Goal: Contribute content: Contribute content

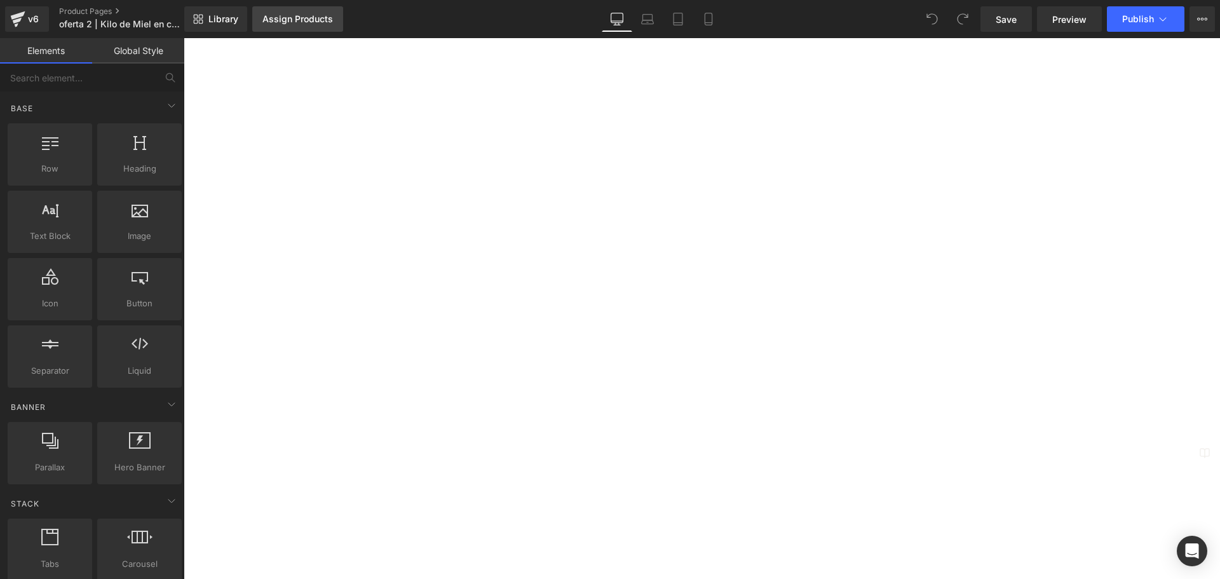
click at [323, 21] on div "Assign Products" at bounding box center [297, 19] width 71 height 10
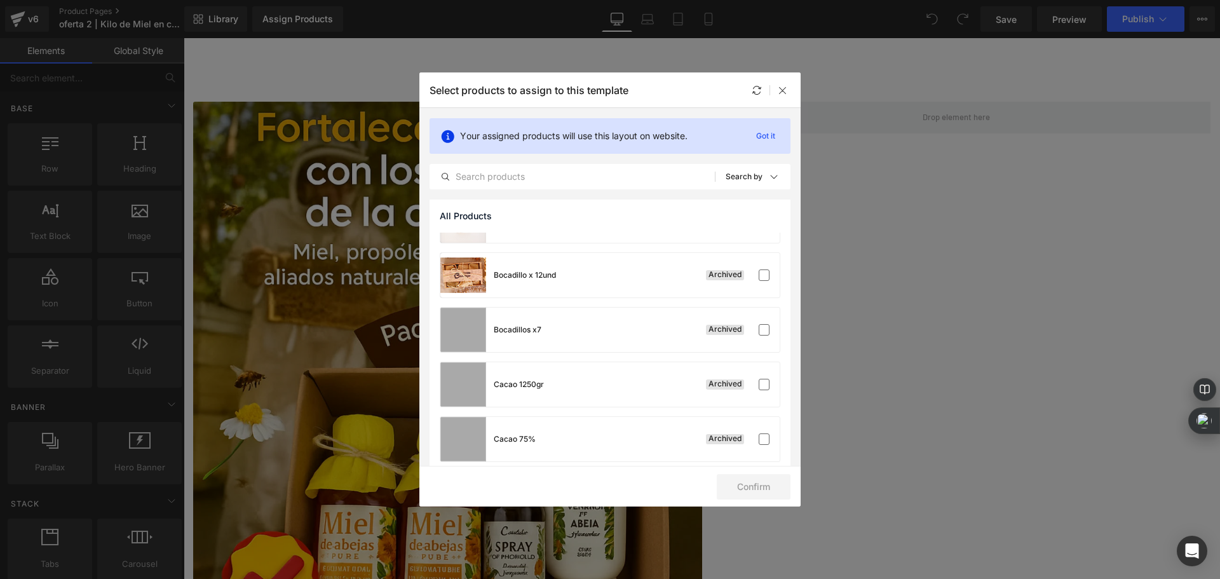
scroll to position [445, 0]
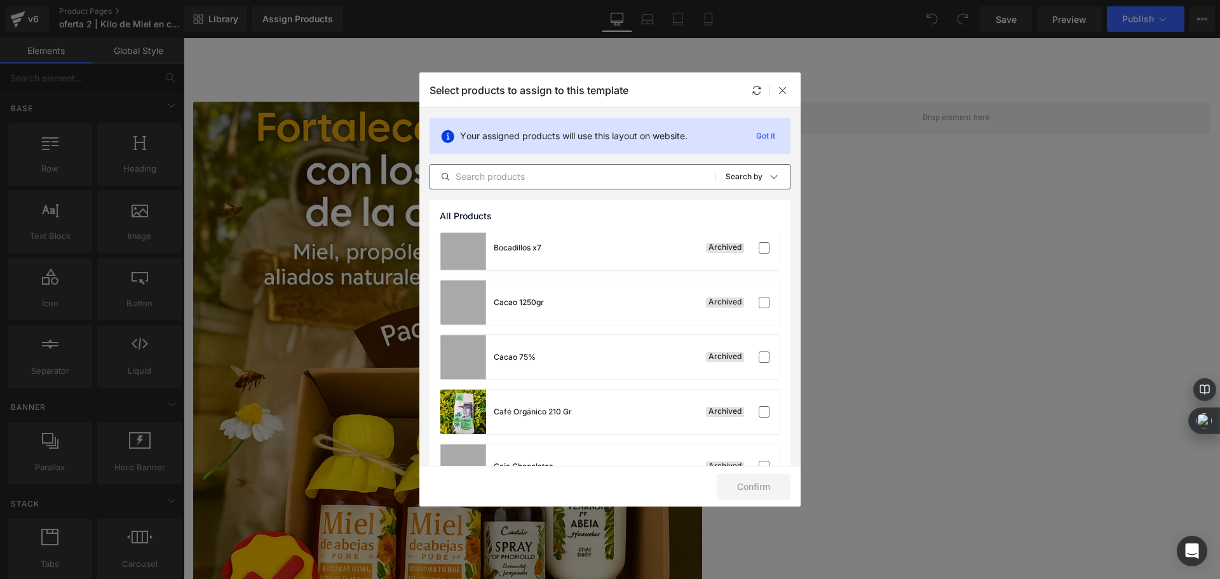
click at [589, 181] on input "text" at bounding box center [572, 176] width 285 height 15
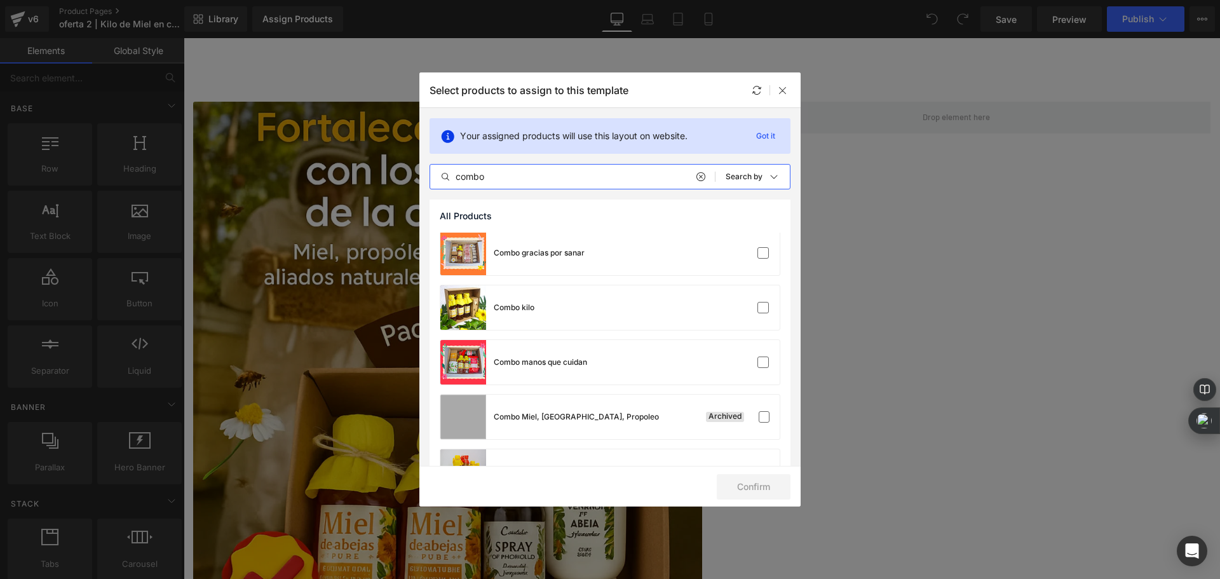
scroll to position [318, 0]
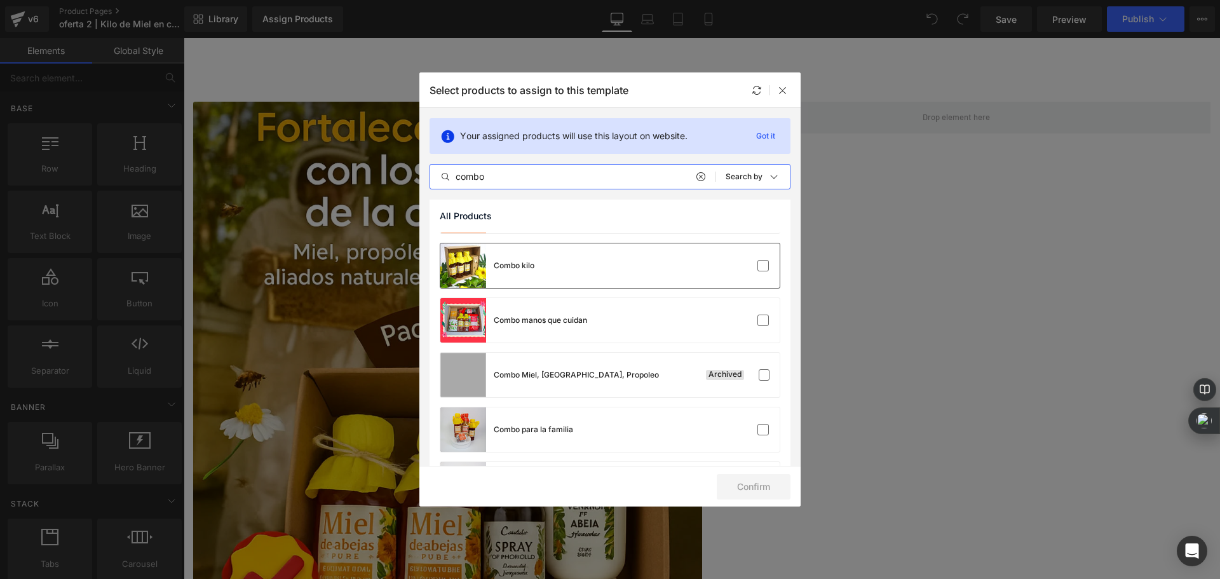
type input "combo"
click at [654, 269] on div "Combo kilo" at bounding box center [609, 265] width 339 height 44
click at [760, 486] on button "Confirm" at bounding box center [754, 486] width 74 height 25
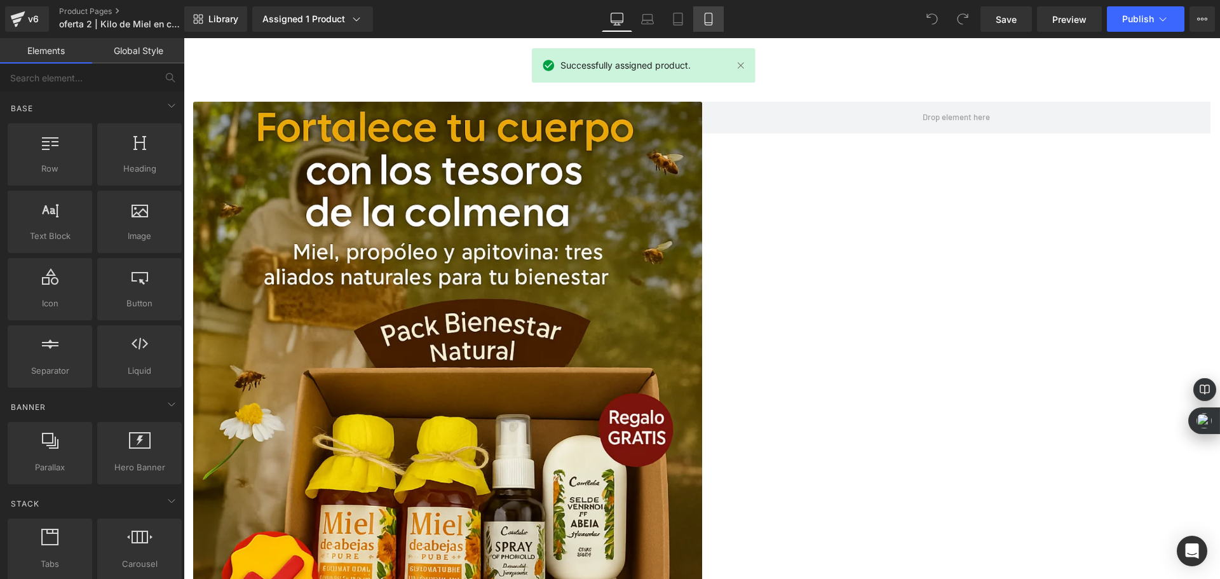
click at [714, 15] on icon at bounding box center [708, 19] width 13 height 13
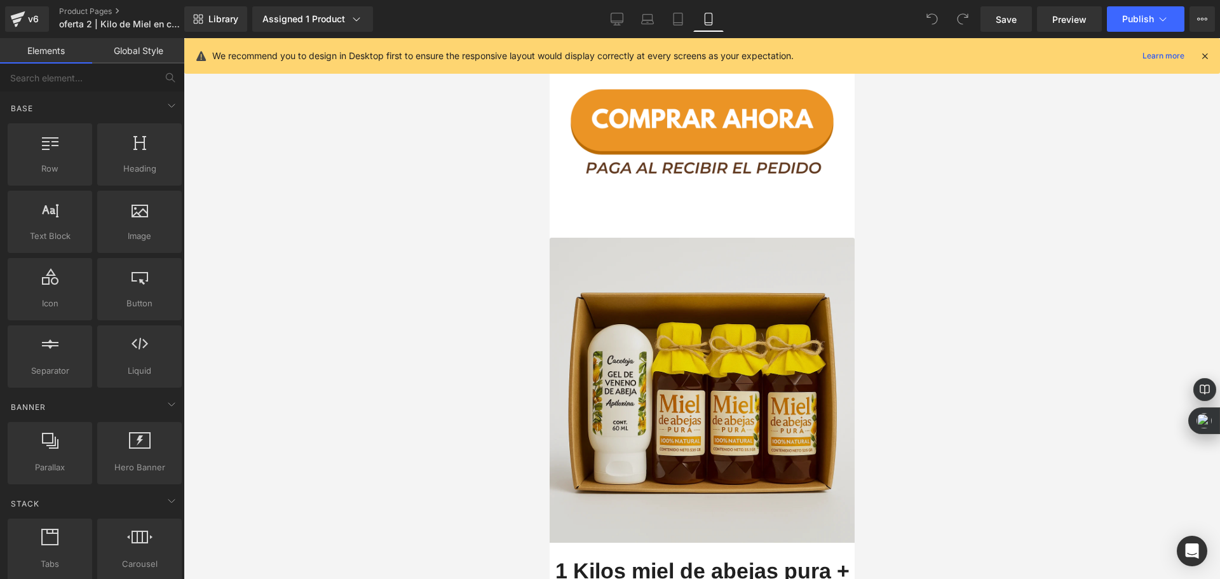
scroll to position [2096, 0]
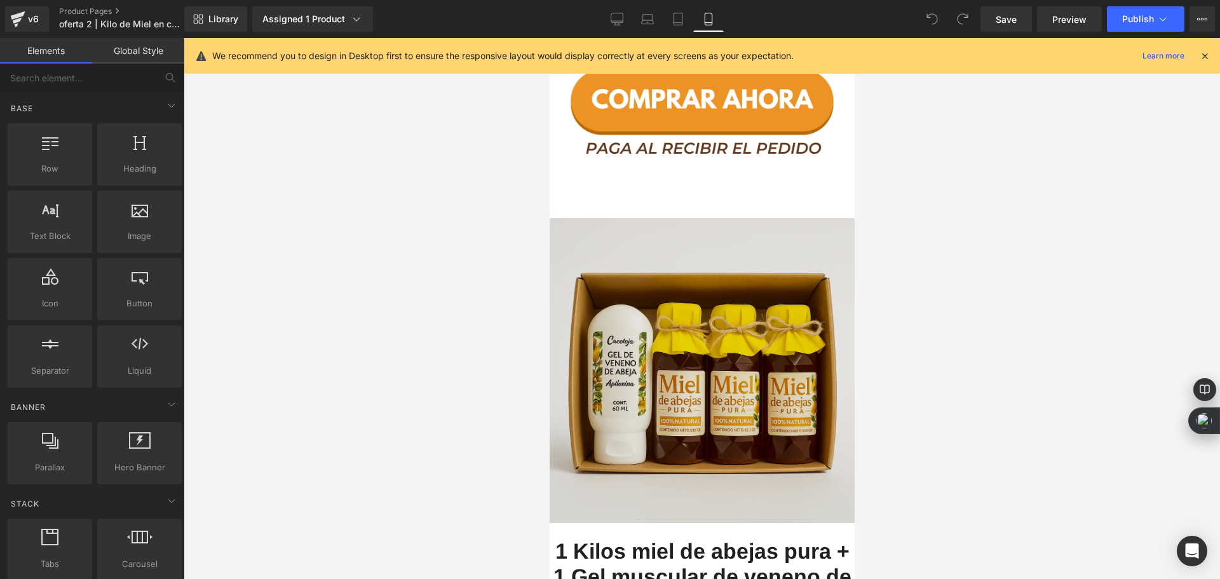
click at [704, 375] on img at bounding box center [701, 378] width 305 height 320
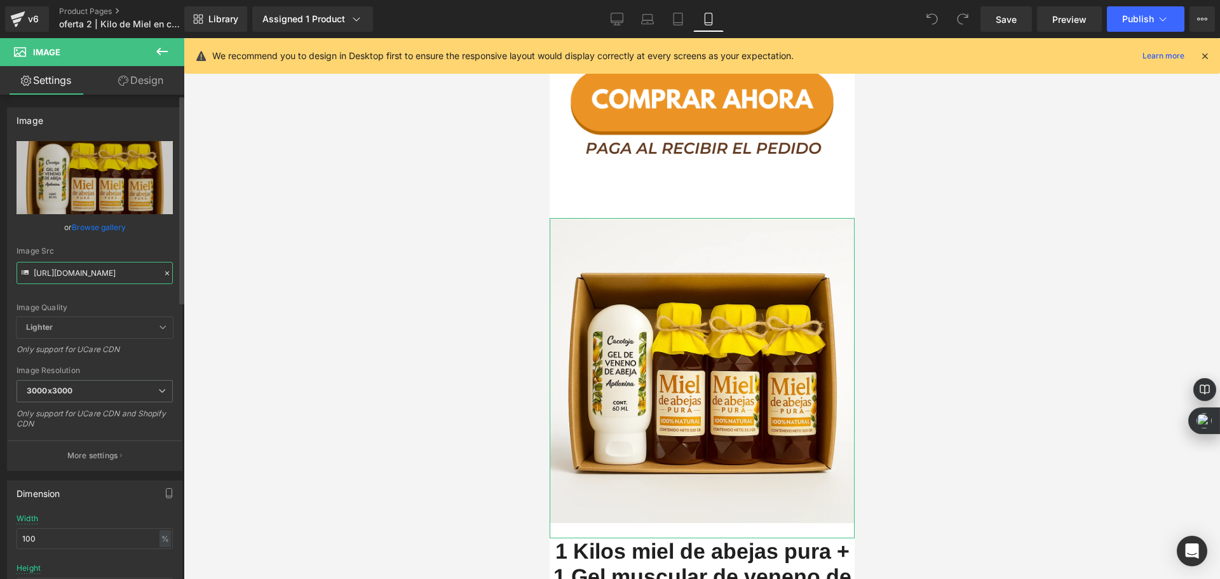
click at [106, 274] on input "[URL][DOMAIN_NAME]" at bounding box center [95, 273] width 156 height 22
click at [440, 118] on div at bounding box center [702, 308] width 1036 height 541
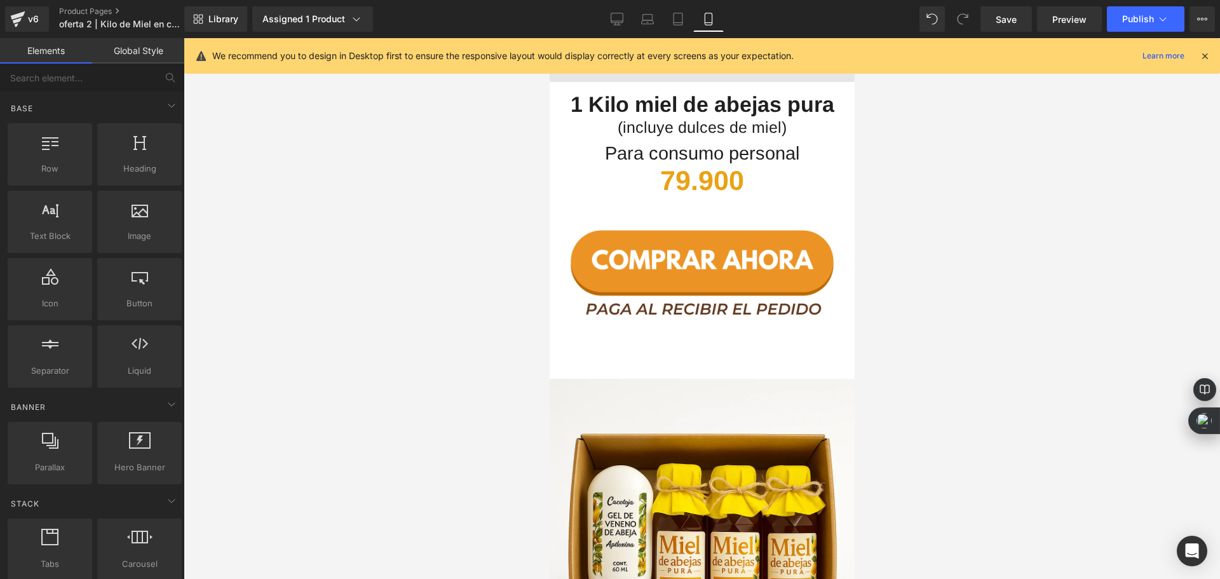
scroll to position [1588, 0]
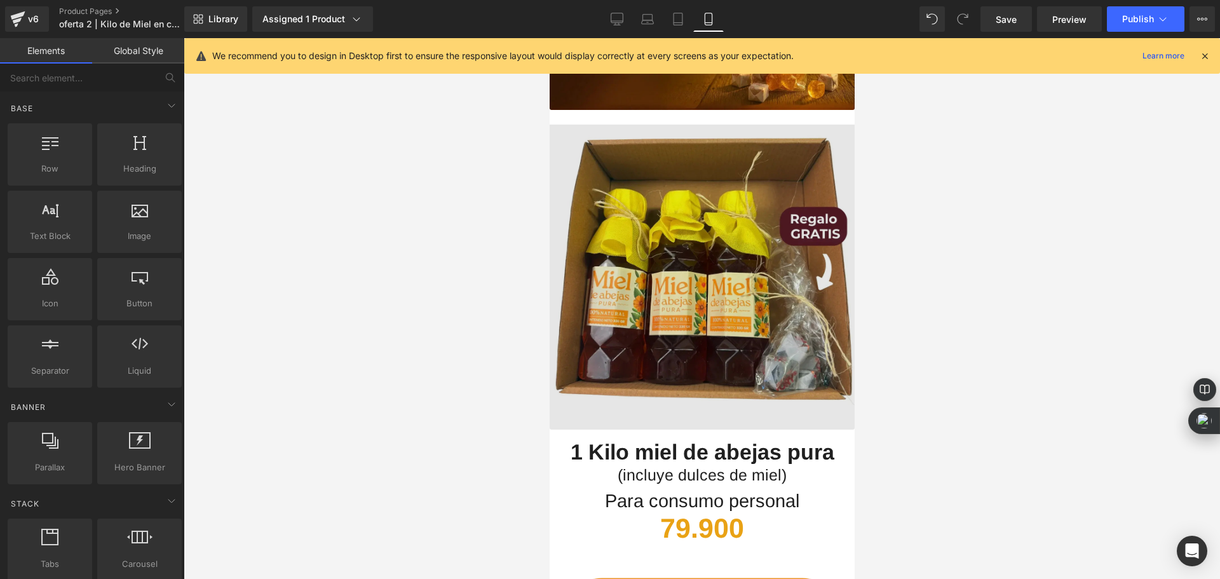
click at [729, 205] on img at bounding box center [701, 270] width 305 height 320
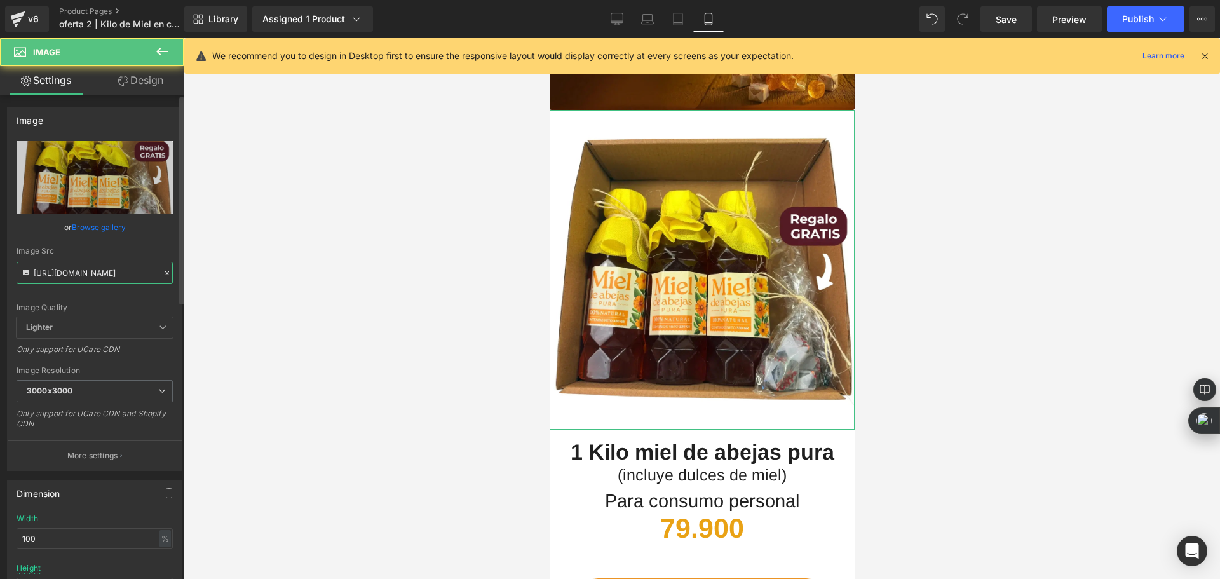
click at [109, 271] on input "[URL][DOMAIN_NAME]" at bounding box center [95, 273] width 156 height 22
paste input "ChatGPT_Image_Sep_26_2025_03_06_27_AM_3000x3000.webp?v=1758874052"
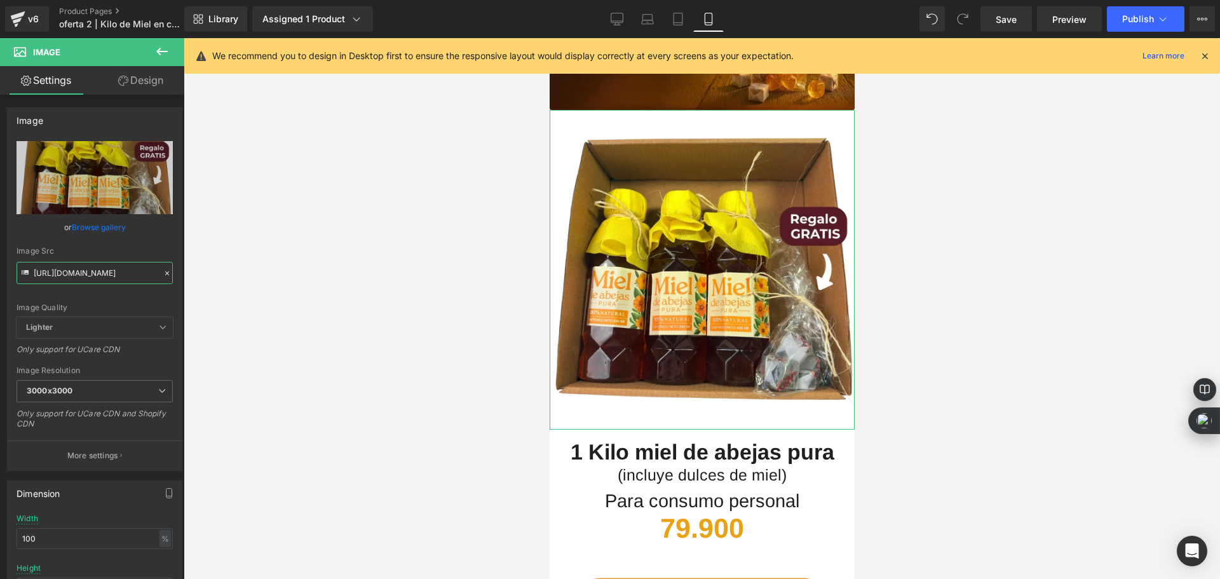
type input "[URL][DOMAIN_NAME]"
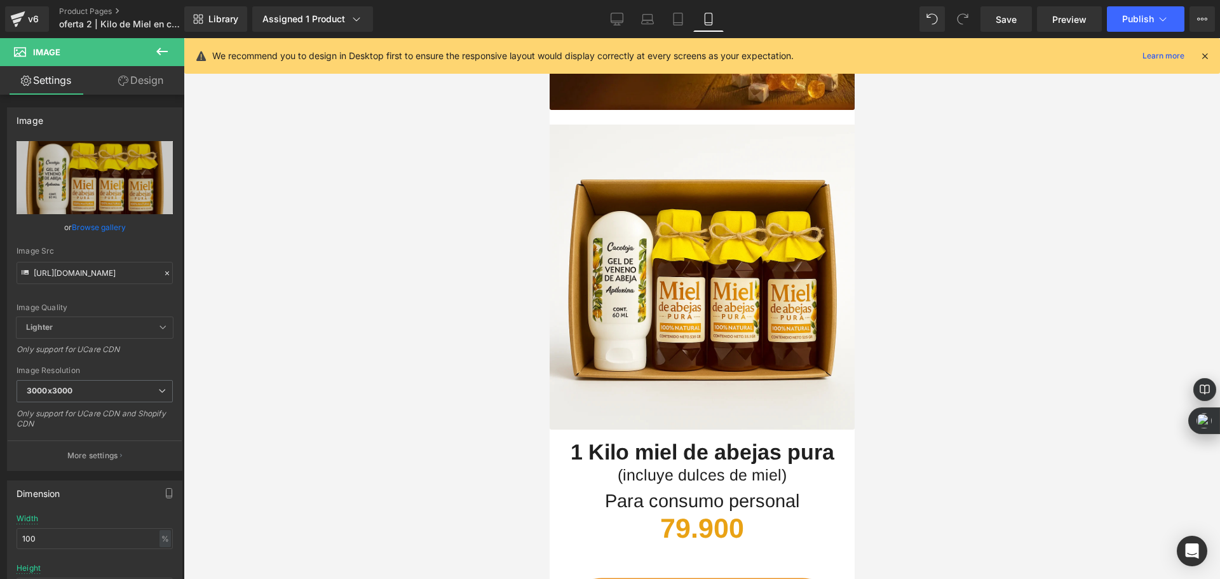
scroll to position [0, 0]
click at [422, 288] on div at bounding box center [702, 308] width 1036 height 541
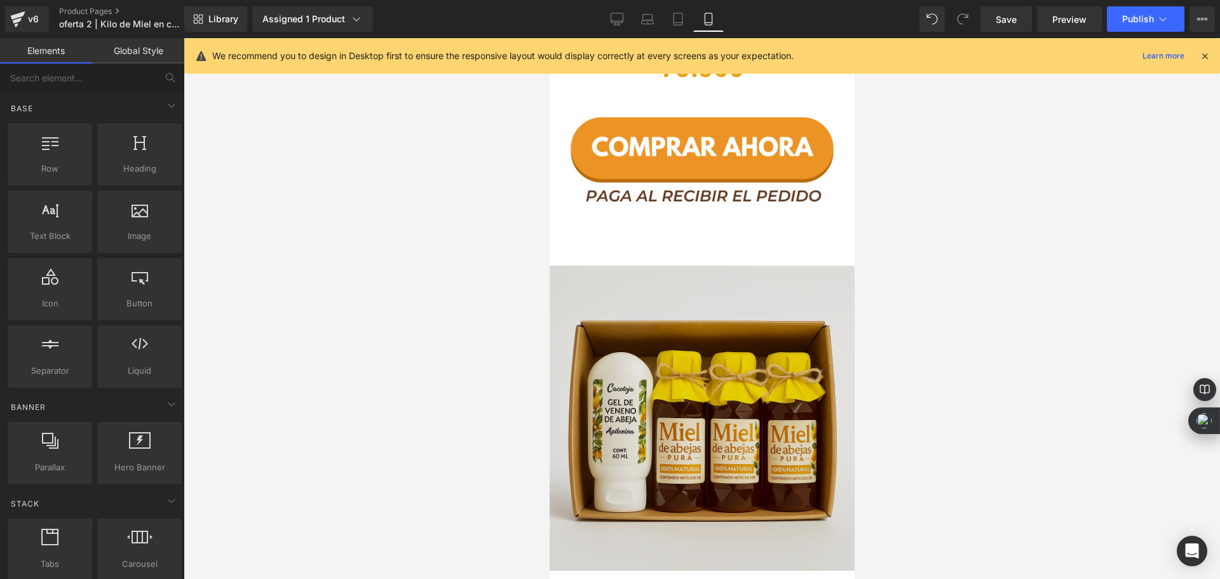
scroll to position [2096, 0]
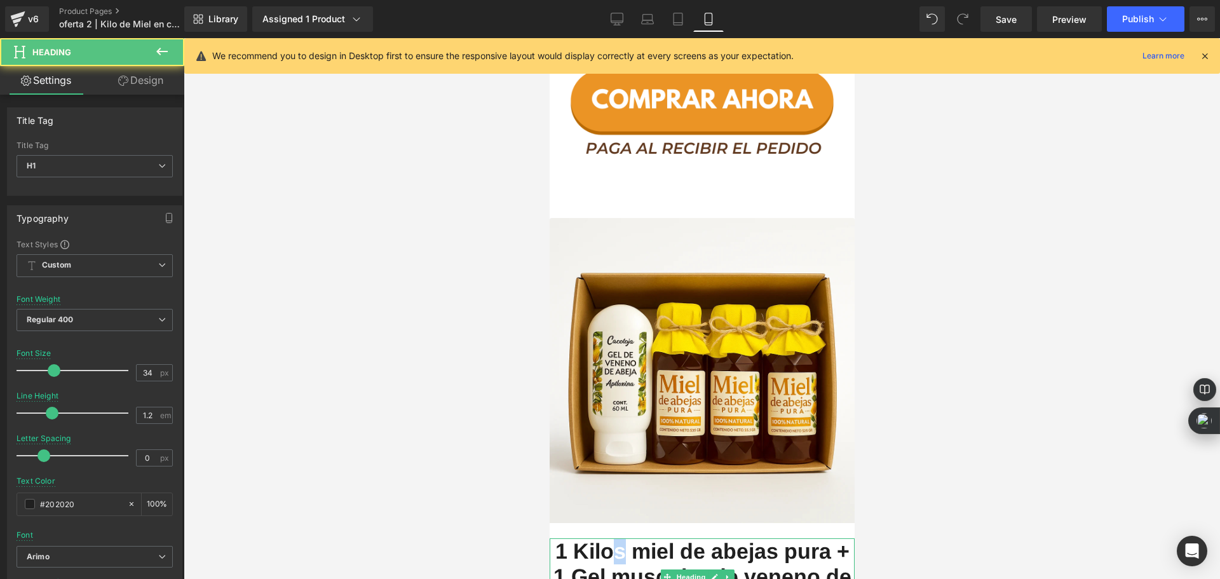
drag, startPoint x: 628, startPoint y: 513, endPoint x: 621, endPoint y: 513, distance: 7.0
click at [621, 539] on span "1 Kilos miel de abejas pura + 1 Gel muscular de veneno de abeja" at bounding box center [702, 577] width 298 height 76
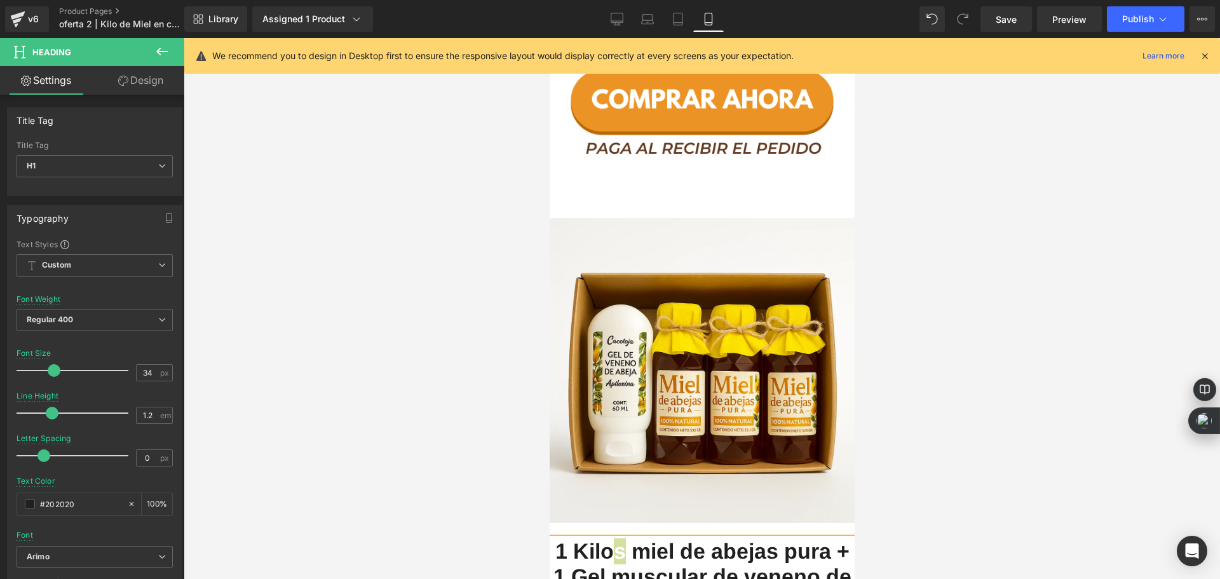
click at [411, 459] on div at bounding box center [702, 308] width 1036 height 541
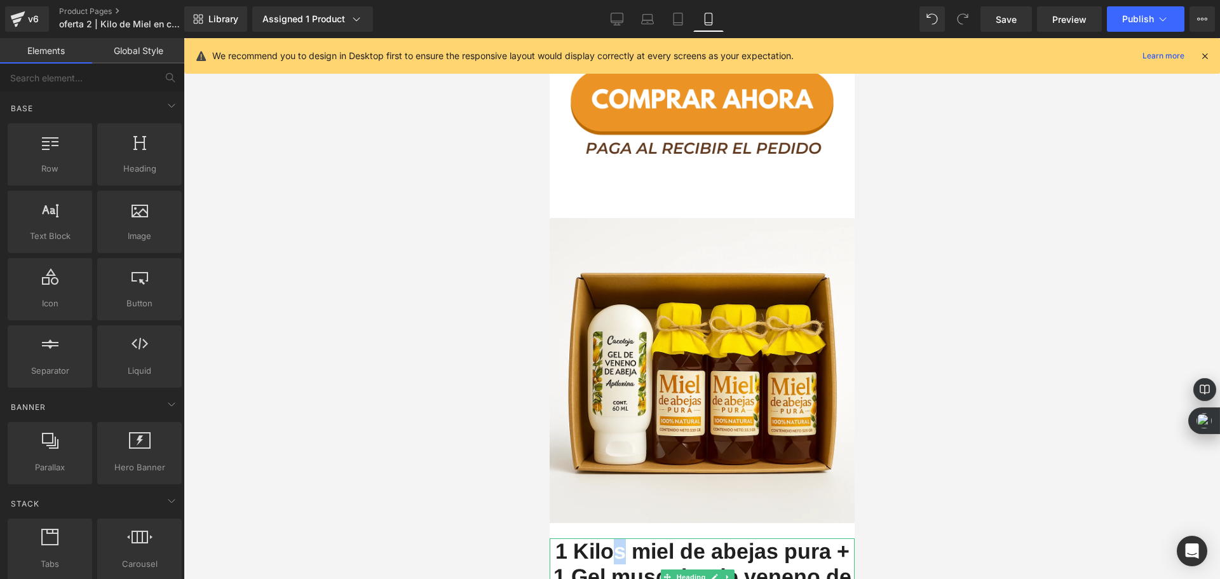
click at [630, 539] on span "1 Kilos miel de abejas pura + 1 Gel muscular de veneno de abeja" at bounding box center [702, 577] width 298 height 76
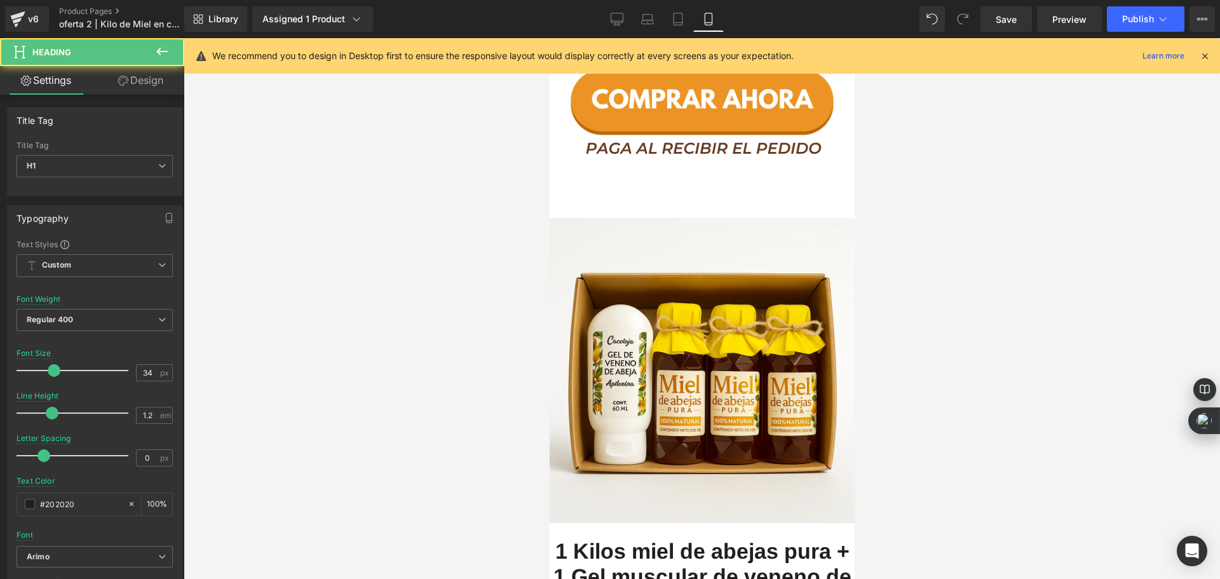
drag, startPoint x: 81, startPoint y: 482, endPoint x: 620, endPoint y: 523, distance: 540.2
click at [621, 523] on div "Rendering Content" at bounding box center [610, 529] width 78 height 14
click at [624, 539] on span "1 Kilos miel de abejas pura + 1 Gel muscular de veneno de abeja" at bounding box center [702, 577] width 298 height 76
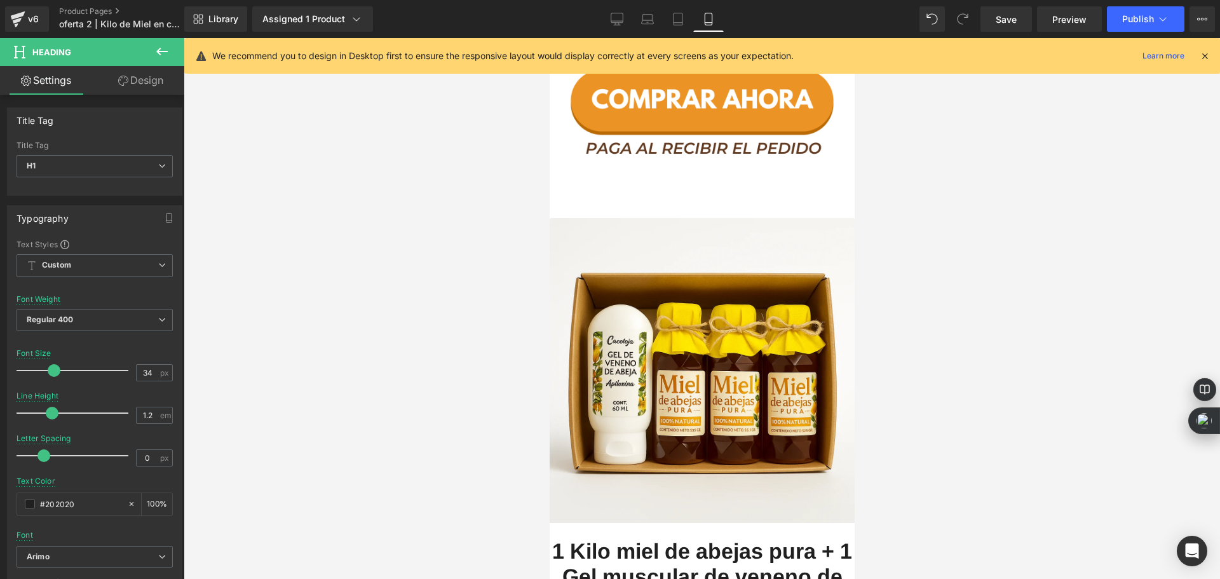
click at [501, 462] on div at bounding box center [702, 308] width 1036 height 541
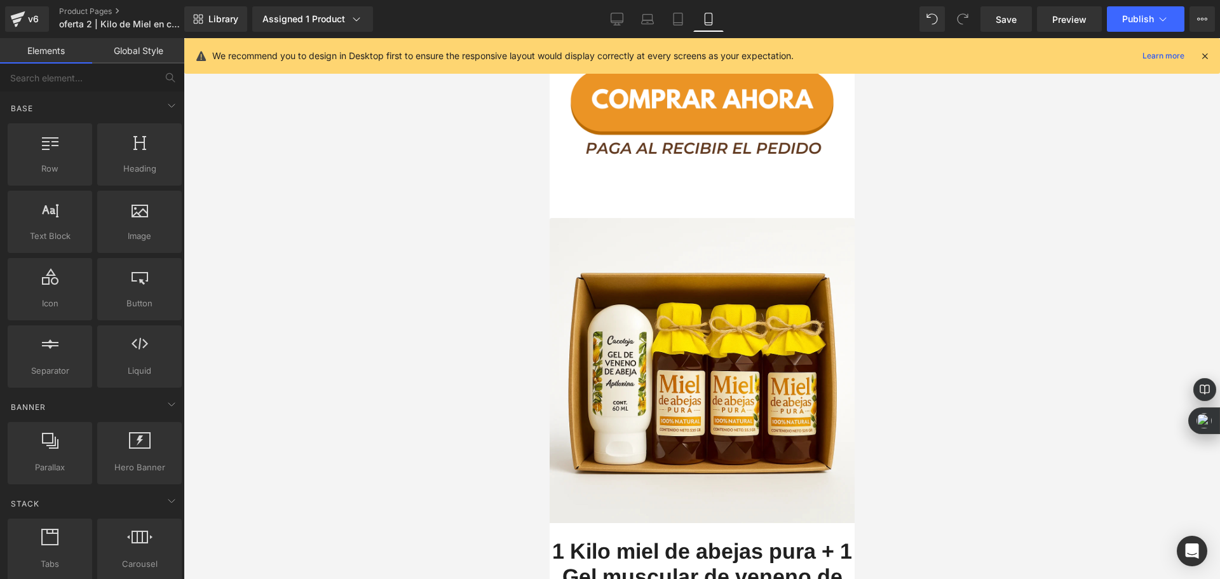
click at [601, 522] on div "Rendering Content" at bounding box center [610, 529] width 78 height 14
drag, startPoint x: 396, startPoint y: 491, endPoint x: 526, endPoint y: 499, distance: 130.5
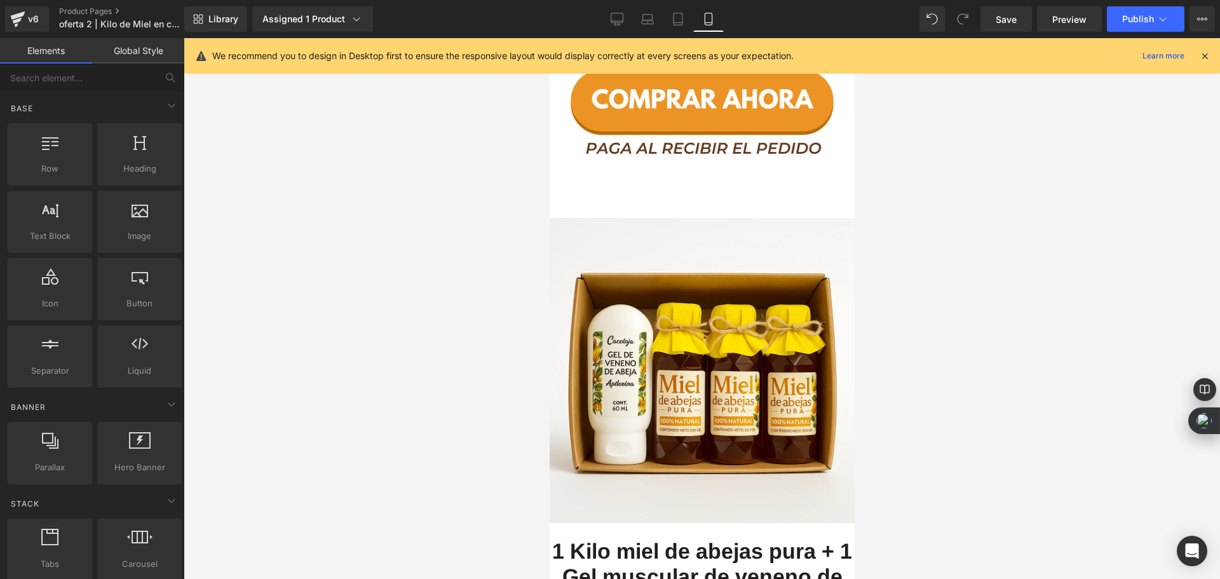
click at [396, 490] on div at bounding box center [702, 308] width 1036 height 541
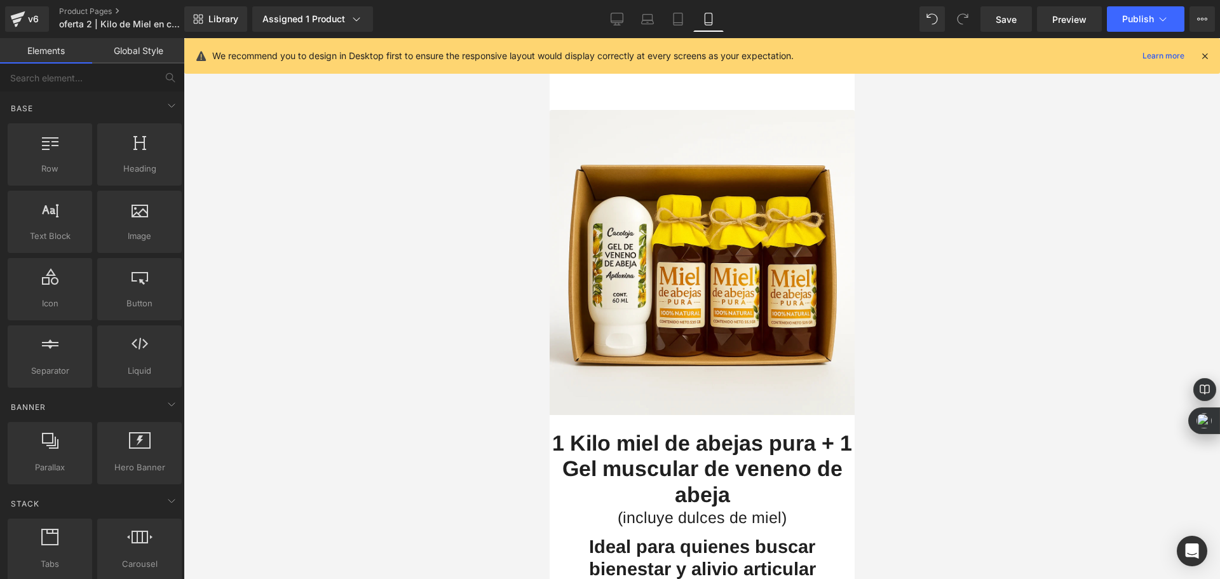
scroll to position [2223, 0]
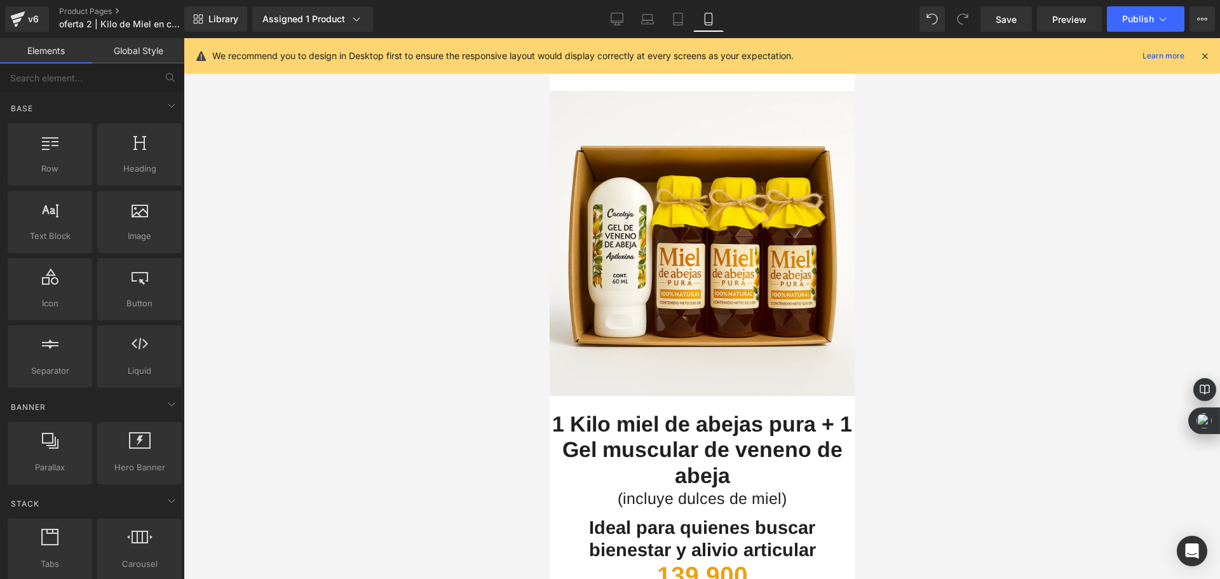
click at [690, 412] on span "1 Kilo miel de abejas pura + 1 Gel muscular de veneno de abeja" at bounding box center [701, 450] width 300 height 76
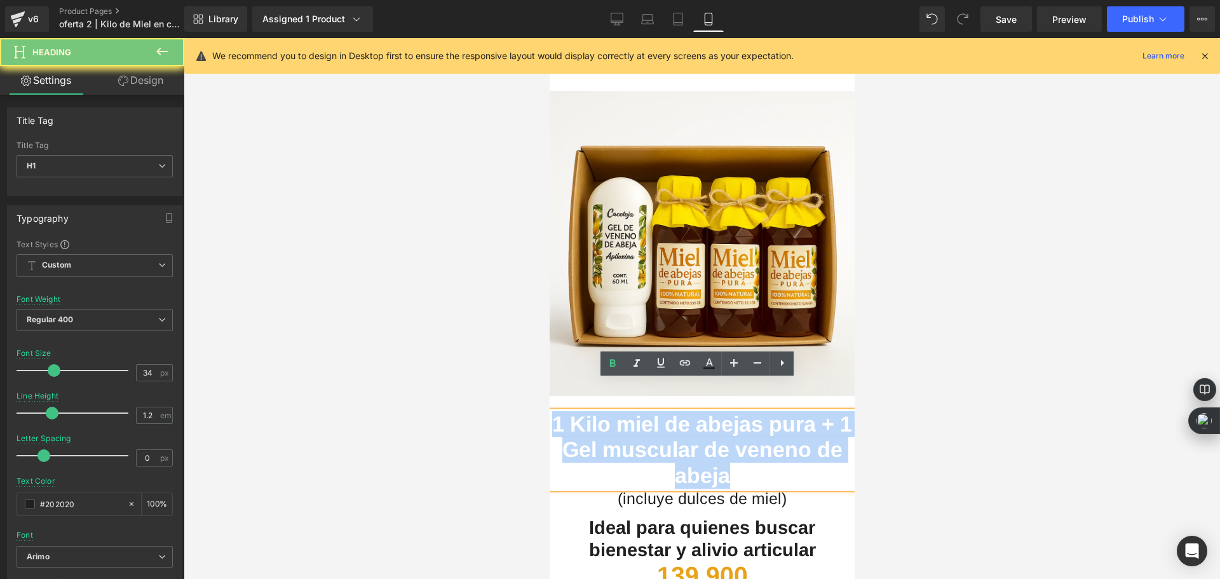
click at [690, 412] on span "1 Kilo miel de abejas pura + 1 Gel muscular de veneno de abeja" at bounding box center [701, 450] width 300 height 76
copy span "1 Kilo miel de abejas pura + 1 Gel muscular de veneno de abeja"
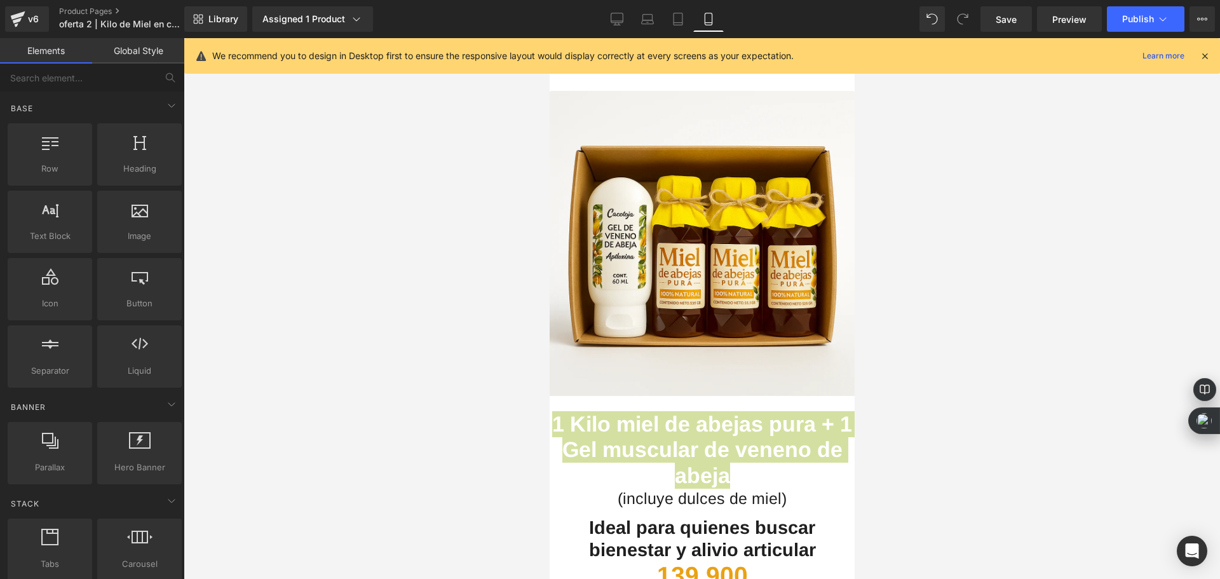
click at [401, 309] on div at bounding box center [702, 308] width 1036 height 541
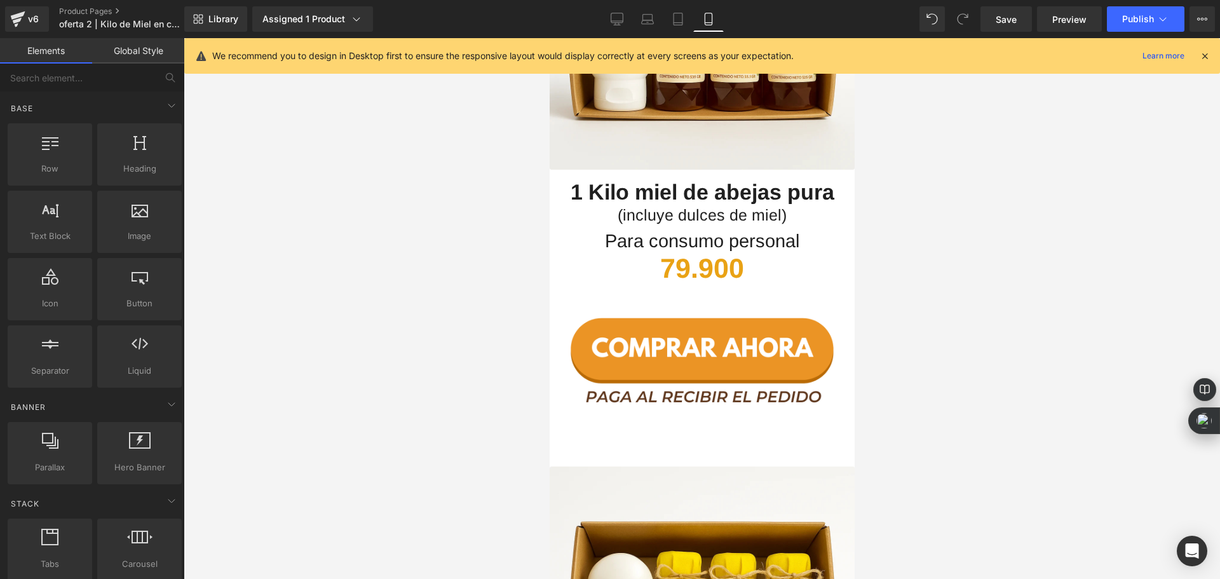
scroll to position [1842, 0]
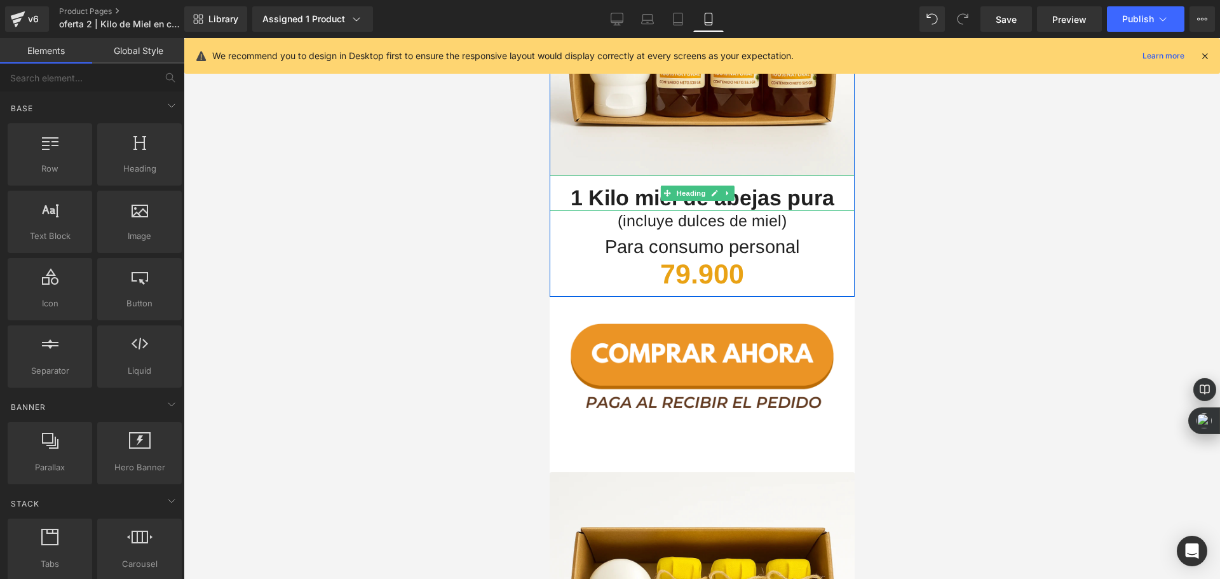
click at [642, 185] on span "1 Kilo miel de abejas pura" at bounding box center [702, 197] width 264 height 24
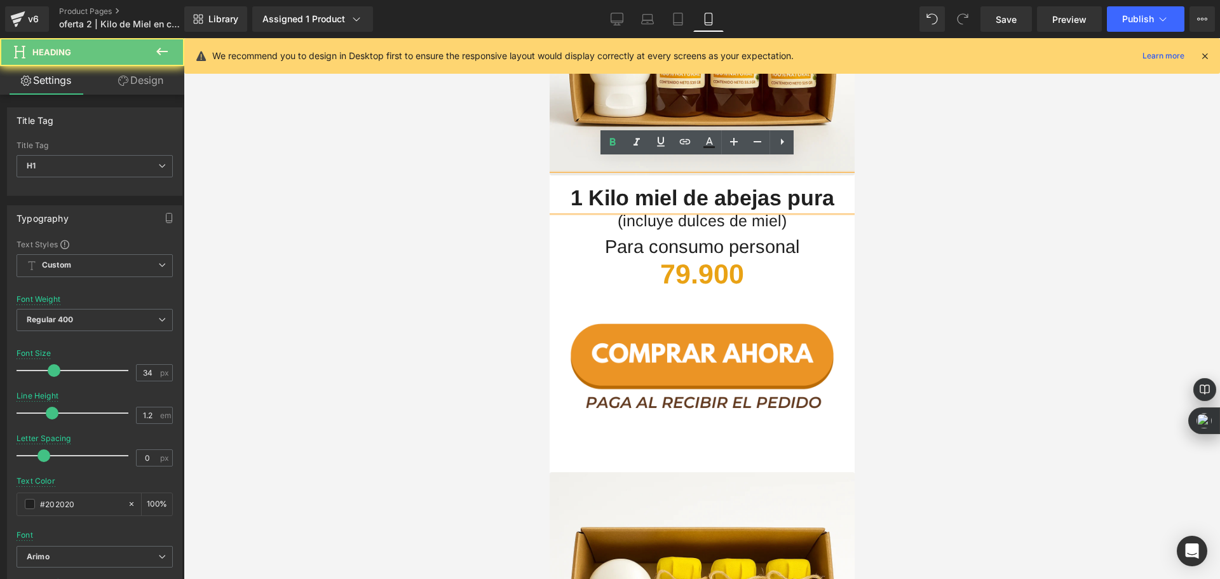
click at [642, 185] on span "1 Kilo miel de abejas pura" at bounding box center [702, 197] width 264 height 24
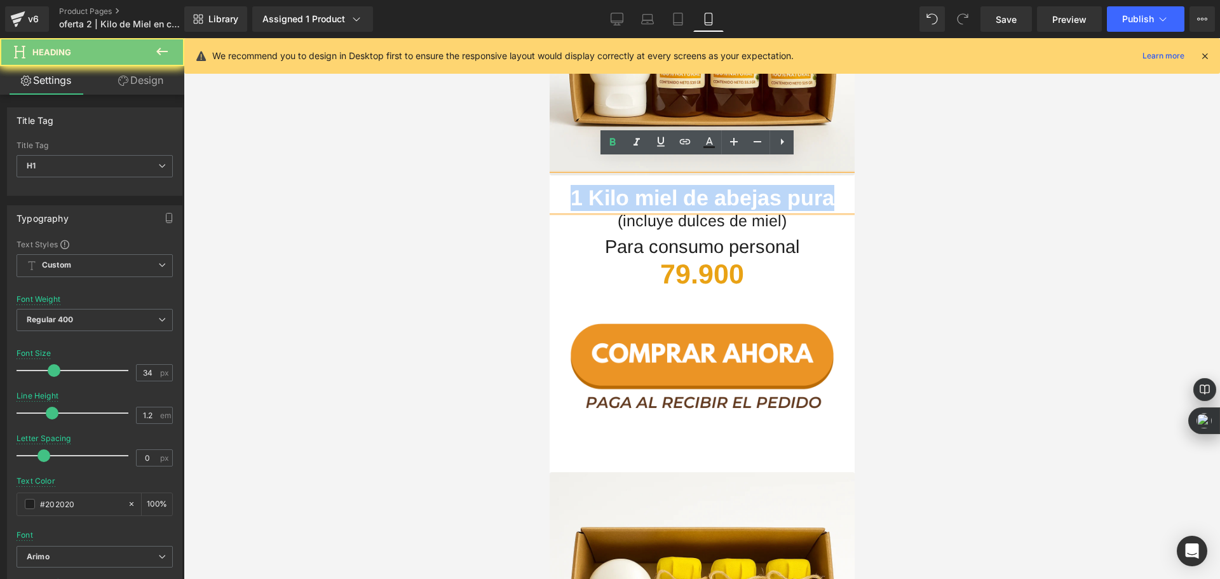
paste div
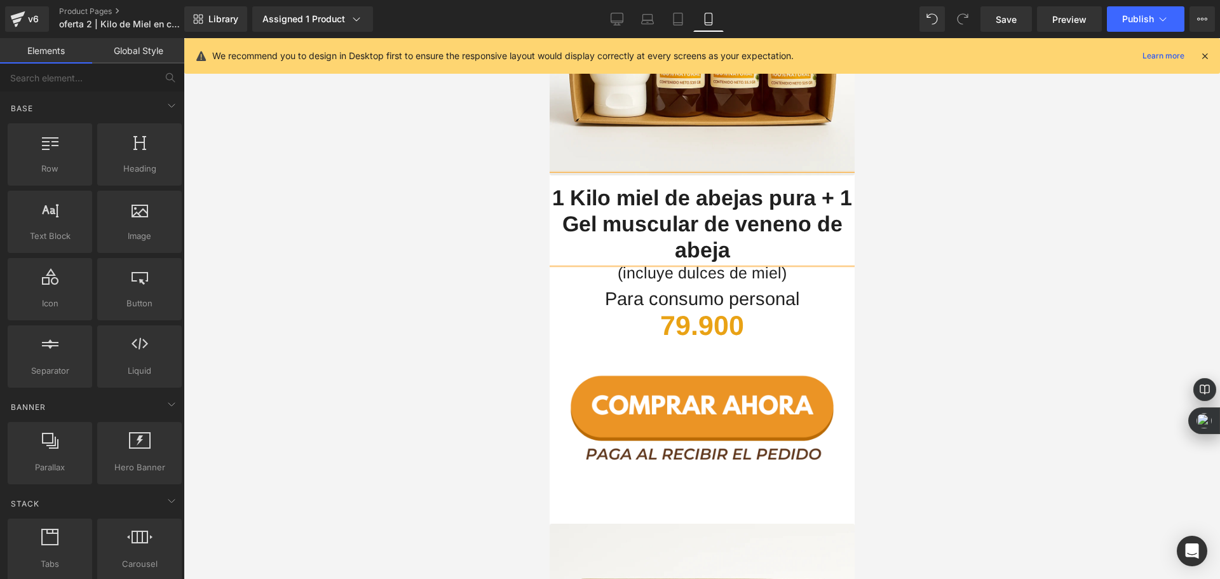
click at [466, 330] on div at bounding box center [702, 308] width 1036 height 541
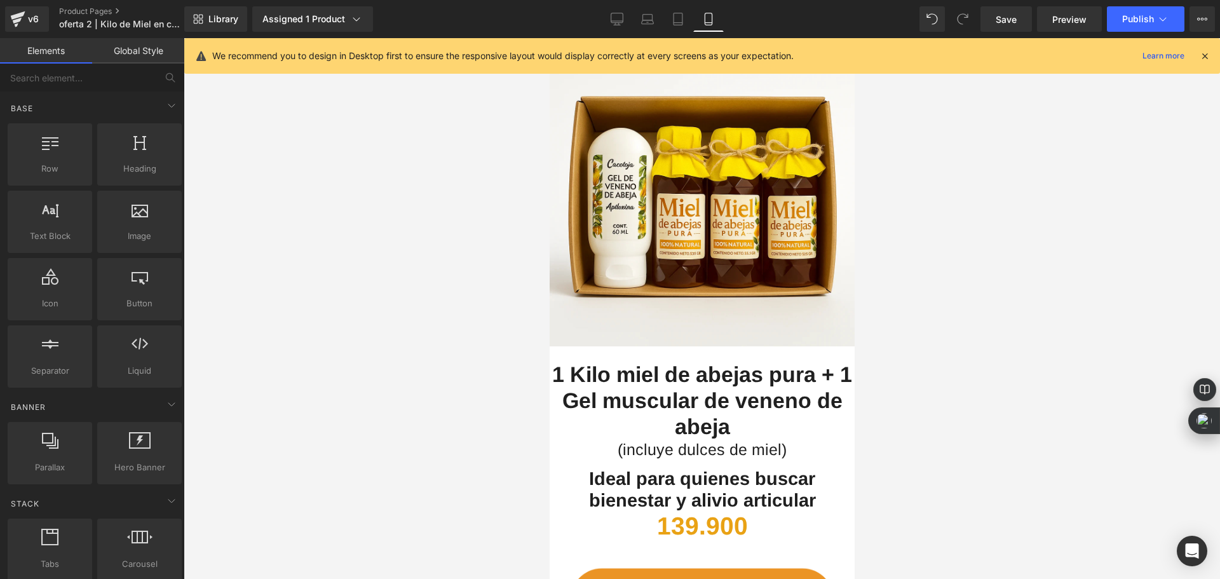
scroll to position [2350, 0]
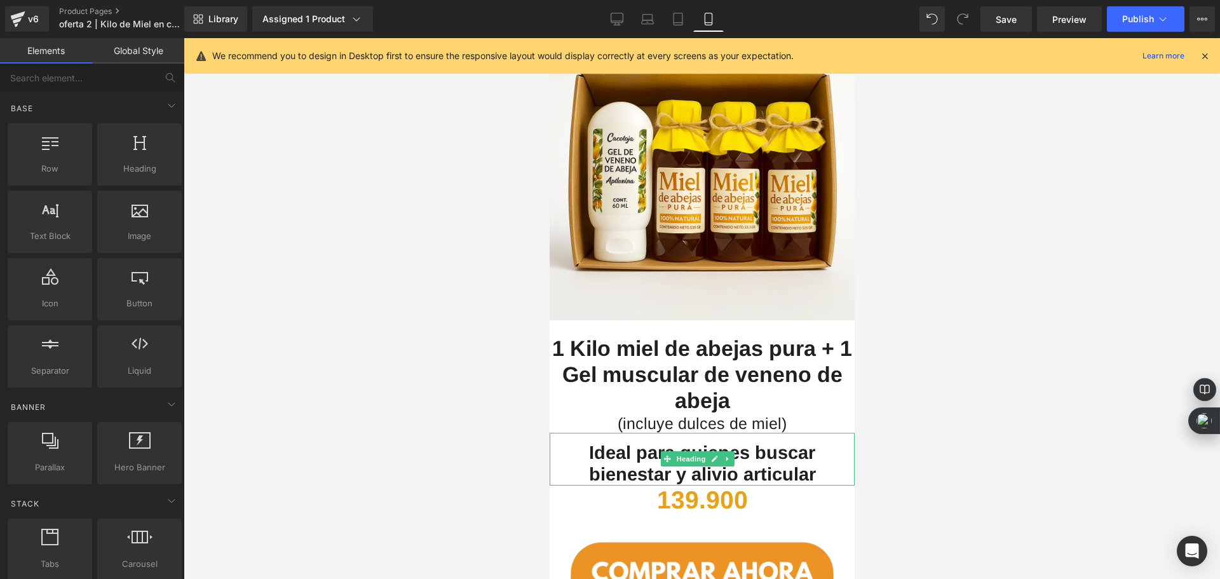
click at [645, 442] on span "Ideal para quienes buscar bienestar y alivio articular" at bounding box center [701, 463] width 227 height 43
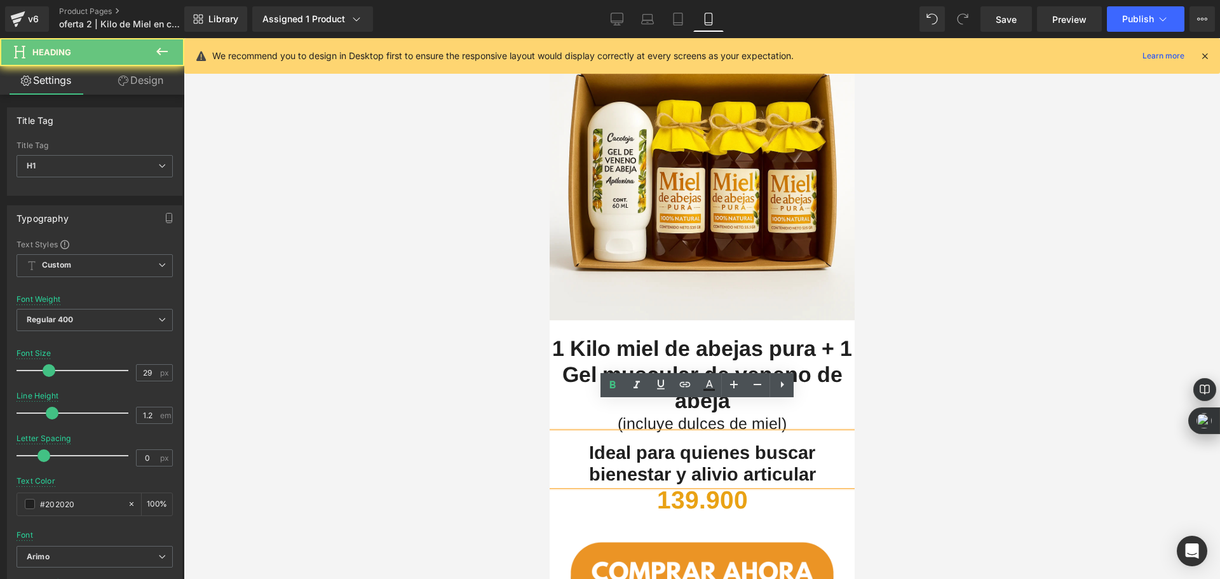
click at [640, 442] on span "Ideal para quienes buscar bienestar y alivio articular" at bounding box center [701, 463] width 227 height 43
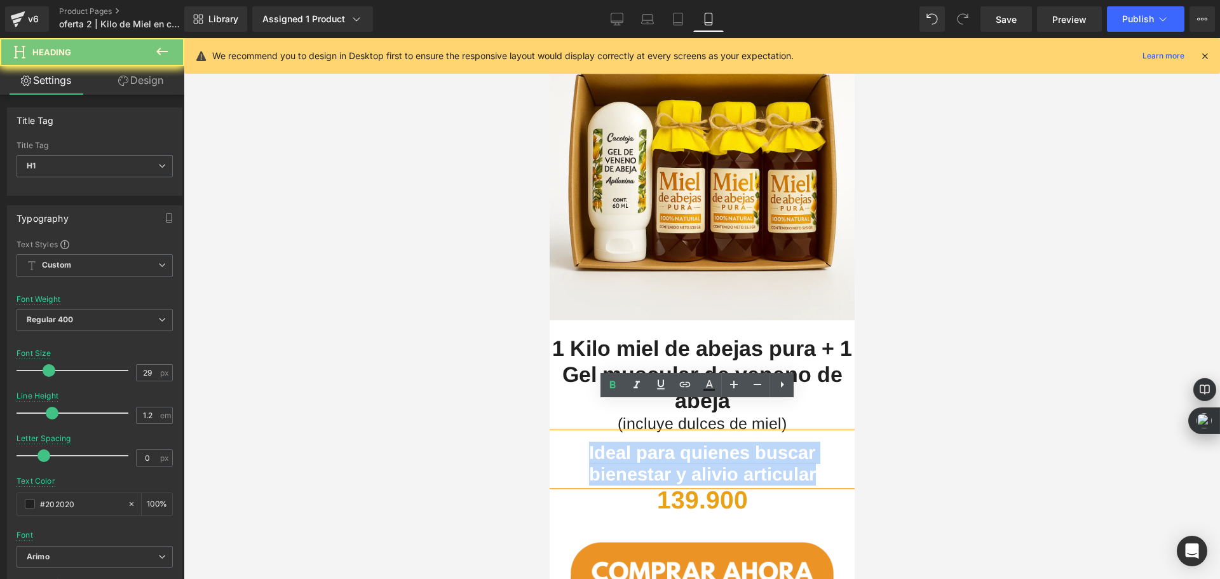
click at [640, 442] on span "Ideal para quienes buscar bienestar y alivio articular" at bounding box center [701, 463] width 227 height 43
copy span "Ideal para quienes buscar bienestar y alivio articular"
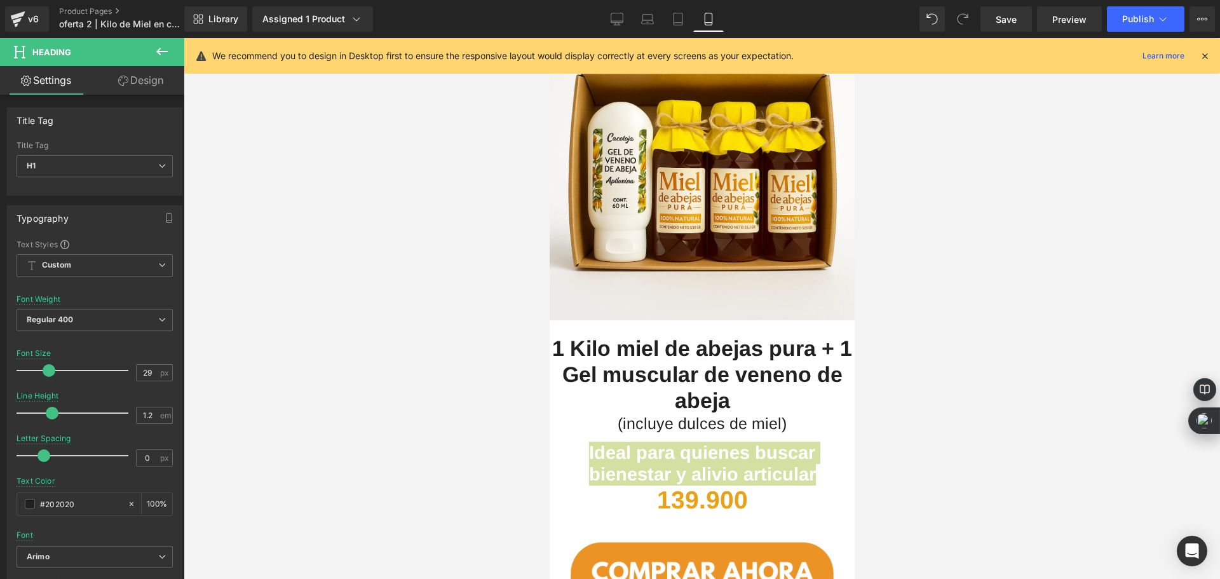
click at [317, 320] on div at bounding box center [702, 308] width 1036 height 541
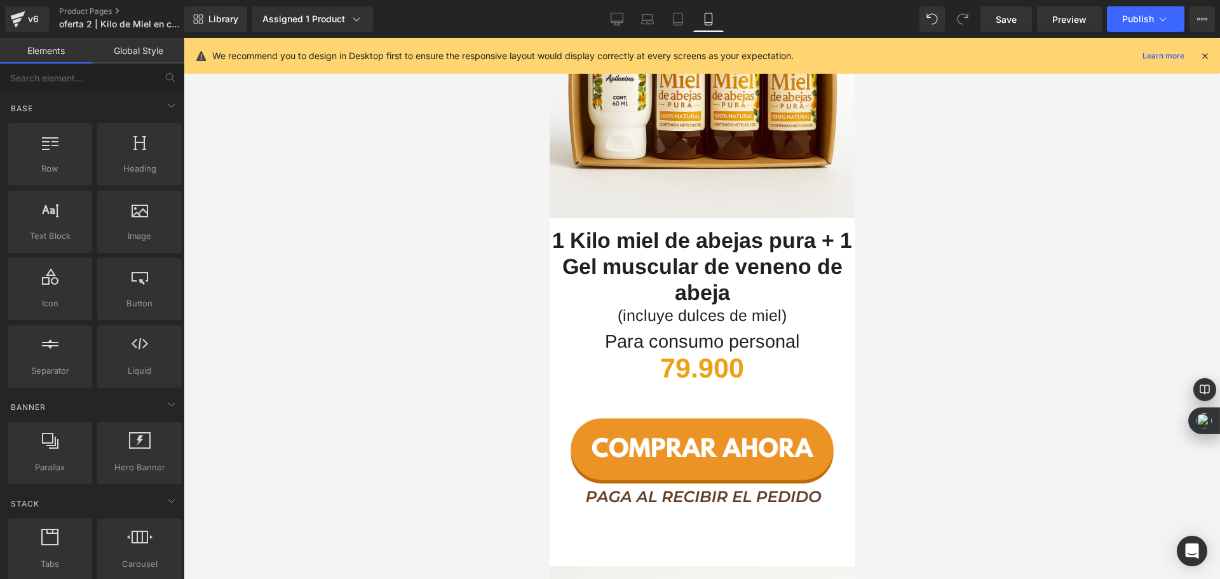
scroll to position [1779, 0]
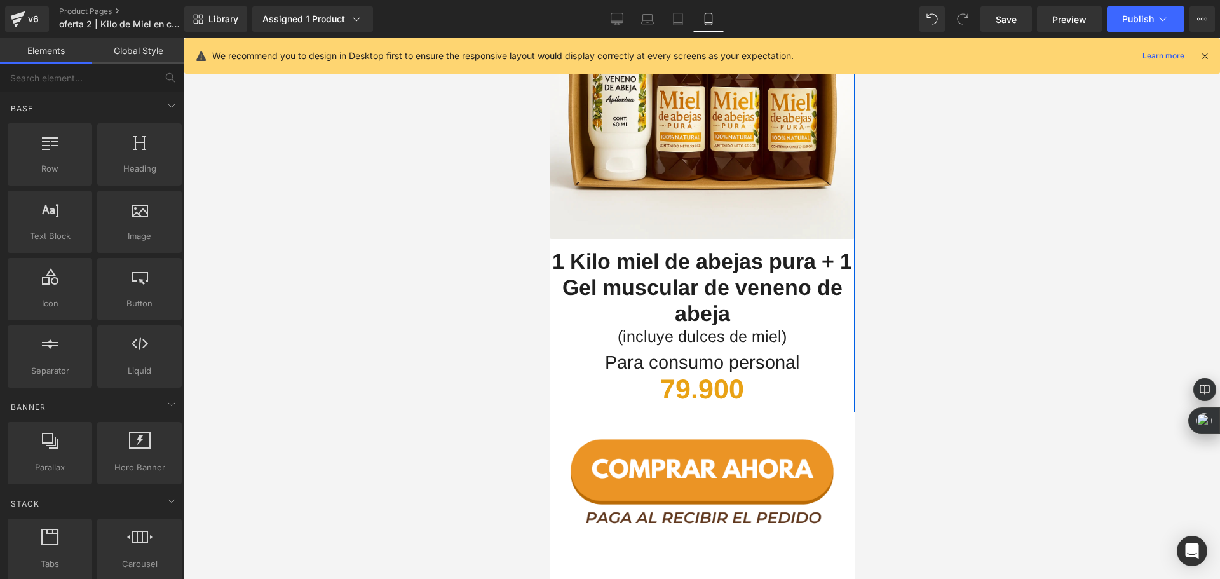
click at [615, 351] on h1 "Para consumo personal" at bounding box center [701, 362] width 305 height 22
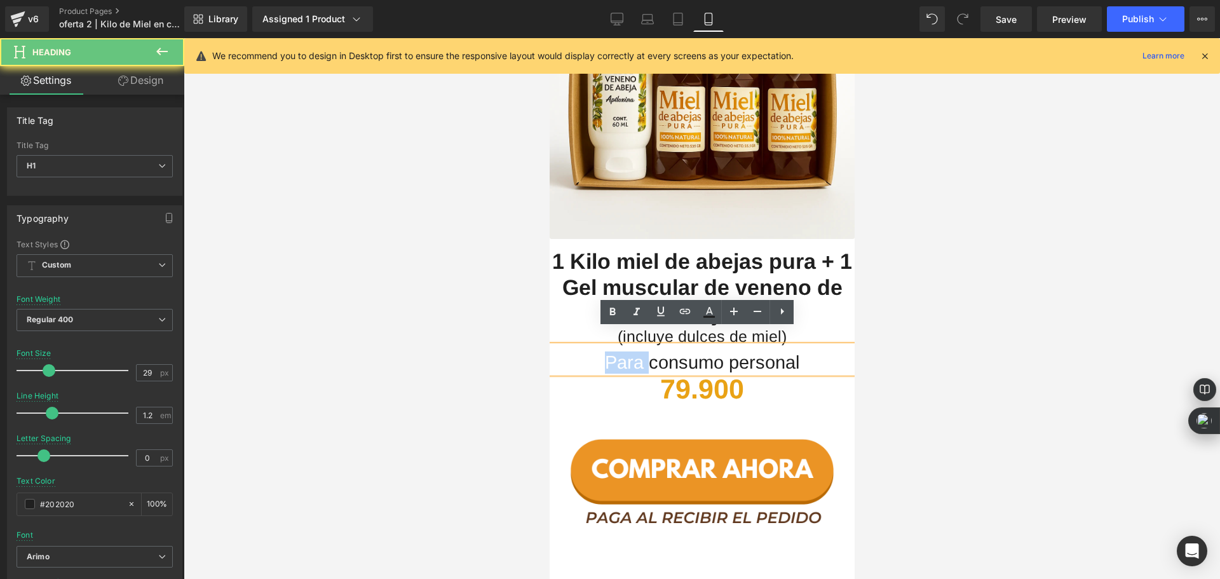
click at [615, 351] on h1 "Para consumo personal" at bounding box center [701, 362] width 305 height 22
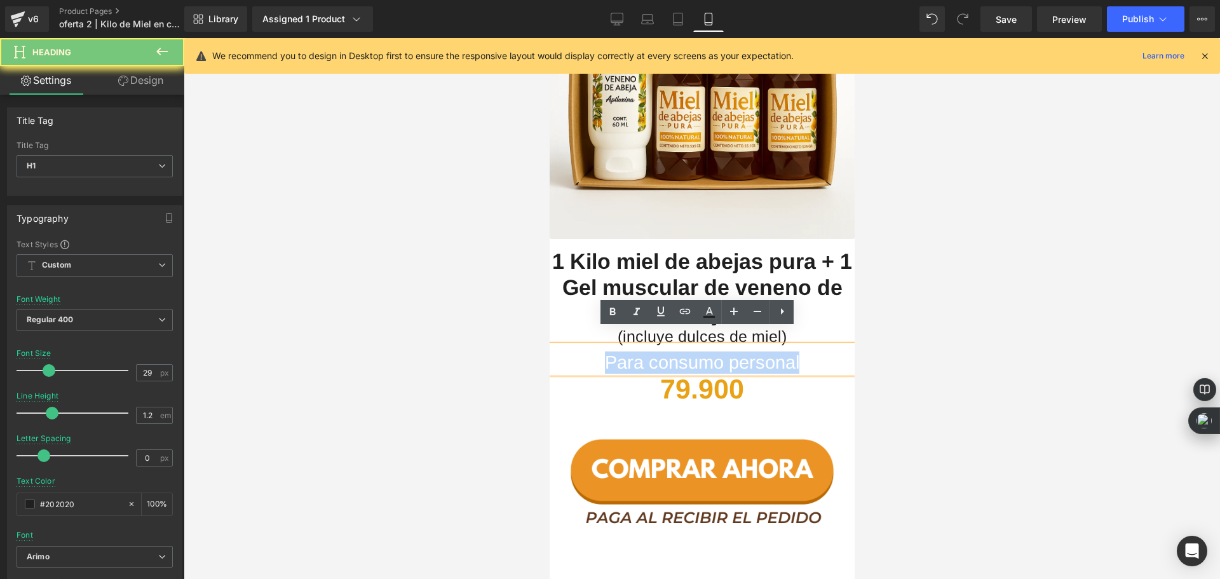
paste div
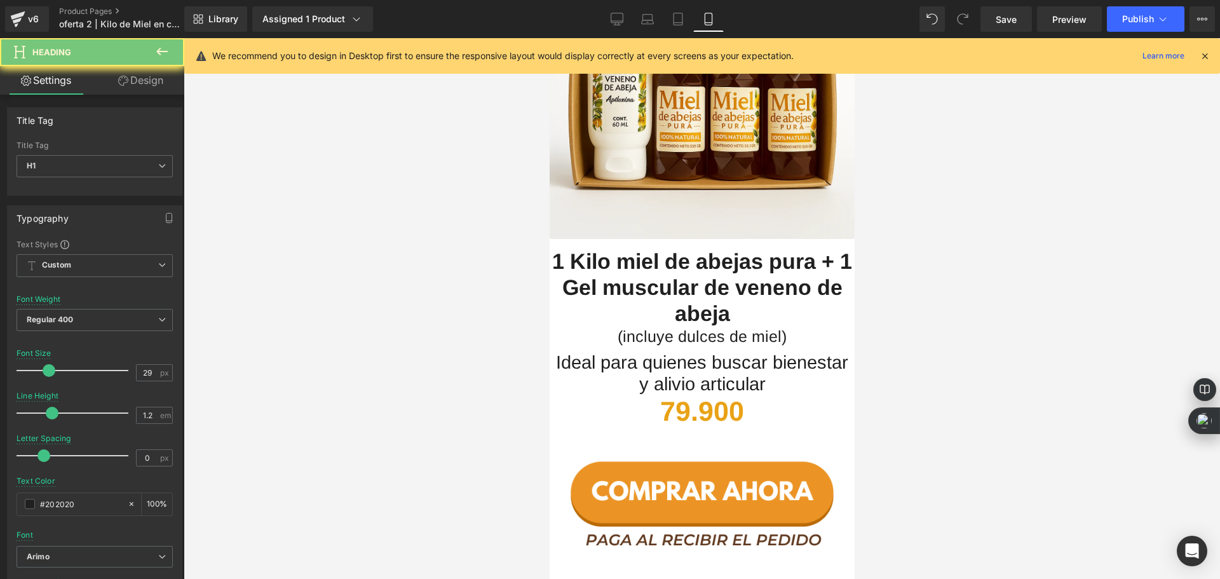
click at [491, 360] on div at bounding box center [702, 308] width 1036 height 541
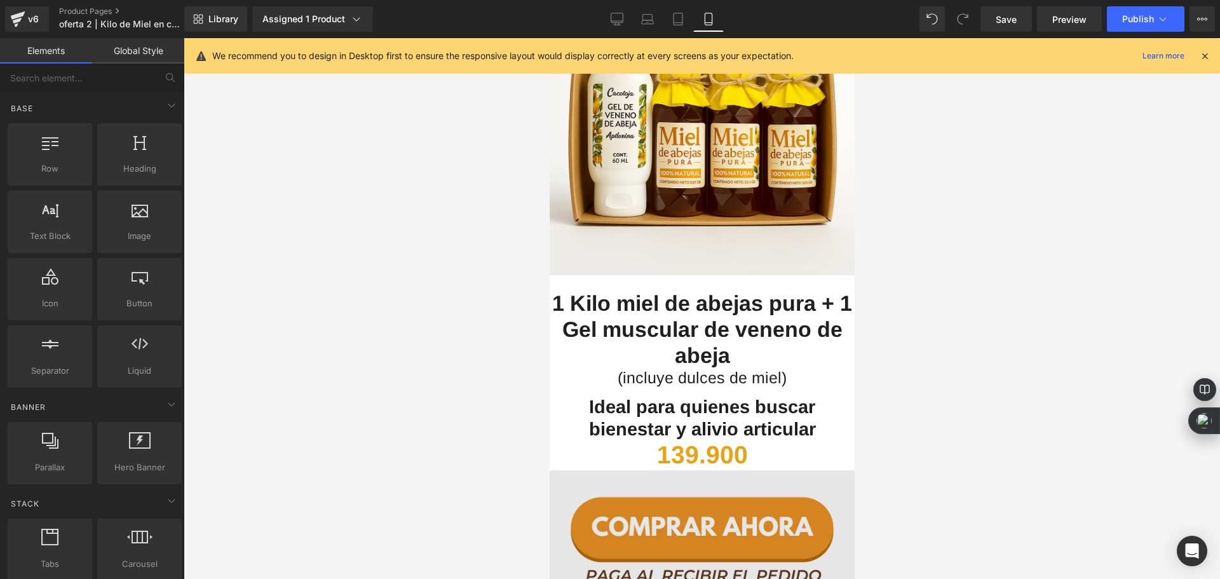
scroll to position [2477, 0]
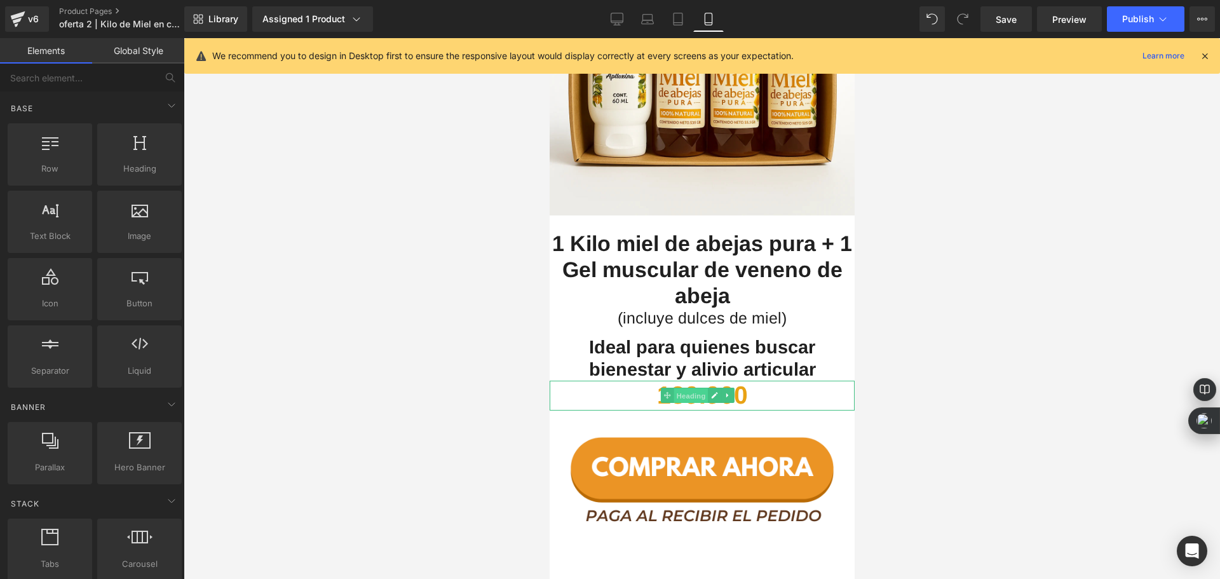
click at [675, 388] on span "Heading" at bounding box center [690, 395] width 34 height 15
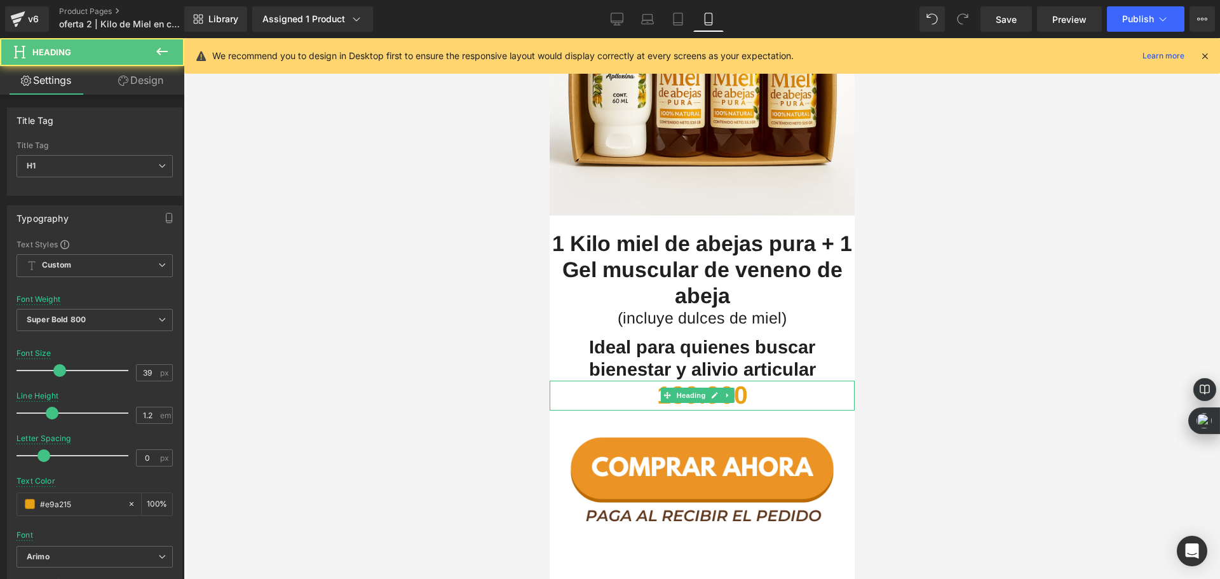
click at [656, 381] on b "139.900" at bounding box center [701, 394] width 91 height 27
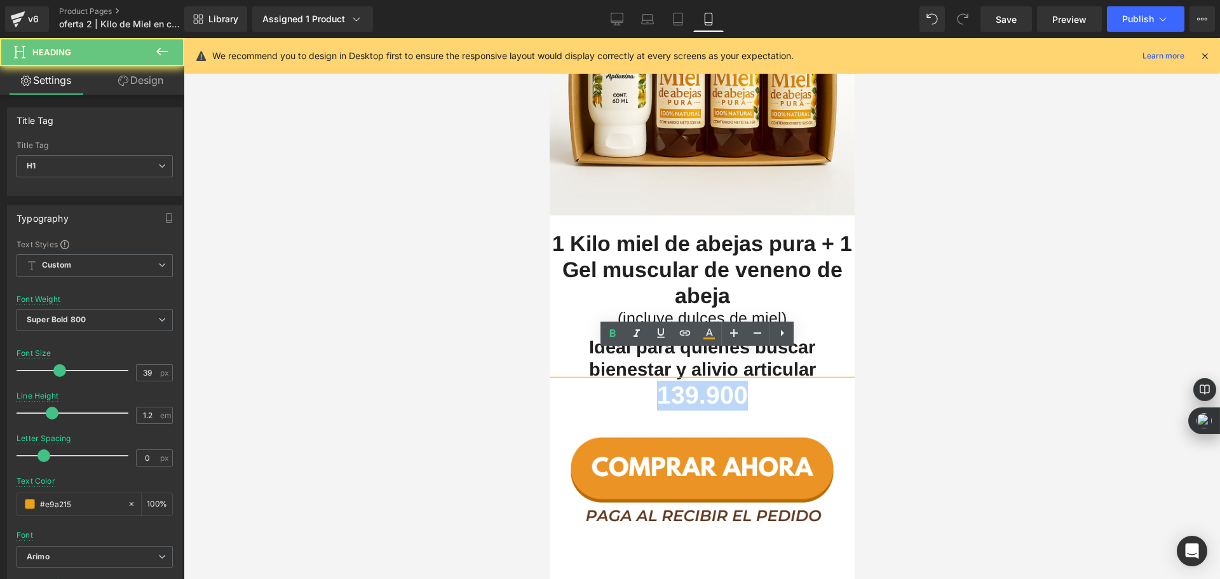
click at [656, 381] on b "139.900" at bounding box center [701, 394] width 91 height 27
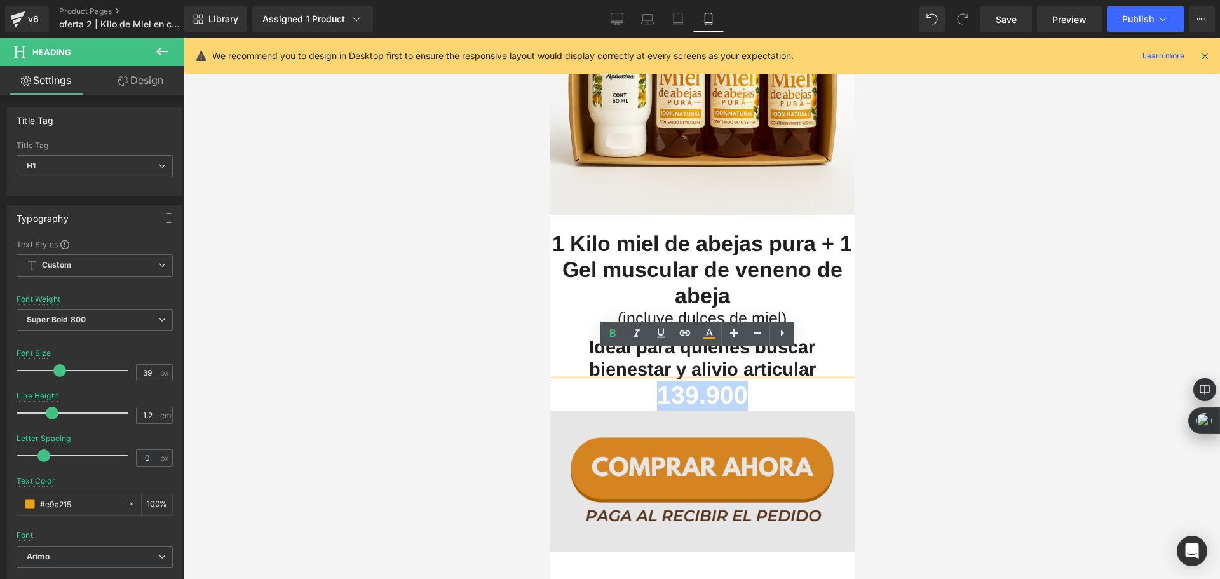
copy b "139.900"
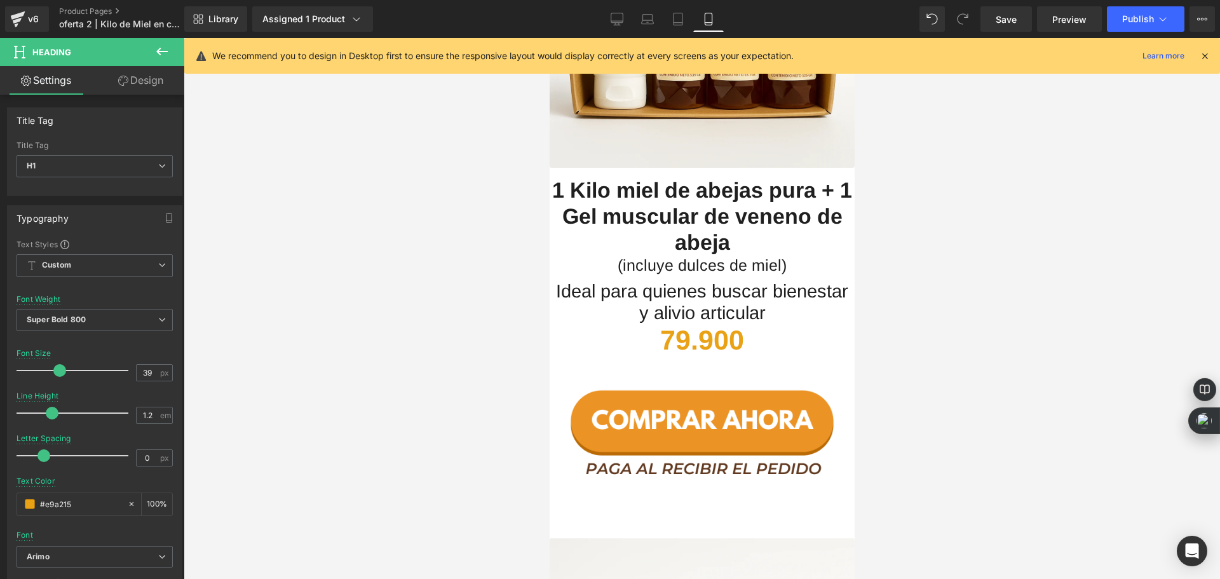
scroll to position [1779, 0]
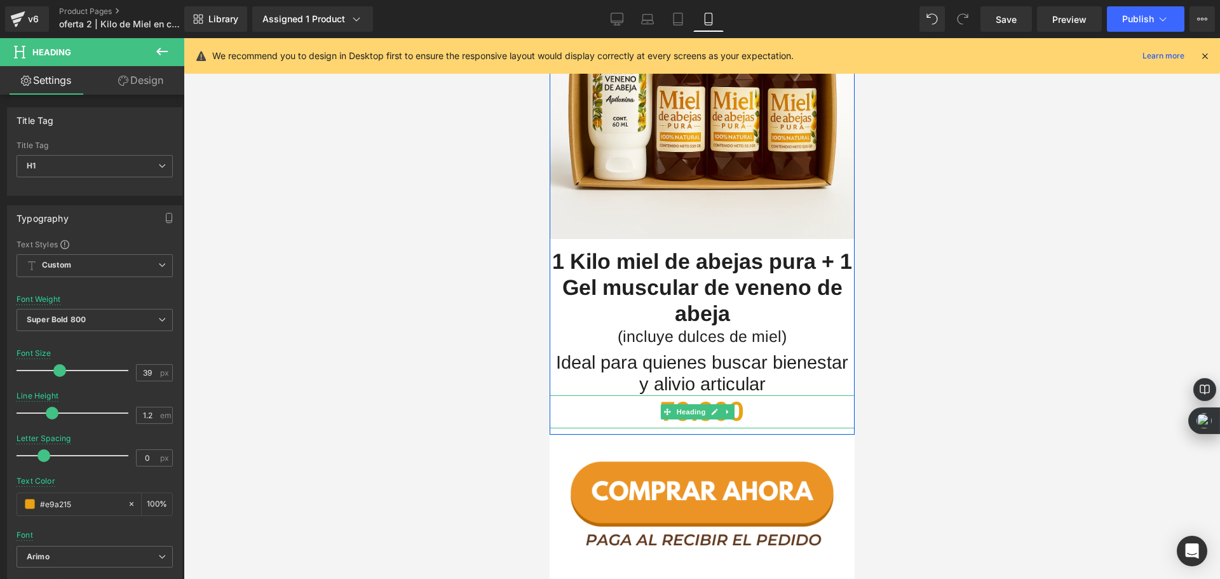
click at [659, 396] on h1 "79.900" at bounding box center [701, 411] width 305 height 33
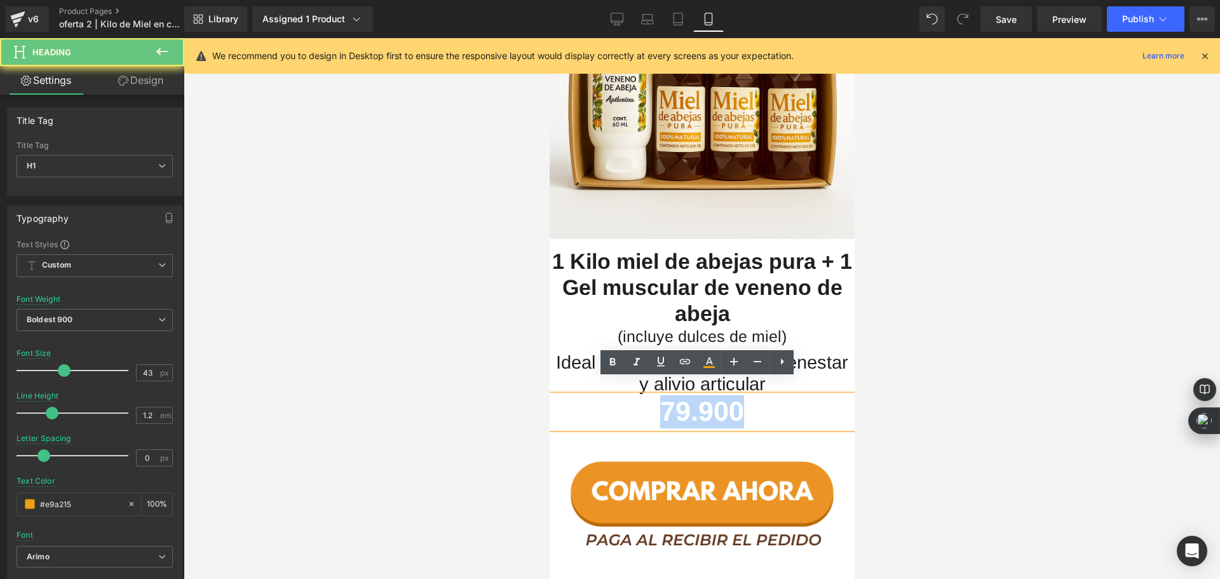
click at [659, 396] on h1 "79.900" at bounding box center [701, 411] width 305 height 33
paste div
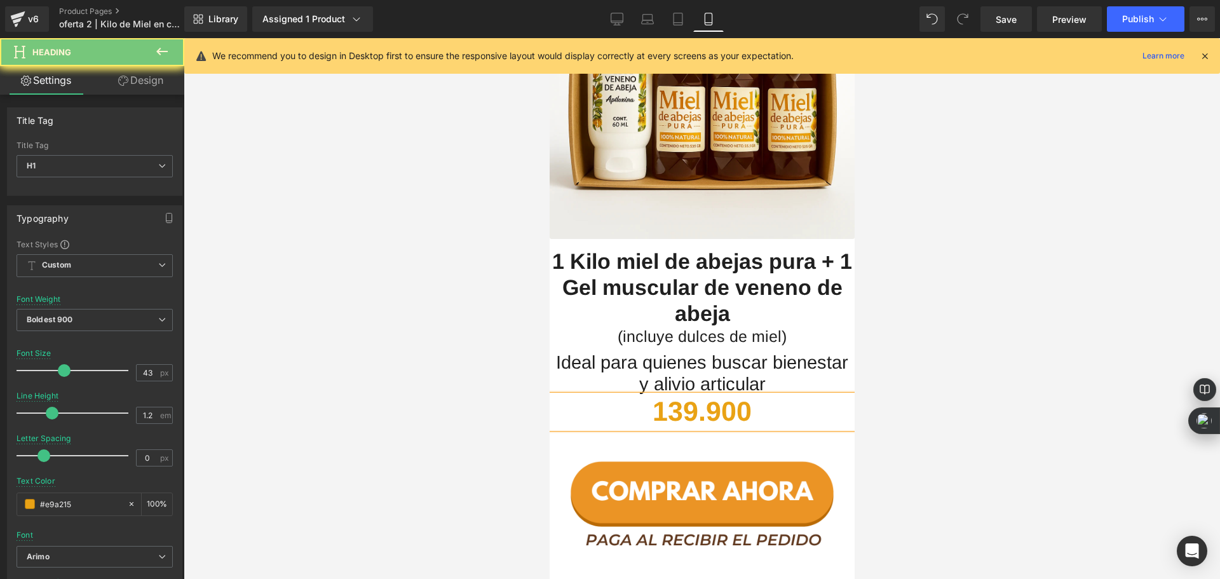
click at [523, 365] on div at bounding box center [702, 308] width 1036 height 541
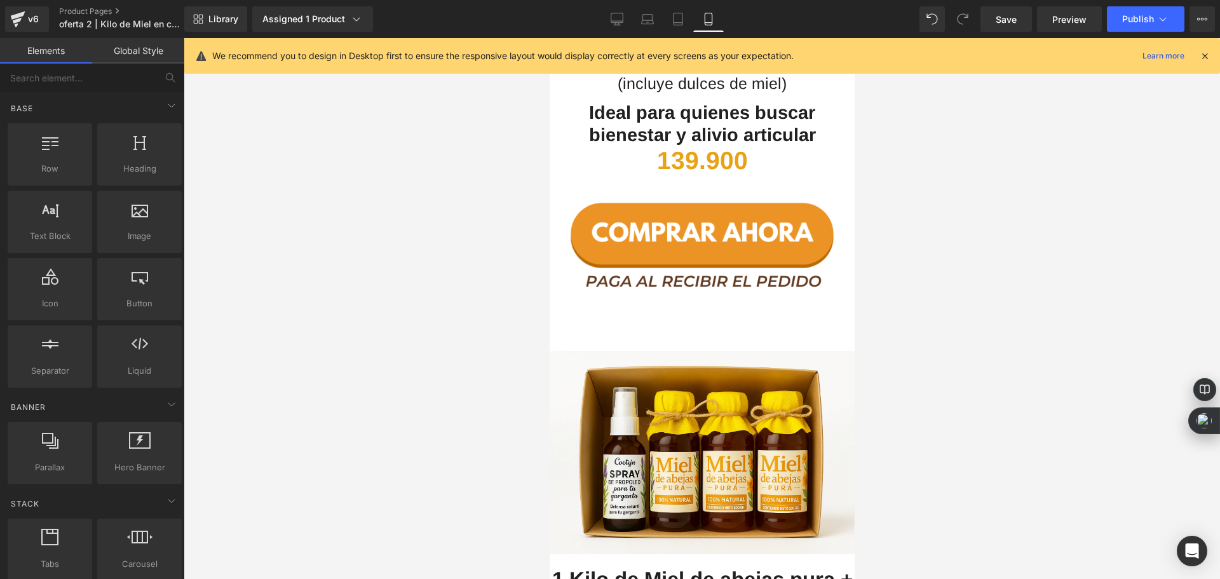
scroll to position [2732, 0]
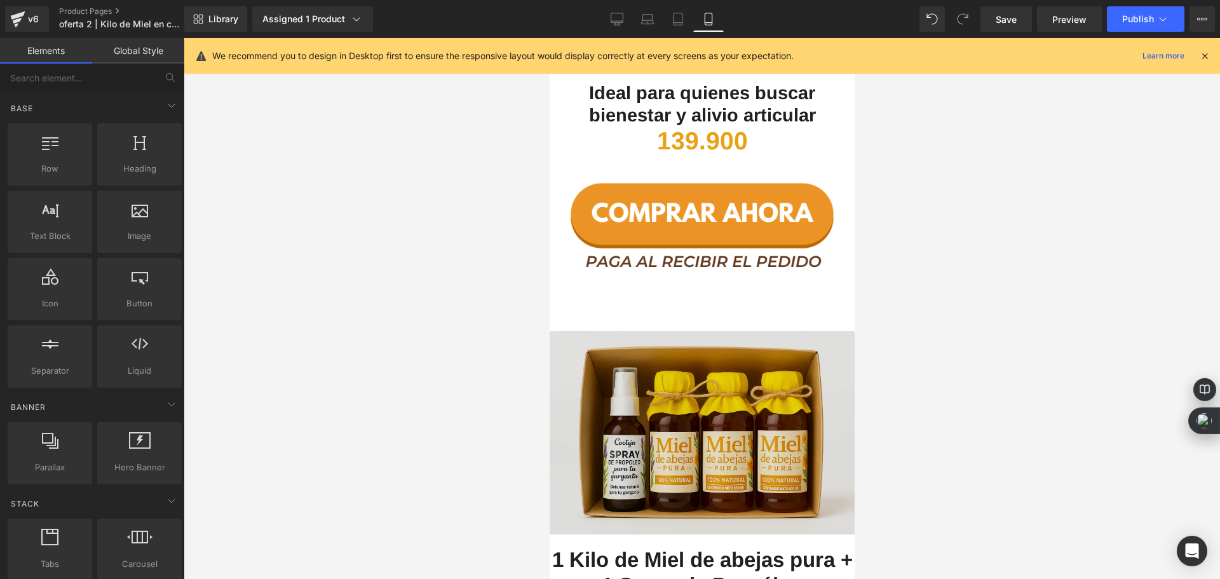
click at [772, 398] on img at bounding box center [701, 439] width 305 height 216
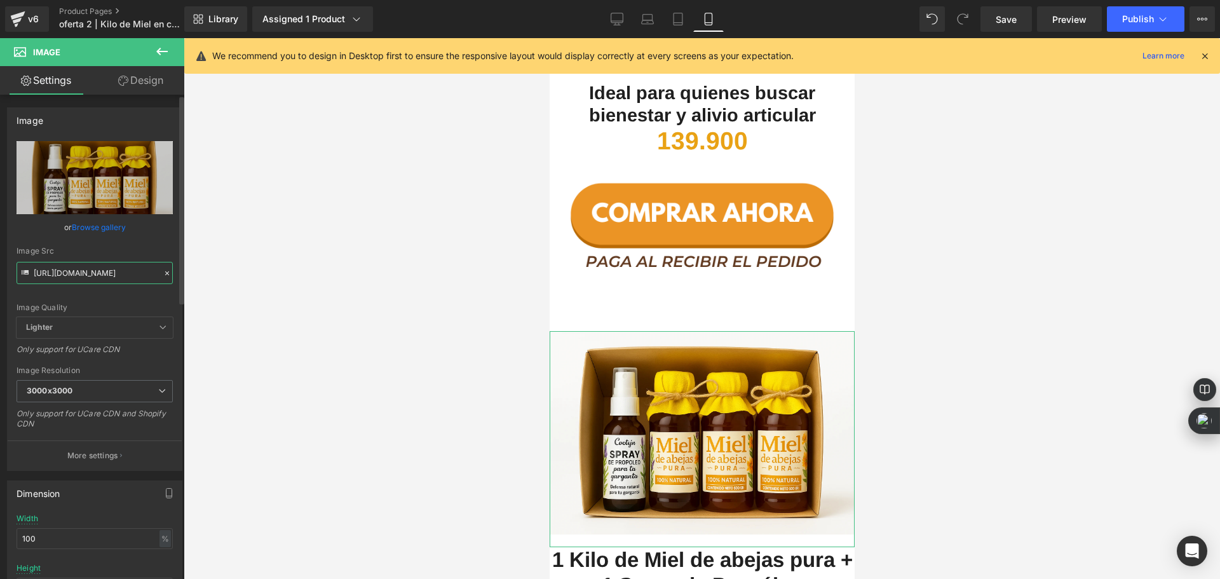
click at [101, 266] on input "[URL][DOMAIN_NAME]" at bounding box center [95, 273] width 156 height 22
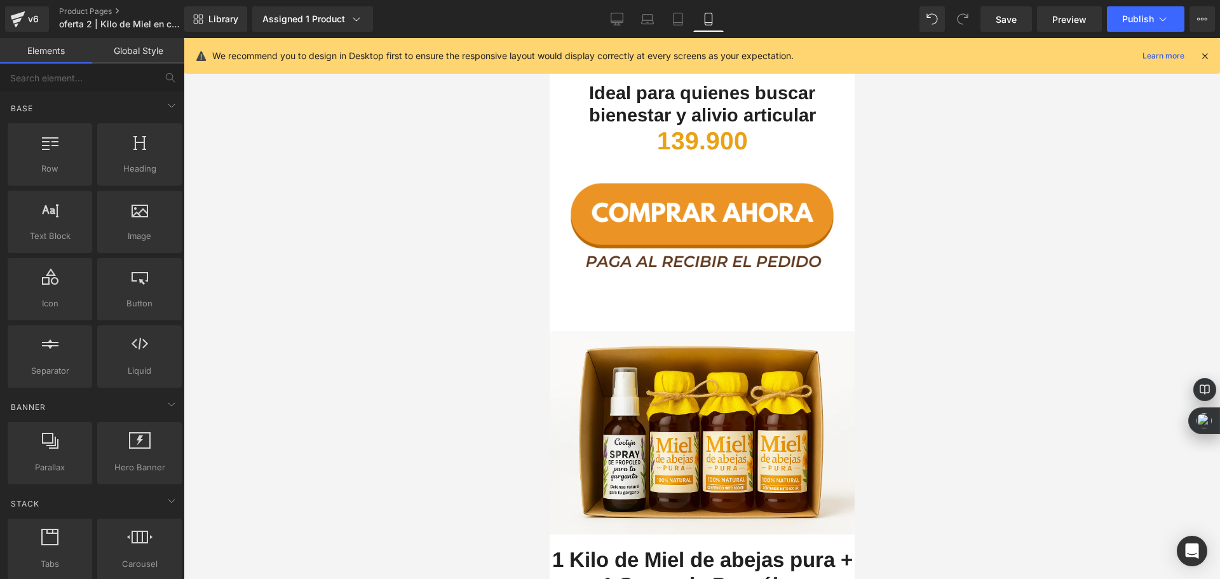
click at [426, 272] on div at bounding box center [702, 308] width 1036 height 541
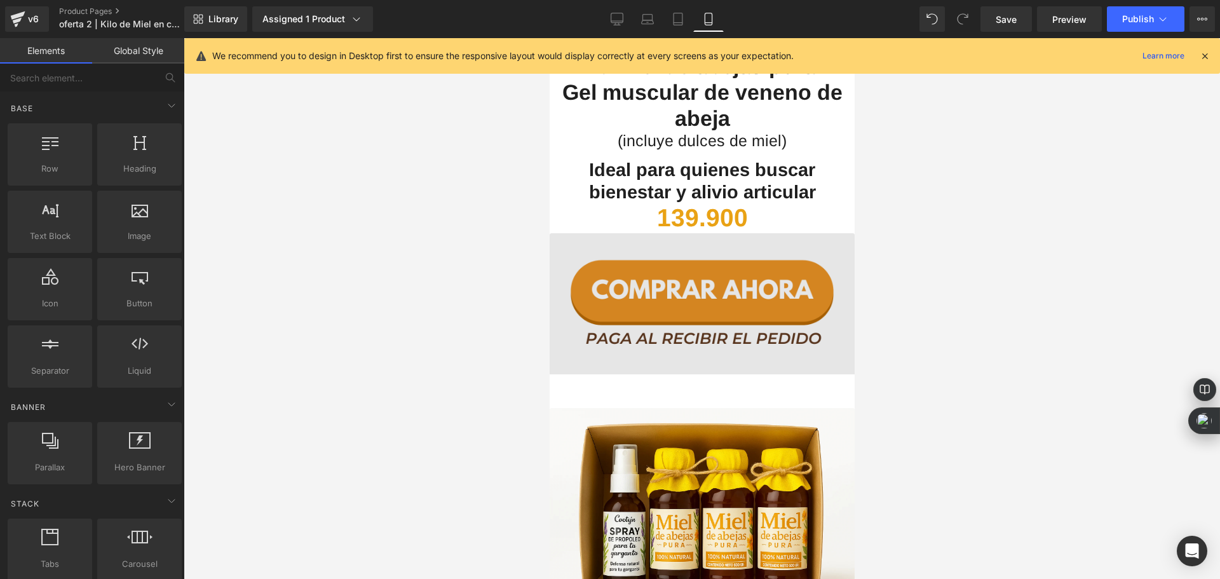
scroll to position [2350, 0]
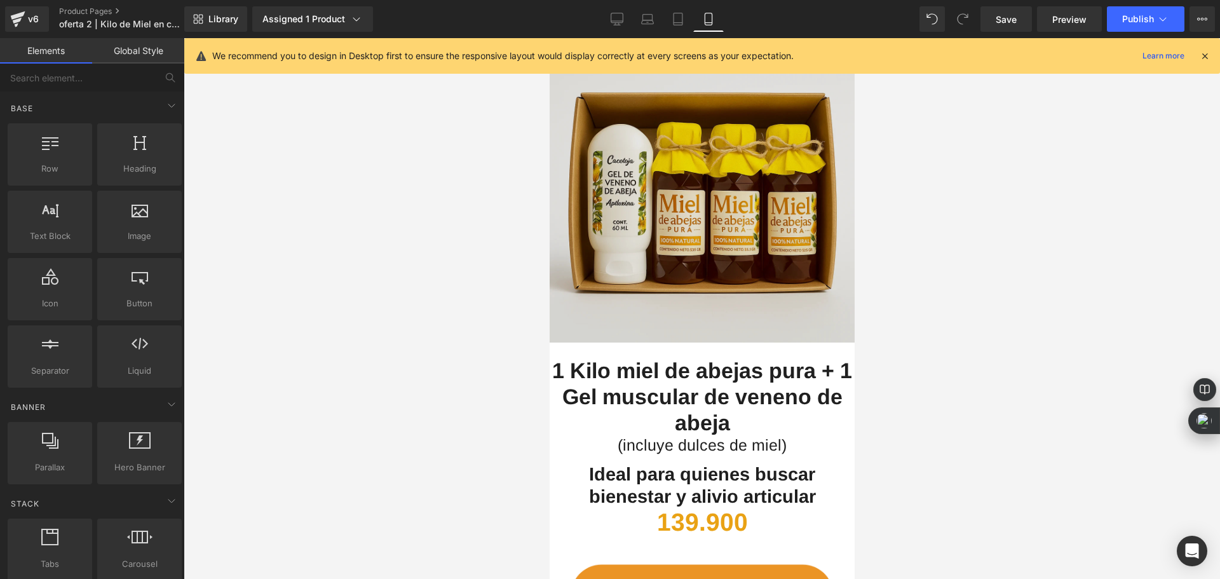
click at [689, 197] on img at bounding box center [701, 197] width 305 height 320
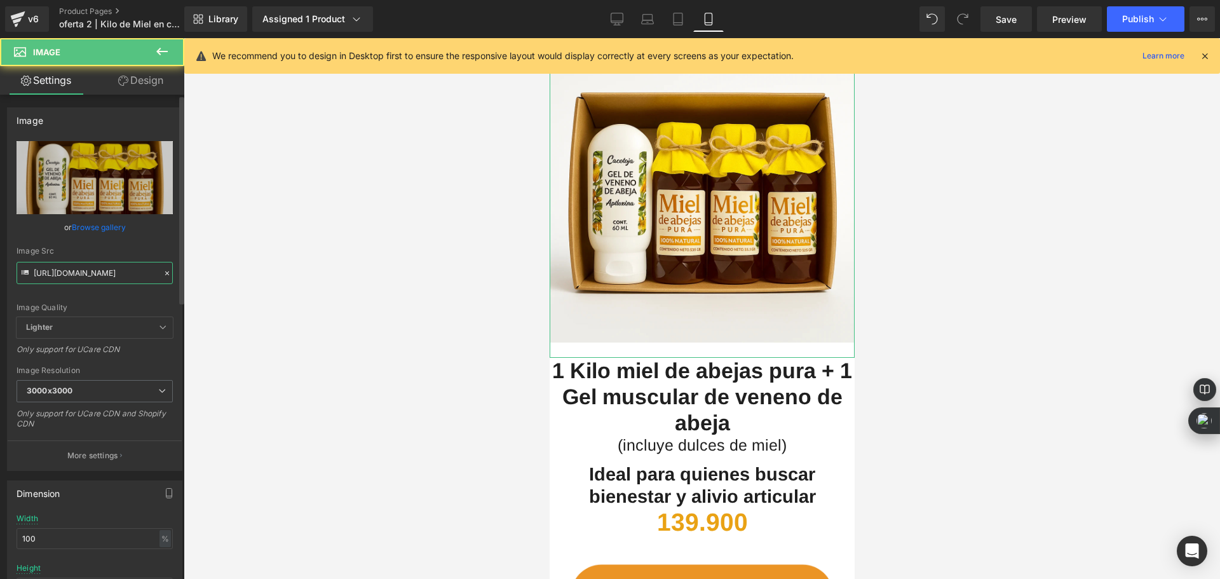
click at [72, 263] on input "[URL][DOMAIN_NAME]" at bounding box center [95, 273] width 156 height 22
paste input "Oct_5_2025_03_26_44_PM_3000x3000.webp?v=1759696056"
type input "[URL][DOMAIN_NAME]"
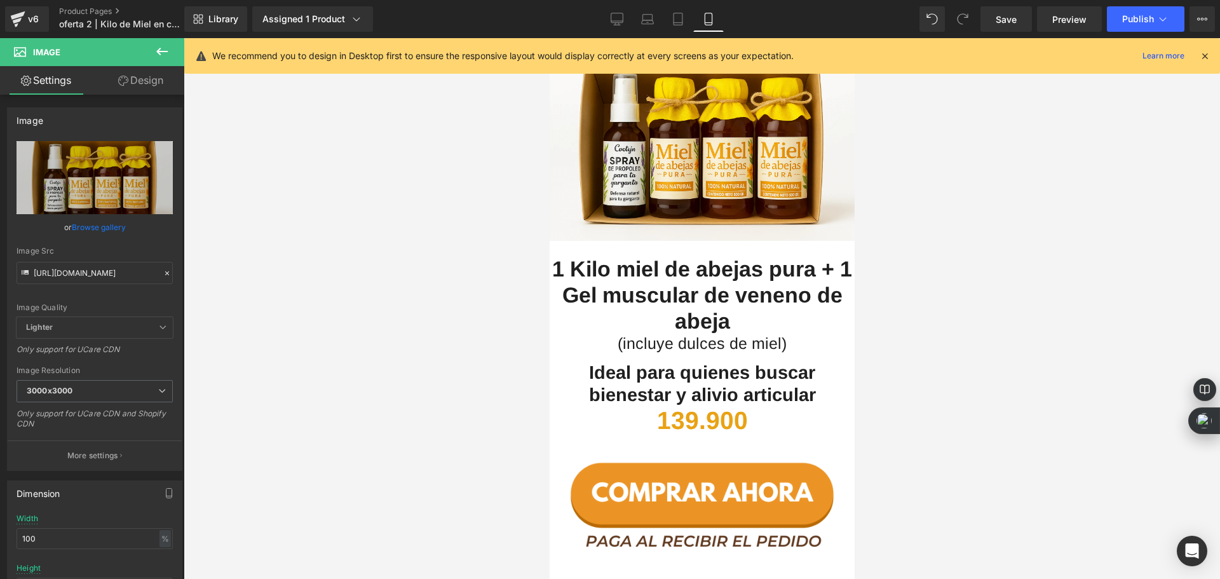
scroll to position [0, 0]
click at [438, 316] on div at bounding box center [702, 308] width 1036 height 541
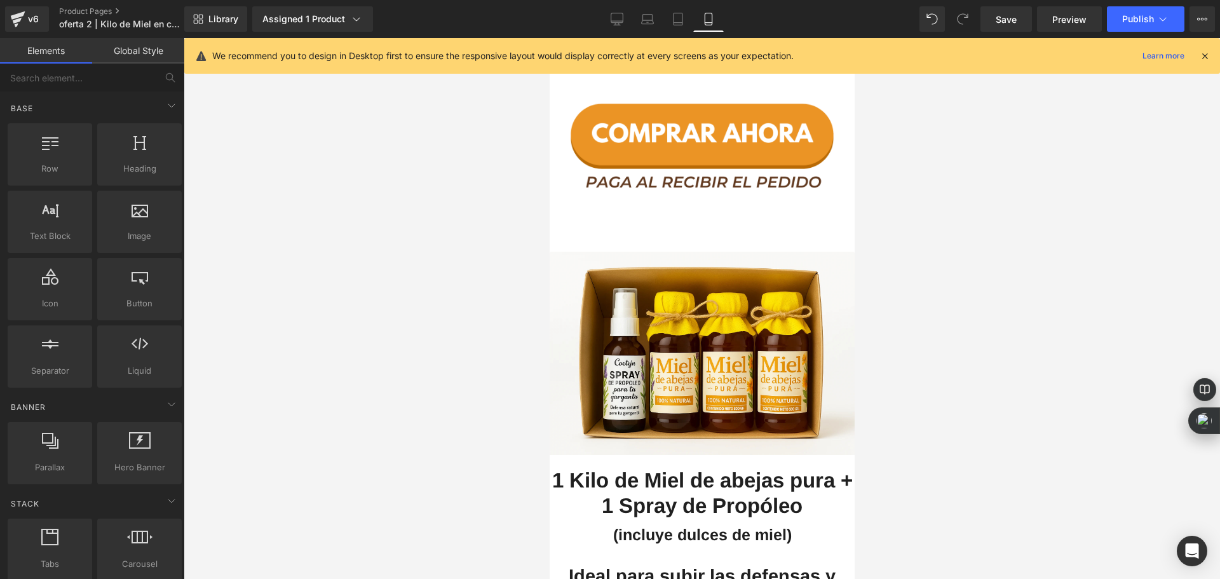
scroll to position [2732, 0]
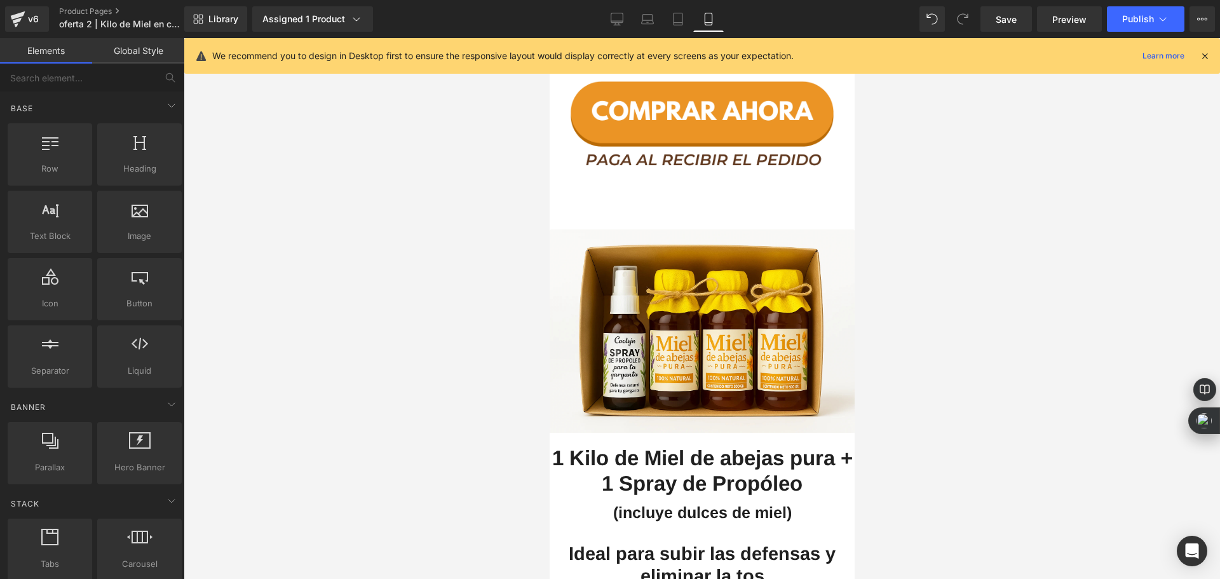
click at [596, 446] on b "1 Kilo de Miel de abejas pura + 1 Spray de Propóleo" at bounding box center [701, 470] width 300 height 49
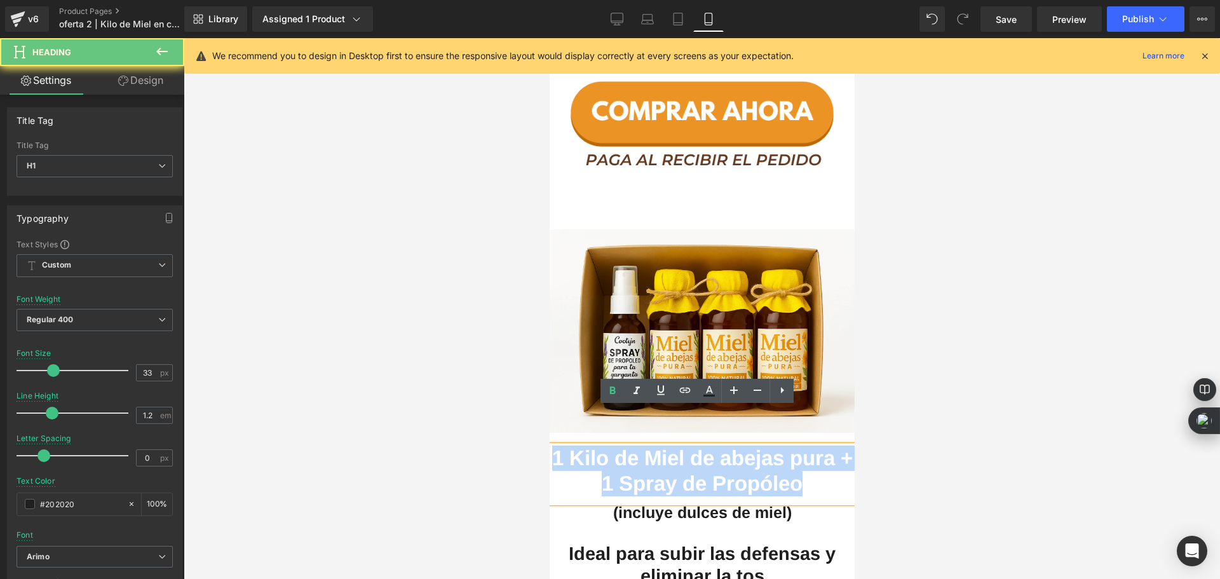
click at [596, 446] on b "1 Kilo de Miel de abejas pura + 1 Spray de Propóleo" at bounding box center [701, 470] width 300 height 49
copy b "1 Kilo de Miel de abejas pura + 1 Spray de Propóleo"
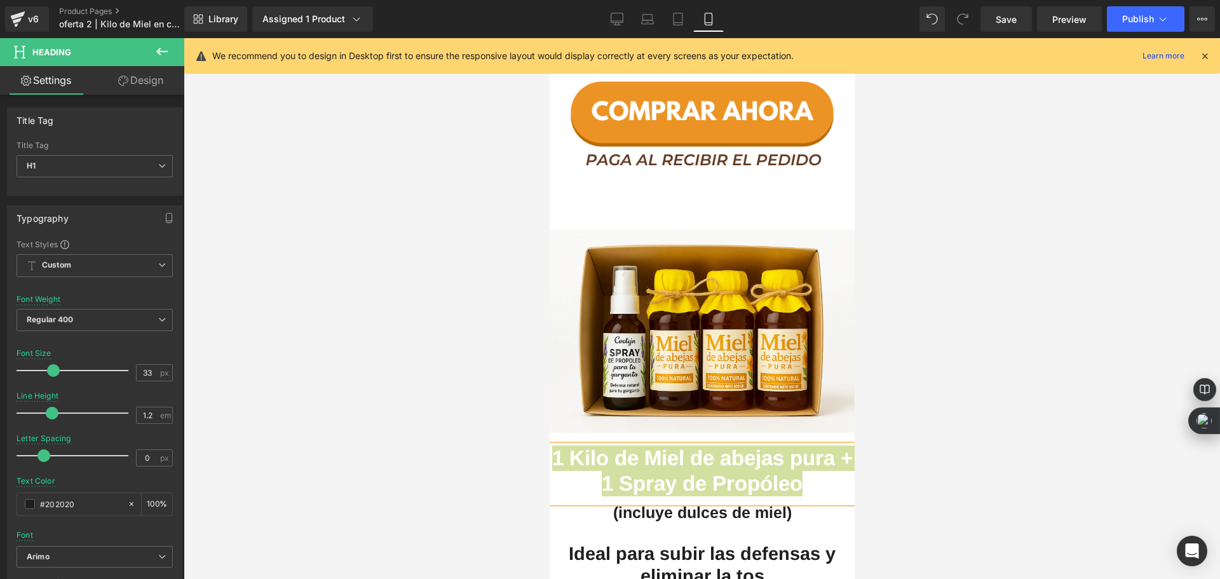
click at [394, 350] on div at bounding box center [702, 308] width 1036 height 541
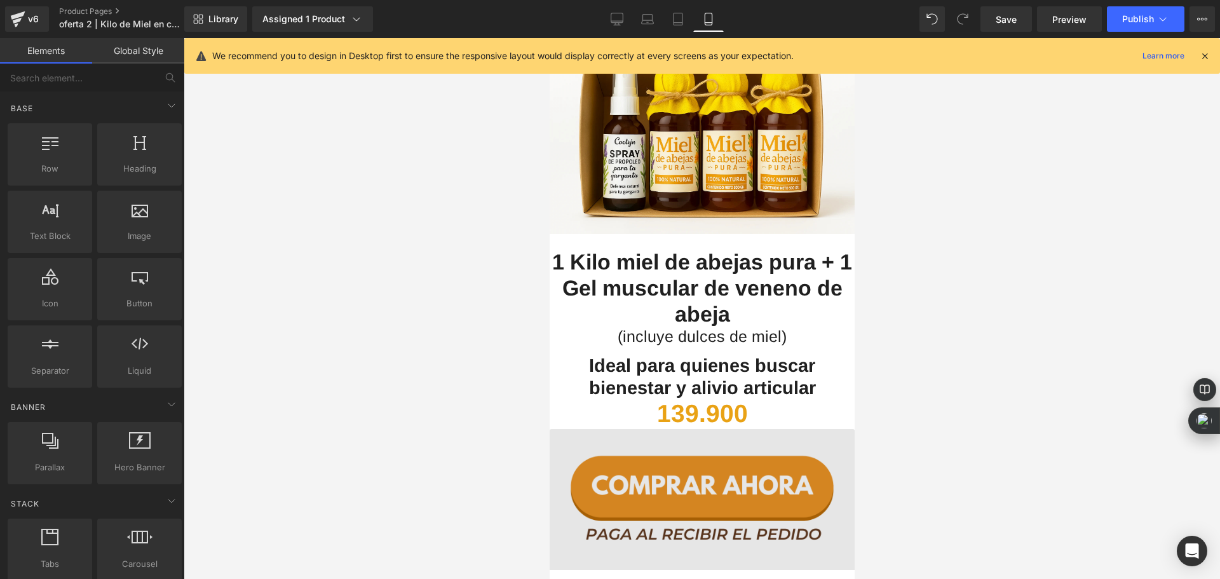
scroll to position [2287, 0]
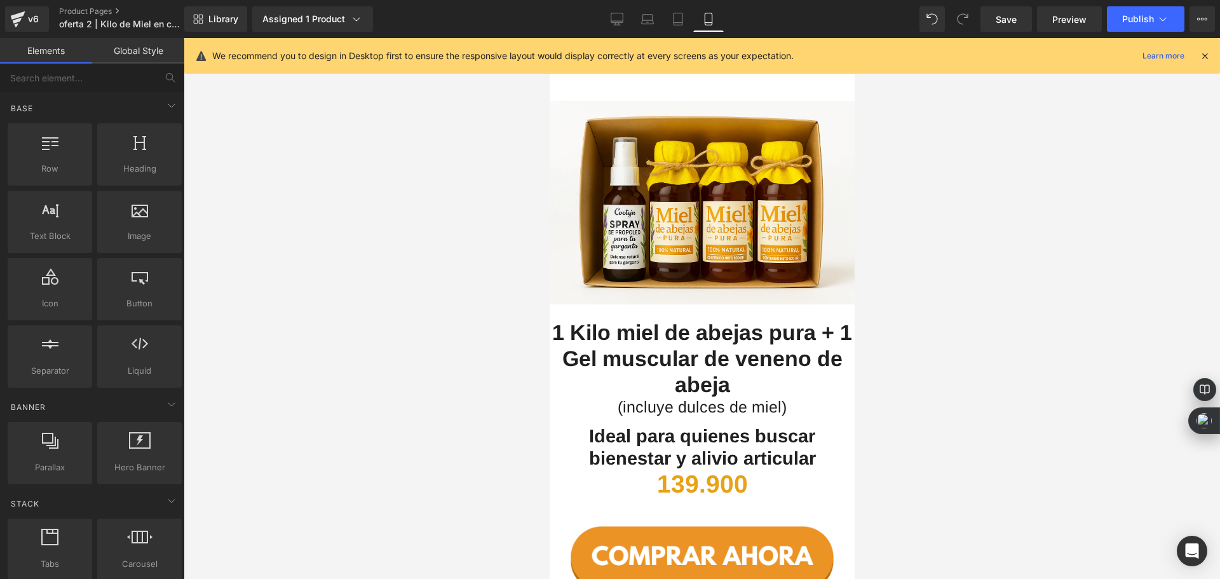
click at [608, 320] on span "1 Kilo miel de abejas pura + 1 Gel muscular de veneno de abeja" at bounding box center [701, 358] width 300 height 76
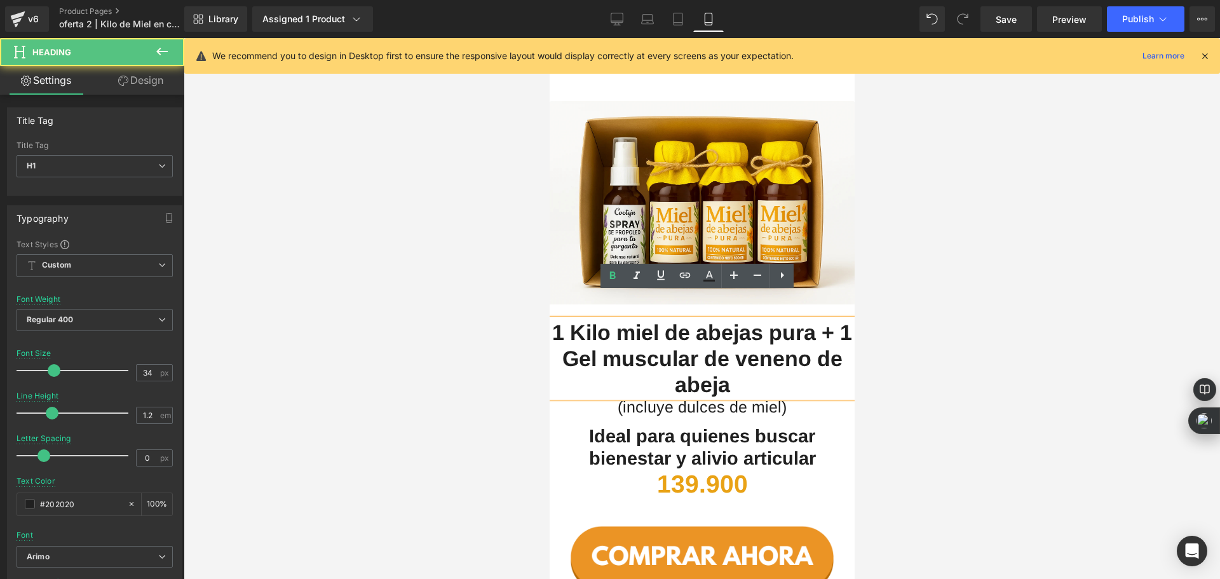
click at [608, 320] on span "1 Kilo miel de abejas pura + 1 Gel muscular de veneno de abeja" at bounding box center [701, 358] width 300 height 76
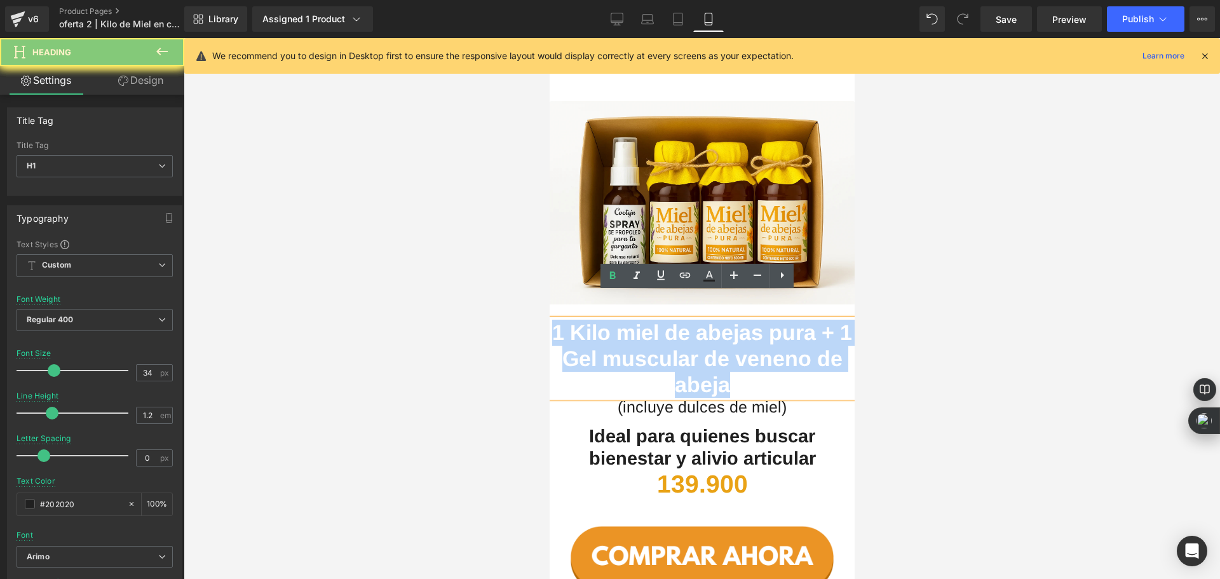
click at [608, 320] on span "1 Kilo miel de abejas pura + 1 Gel muscular de veneno de abeja" at bounding box center [701, 358] width 300 height 76
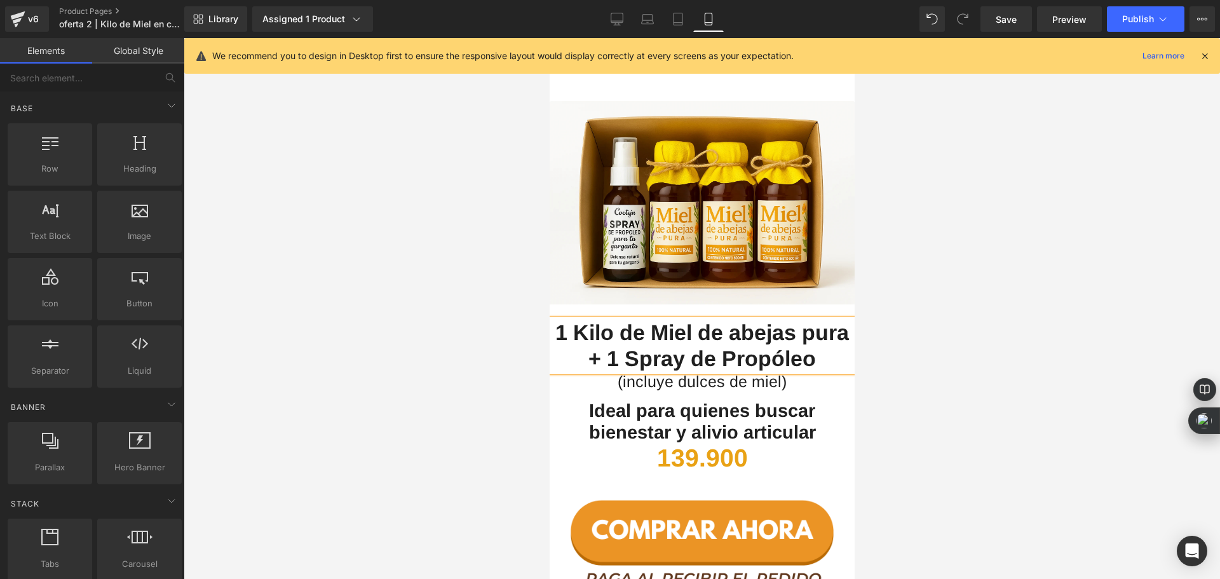
click at [419, 326] on div at bounding box center [702, 308] width 1036 height 541
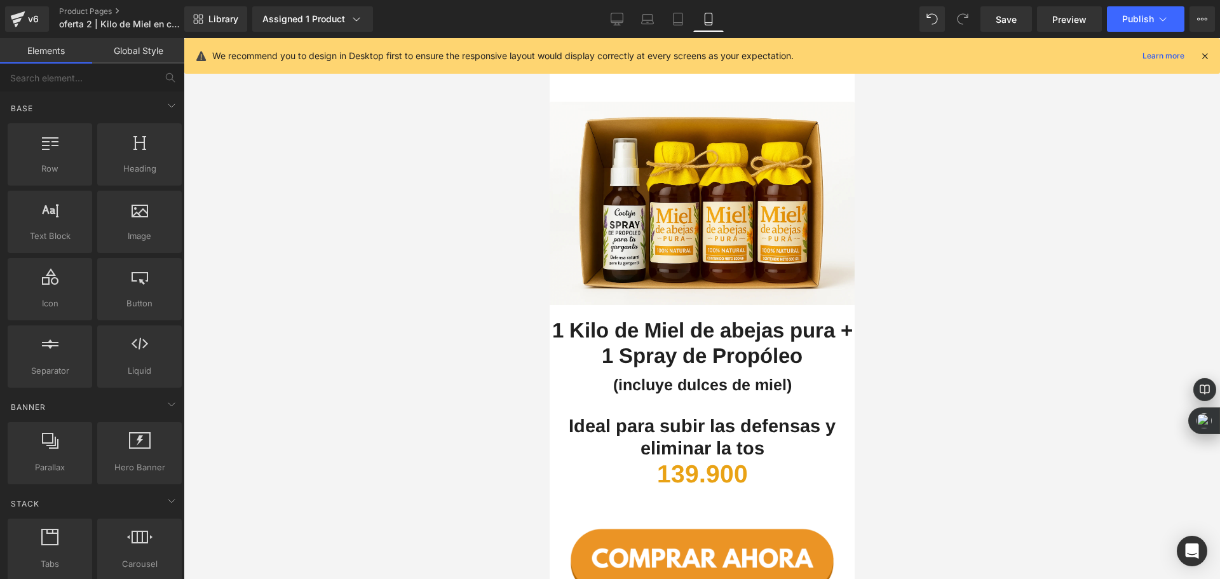
scroll to position [2859, 0]
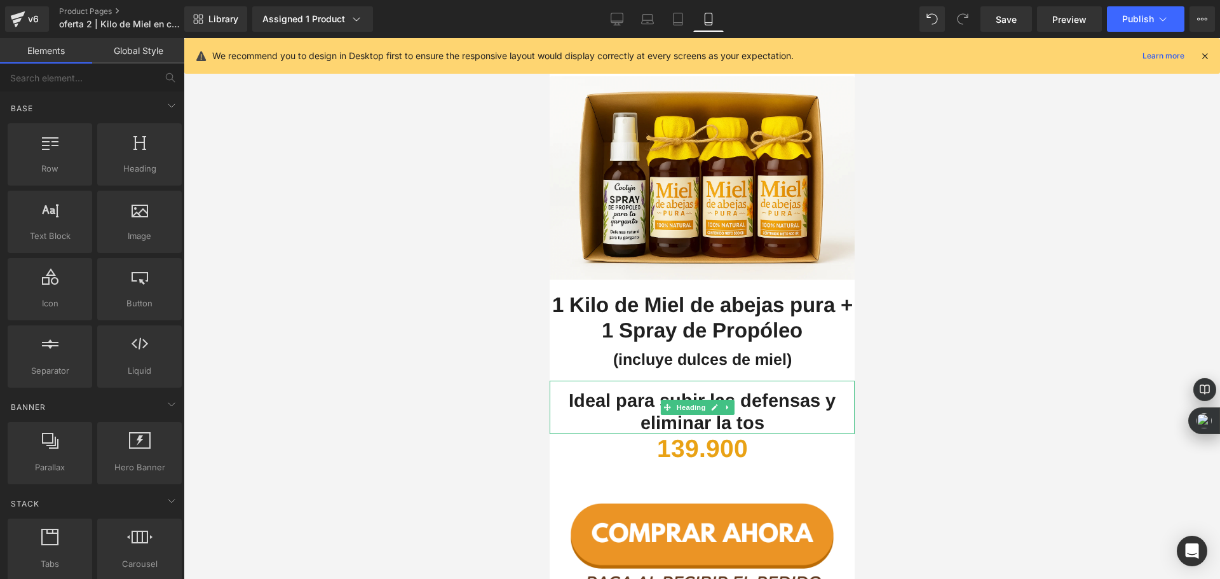
click at [604, 390] on span "Ideal para subir las defensas y eliminar la tos" at bounding box center [701, 411] width 267 height 43
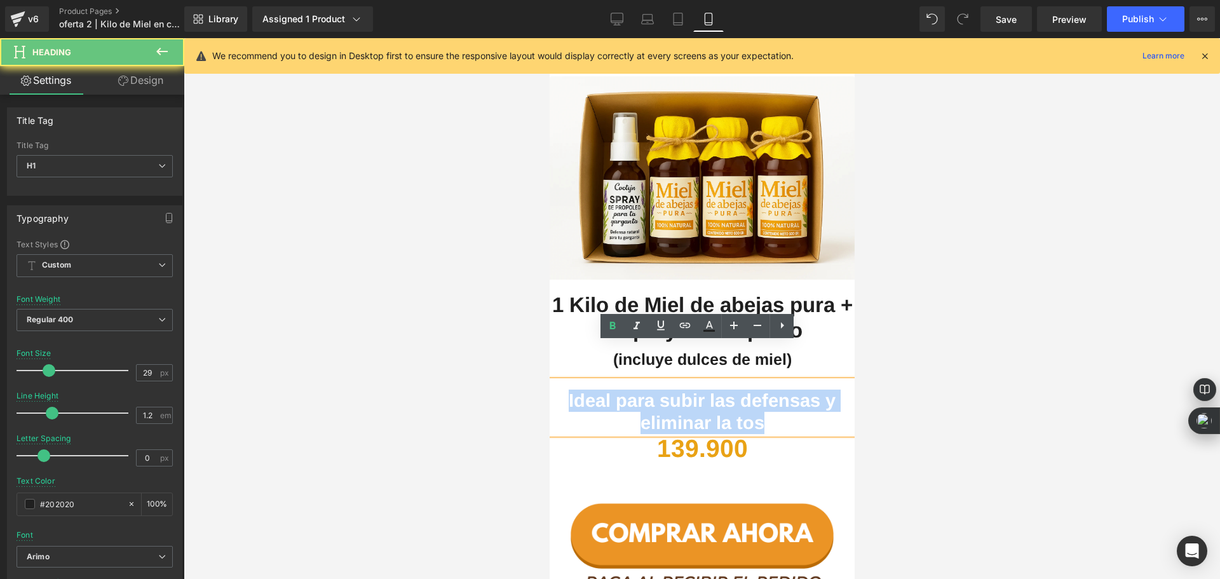
click at [604, 390] on span "Ideal para subir las defensas y eliminar la tos" at bounding box center [701, 411] width 267 height 43
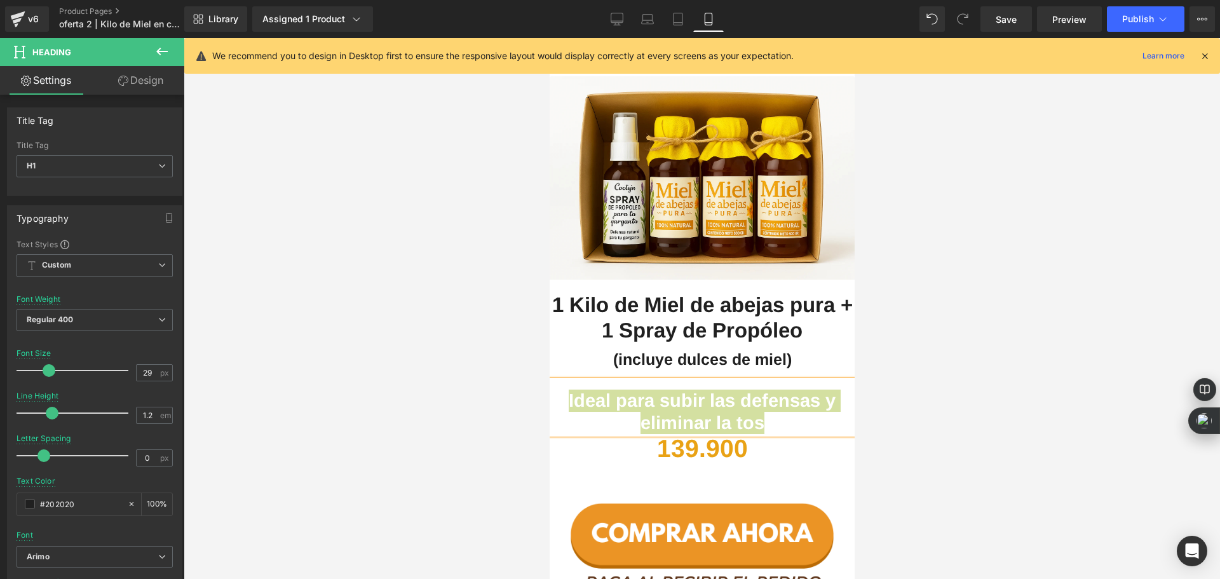
click at [462, 295] on div at bounding box center [702, 308] width 1036 height 541
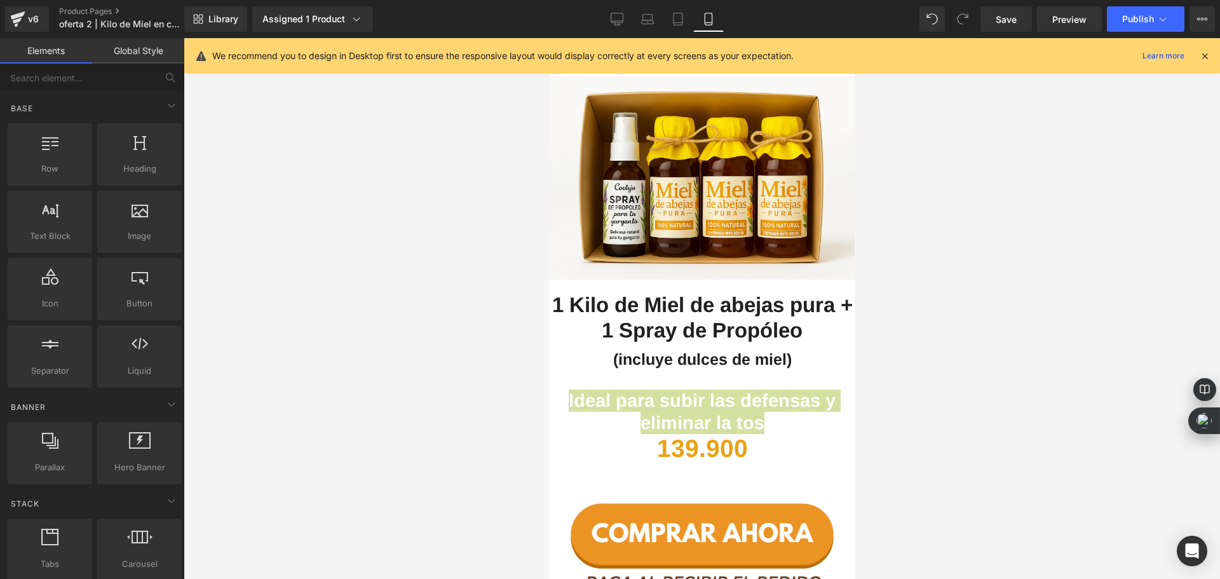
click at [430, 363] on div at bounding box center [702, 308] width 1036 height 541
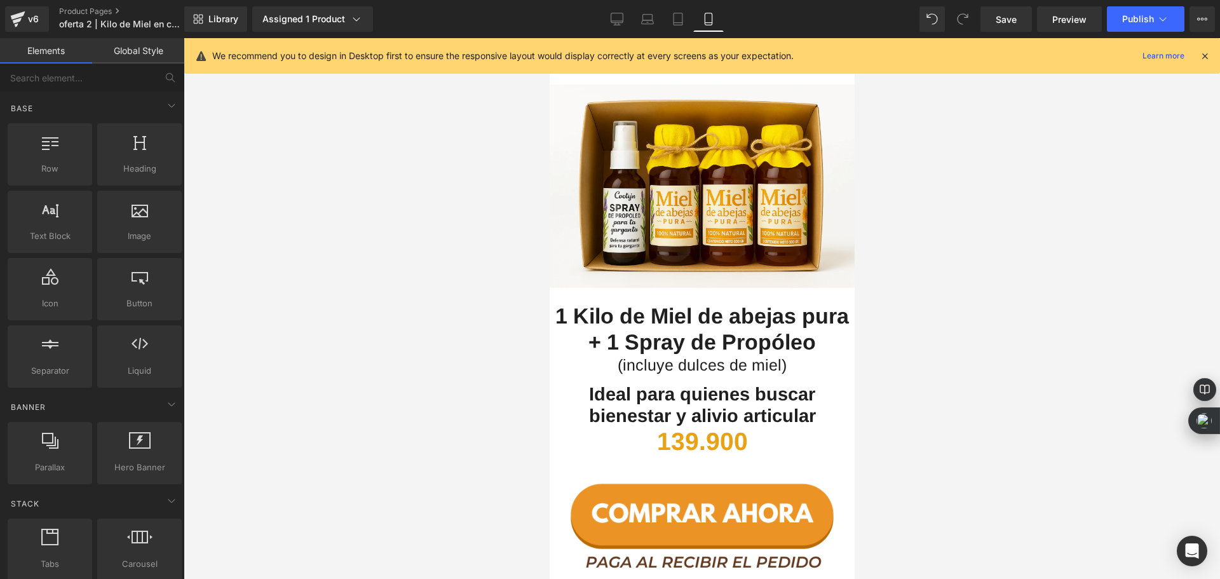
scroll to position [2287, 0]
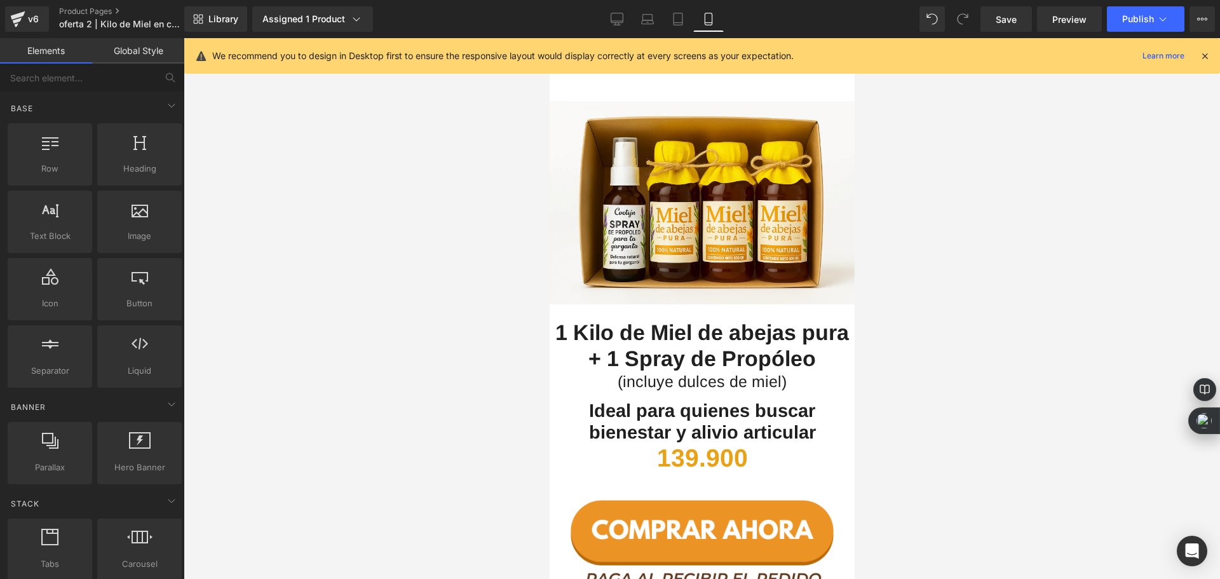
click at [588, 400] on span "Ideal para quienes buscar bienestar y alivio articular" at bounding box center [701, 421] width 227 height 43
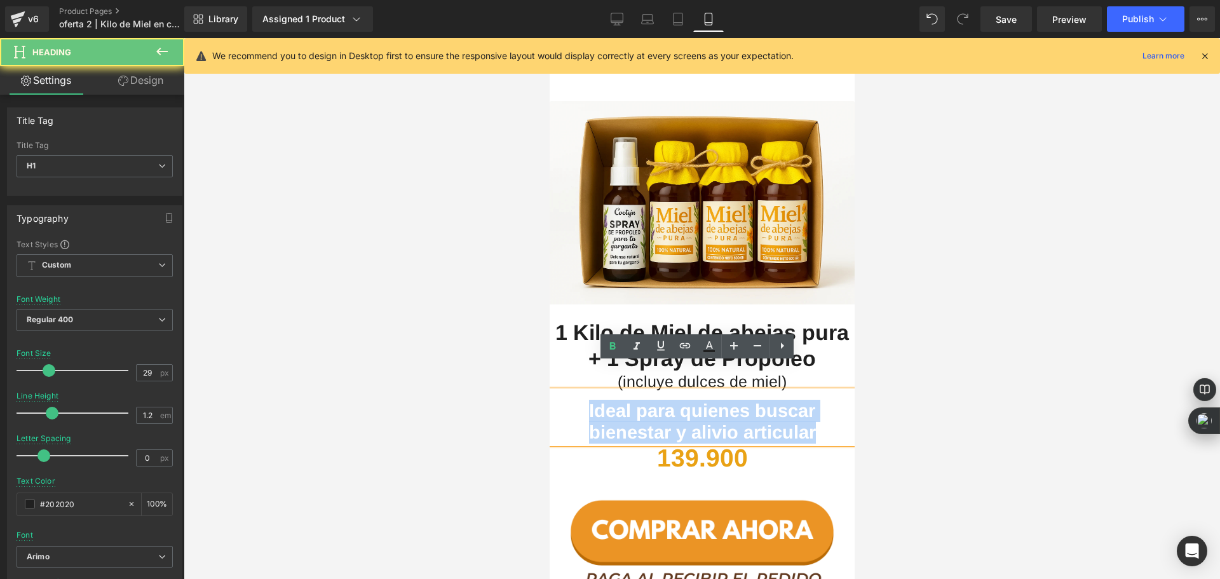
click at [588, 400] on span "Ideal para quienes buscar bienestar y alivio articular" at bounding box center [701, 421] width 227 height 43
paste div
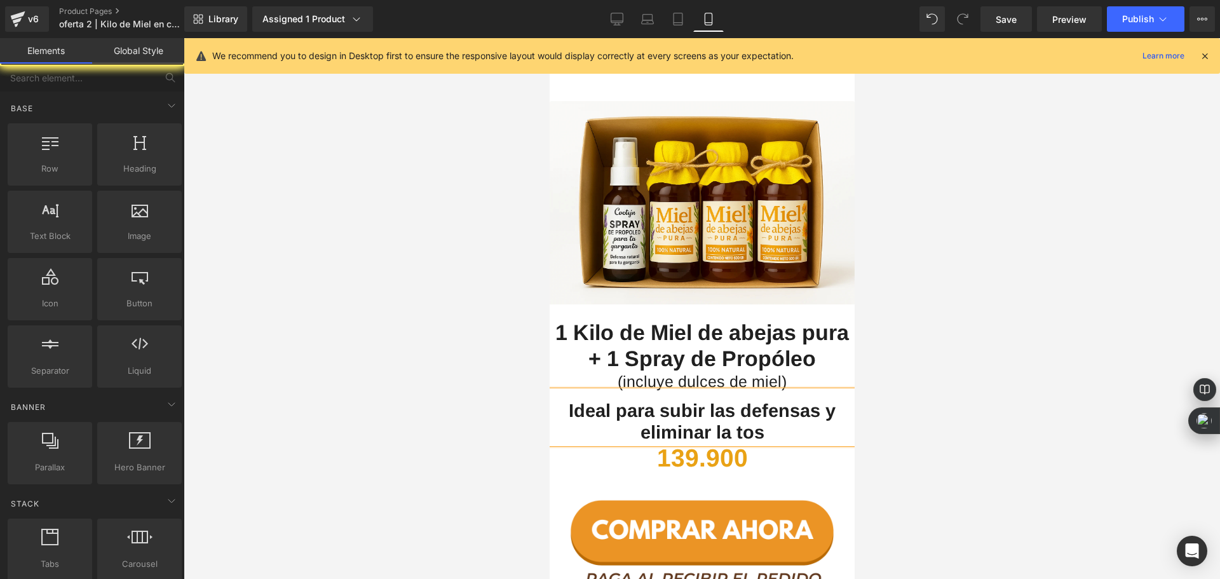
click at [461, 359] on div at bounding box center [702, 308] width 1036 height 541
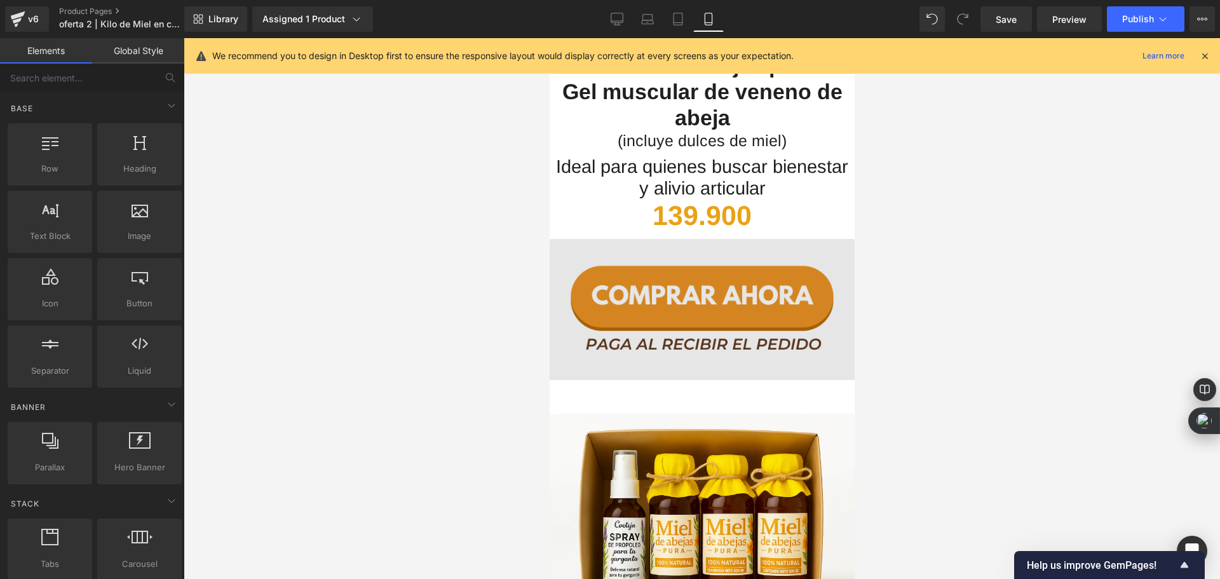
scroll to position [1779, 0]
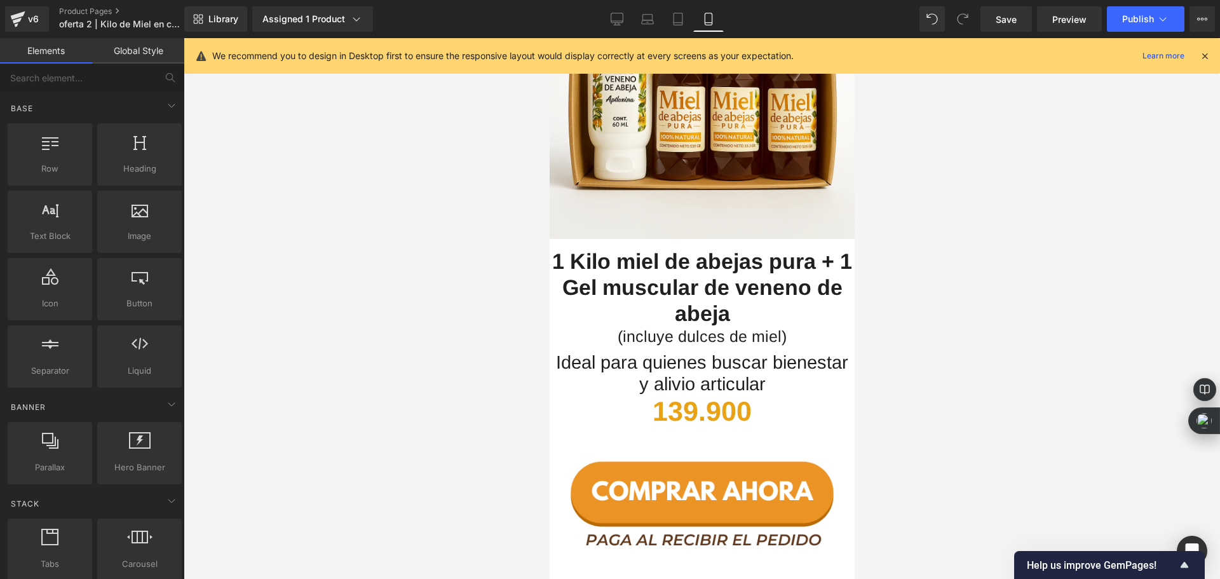
click at [671, 276] on b "1 Kilo miel de abejas pura + 1 Gel muscular de veneno de abeja" at bounding box center [701, 287] width 300 height 76
click at [671, 275] on b "1 Kilo miel de abejas pura + 1 Gel muscular de veneno de abeja" at bounding box center [701, 287] width 300 height 76
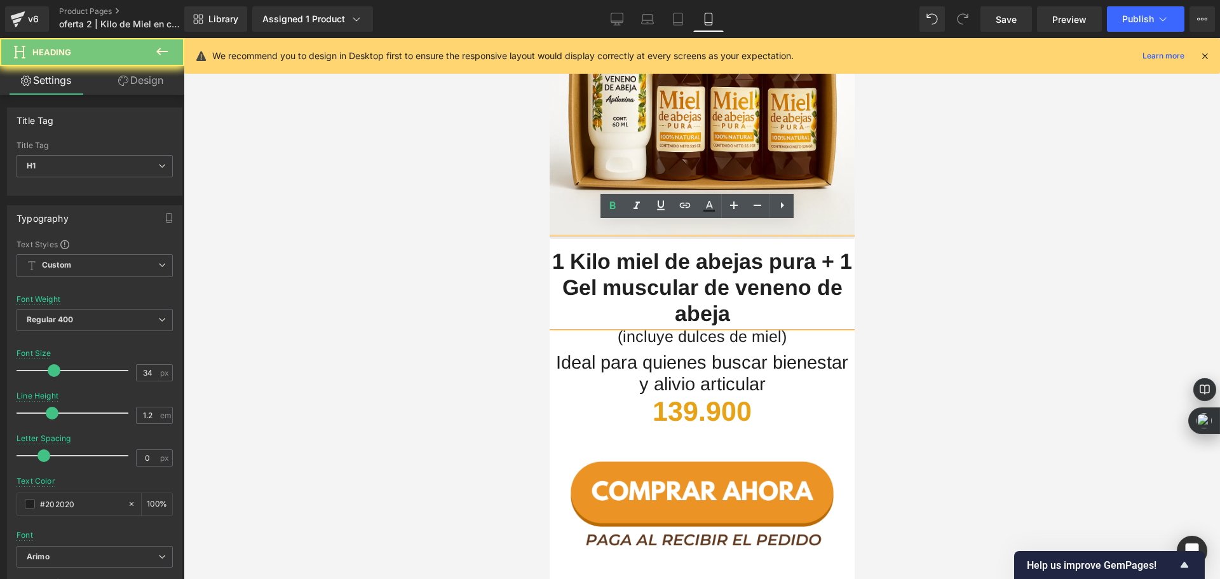
click at [671, 275] on b "1 Kilo miel de abejas pura + 1 Gel muscular de veneno de abeja" at bounding box center [701, 287] width 300 height 76
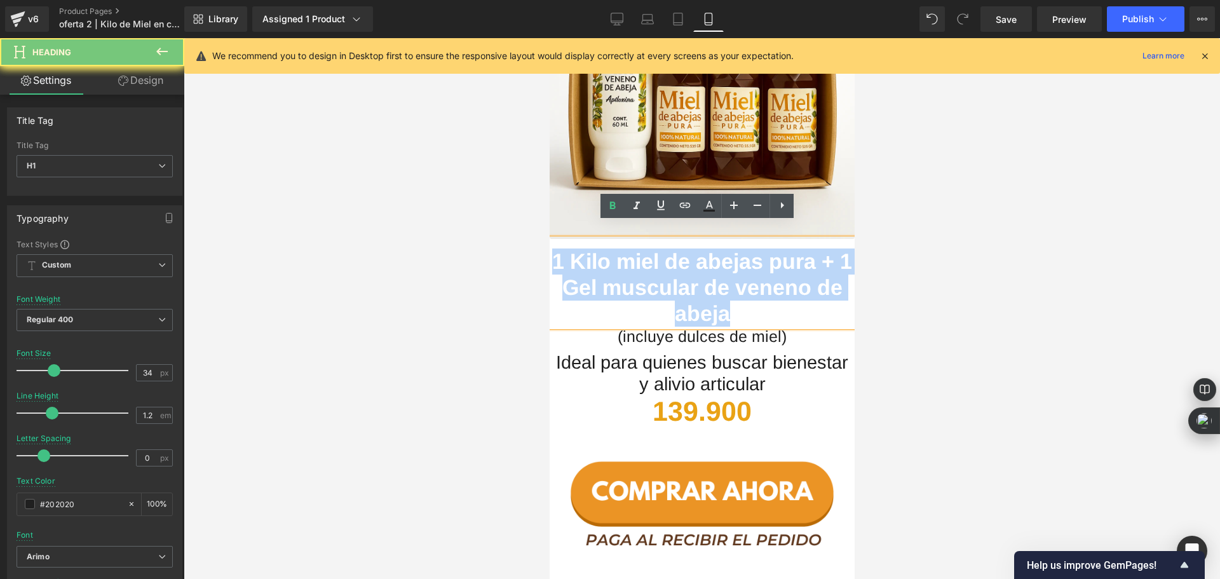
click at [624, 274] on b "1 Kilo miel de abejas pura + 1 Gel muscular de veneno de abeja" at bounding box center [701, 287] width 300 height 76
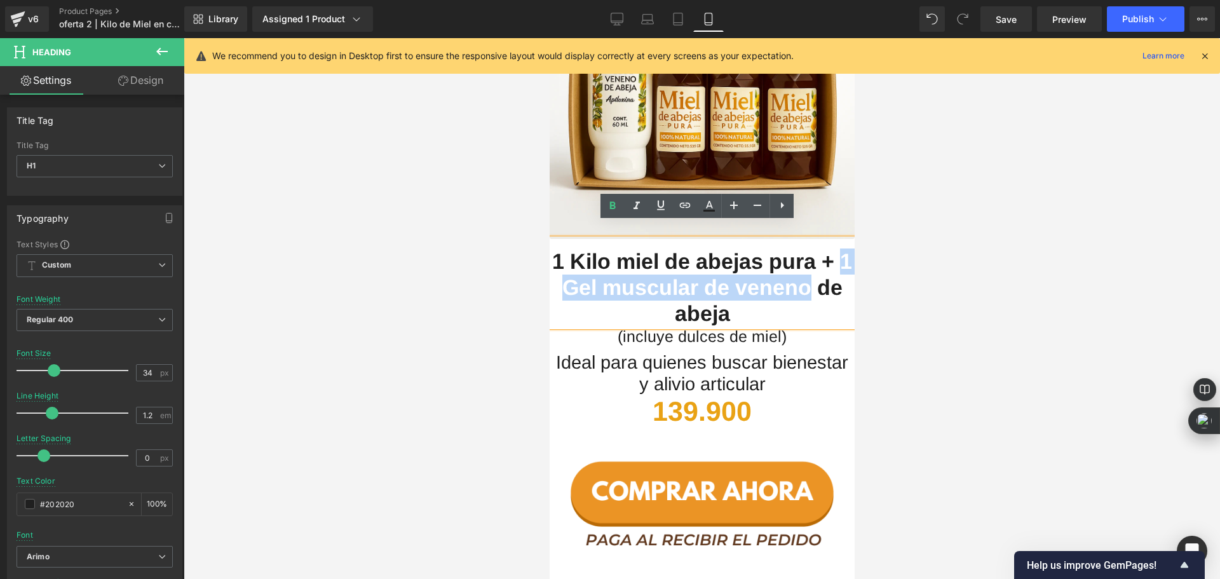
drag, startPoint x: 567, startPoint y: 267, endPoint x: 839, endPoint y: 268, distance: 272.5
click at [839, 268] on h1 "1 Kilo miel de abejas pura + 1 Gel muscular de veneno de abeja" at bounding box center [701, 286] width 305 height 77
copy b "1 Gel muscular de veneno"
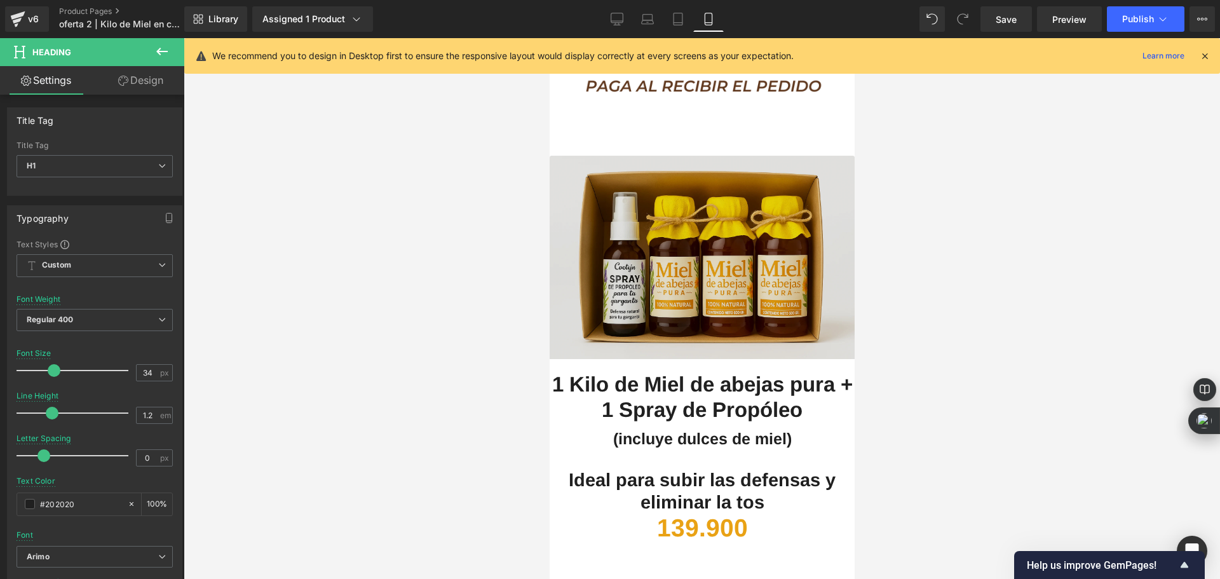
scroll to position [2795, 0]
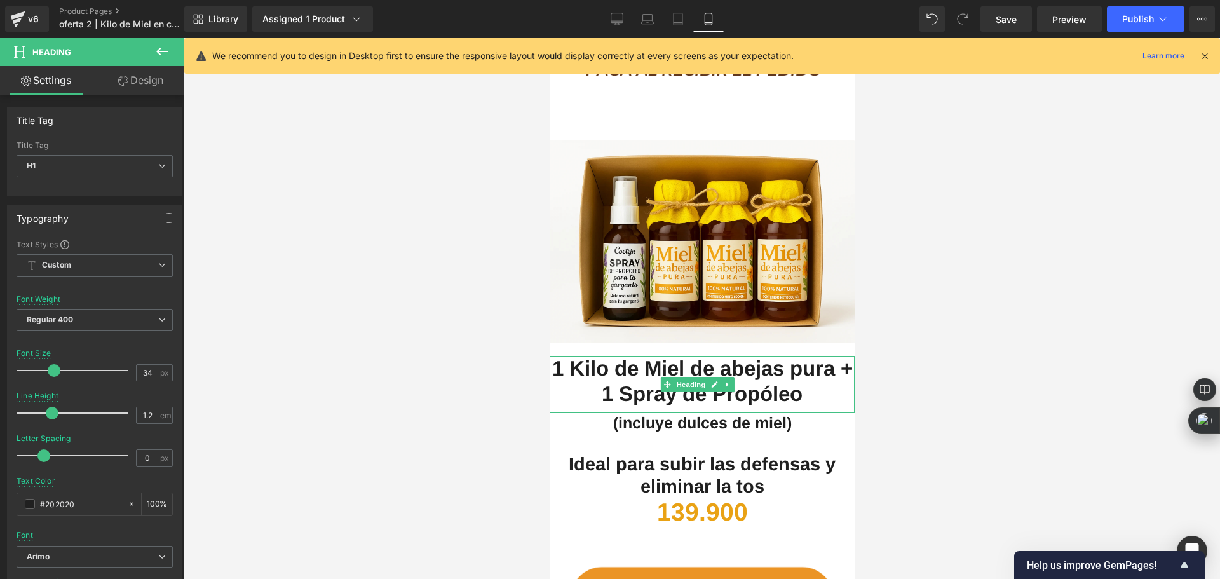
click at [839, 356] on b "1 Kilo de Miel de abejas pura + 1 Spray de Propóleo" at bounding box center [701, 380] width 300 height 49
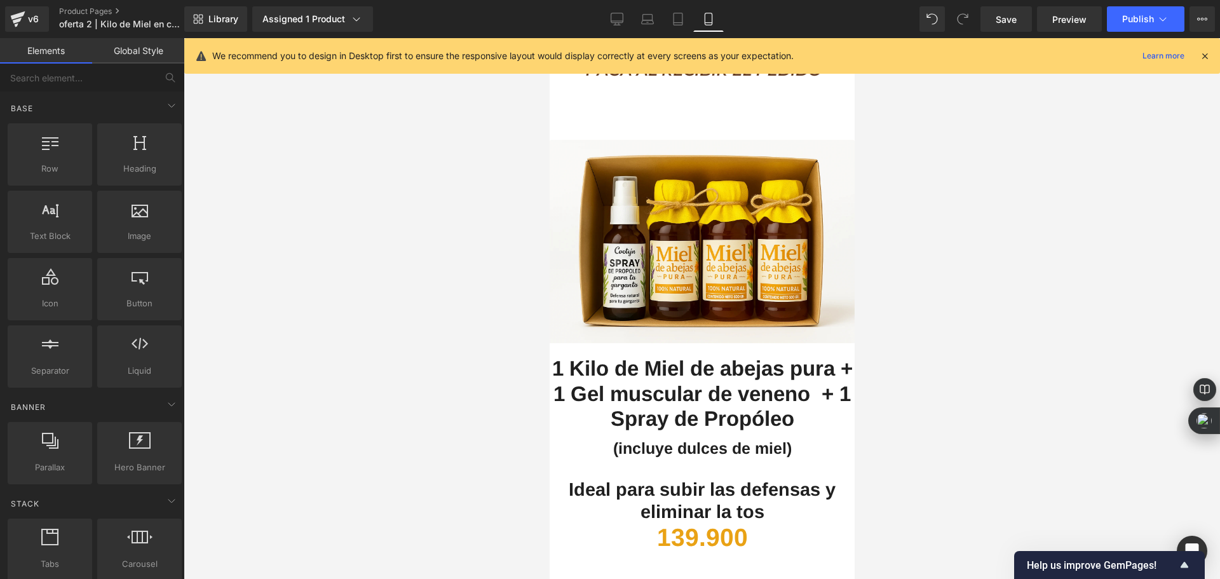
click at [396, 358] on div at bounding box center [702, 308] width 1036 height 541
click at [674, 523] on b "139.900" at bounding box center [701, 536] width 91 height 27
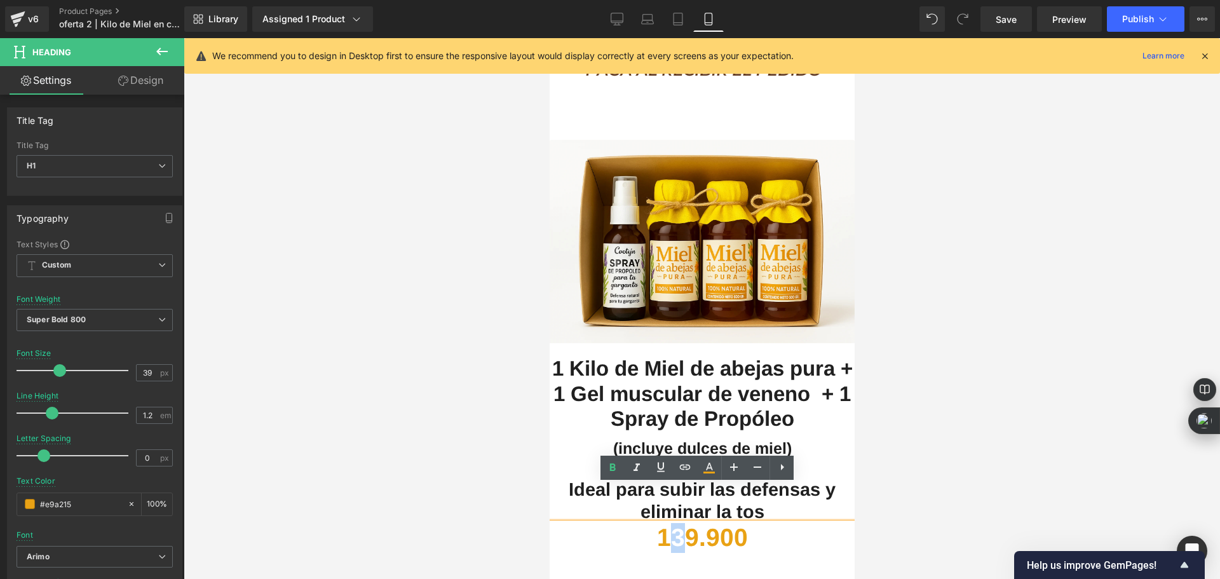
click at [670, 523] on b "139.900" at bounding box center [701, 536] width 91 height 27
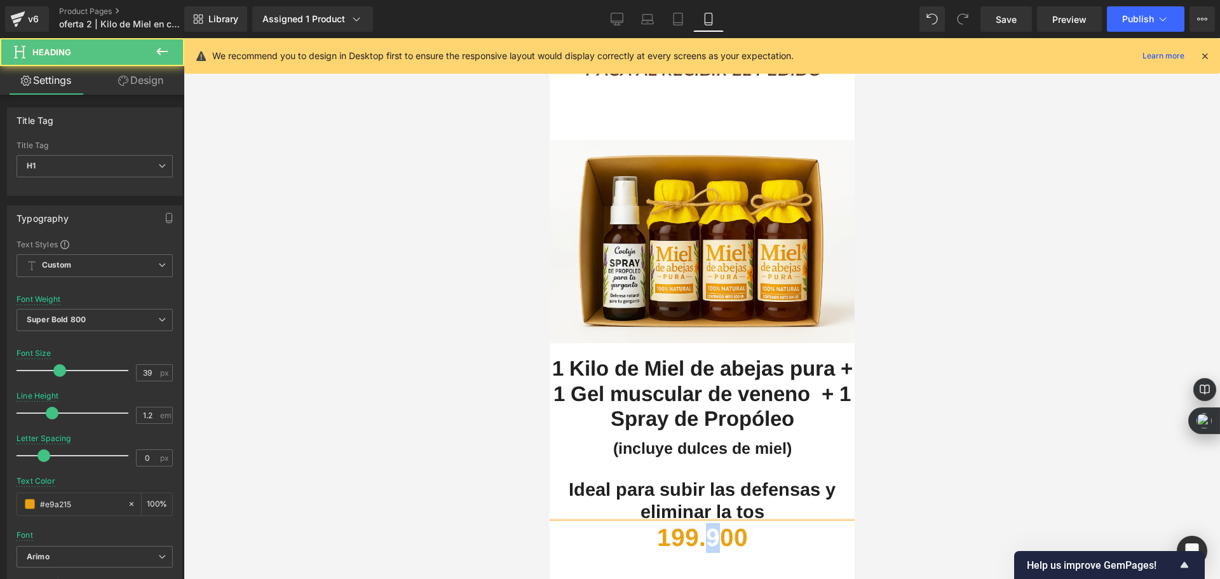
click at [704, 523] on b "199.900" at bounding box center [701, 536] width 91 height 27
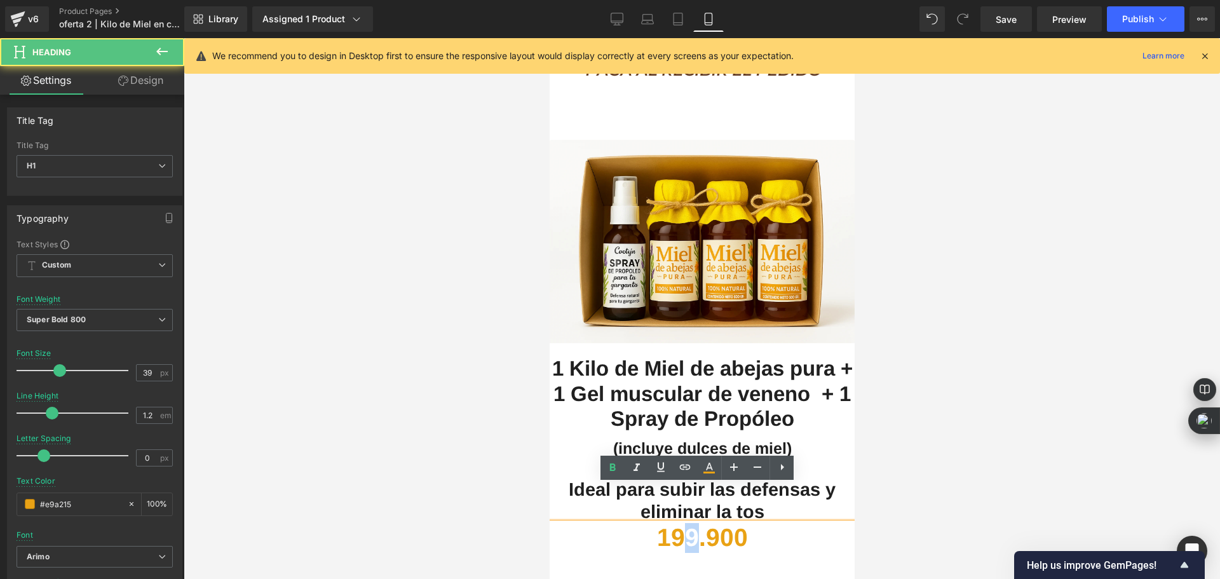
click at [689, 523] on b "199.900" at bounding box center [701, 536] width 91 height 27
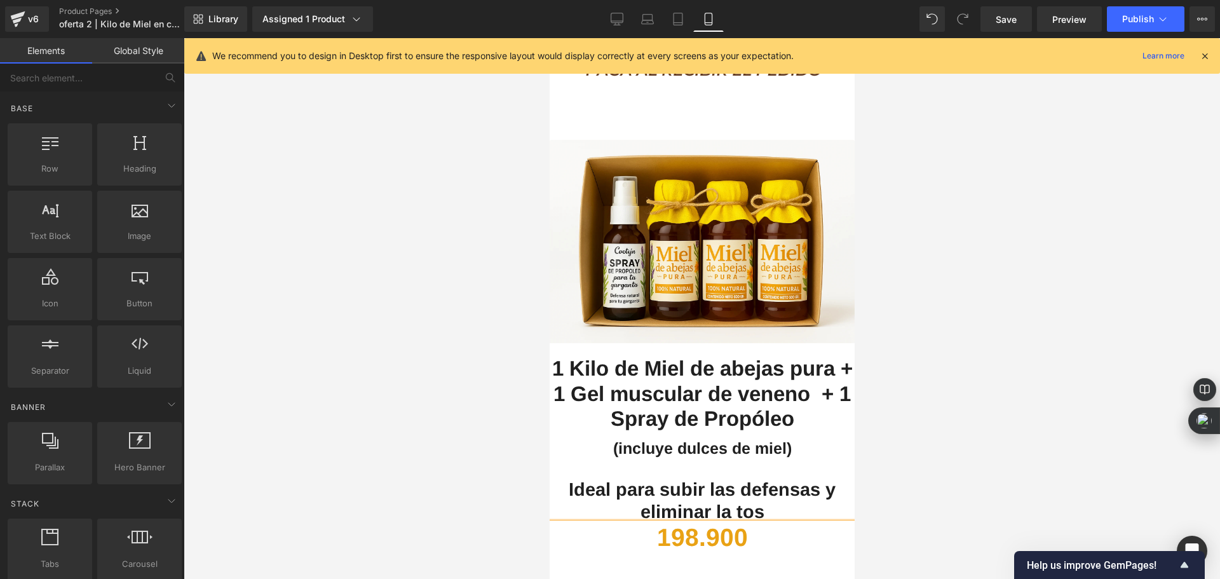
click at [1023, 346] on div at bounding box center [702, 308] width 1036 height 541
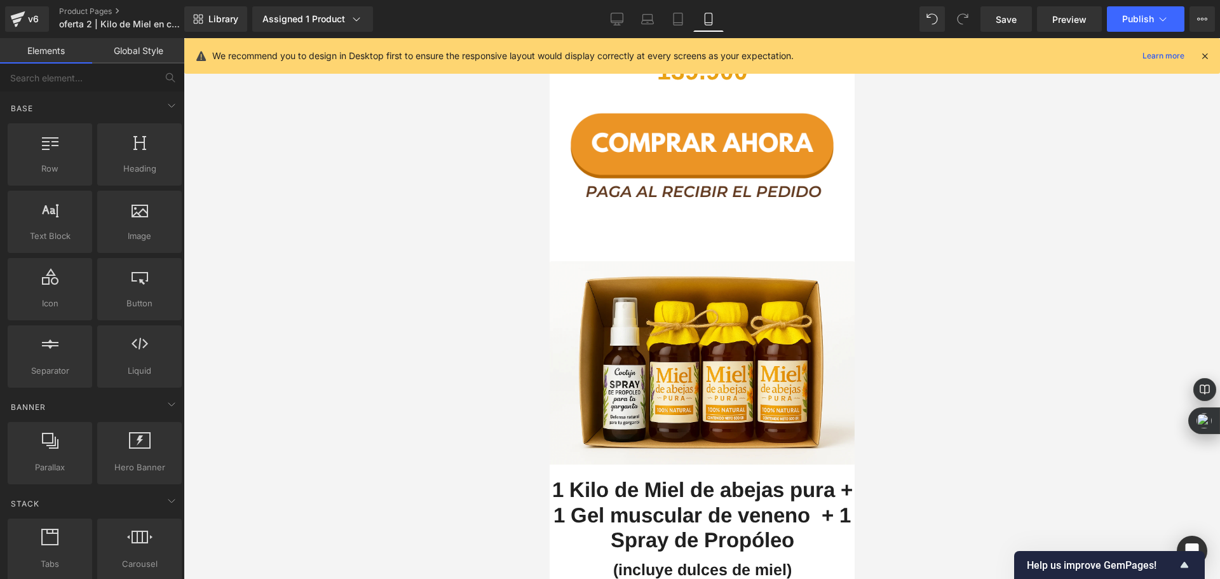
scroll to position [2668, 0]
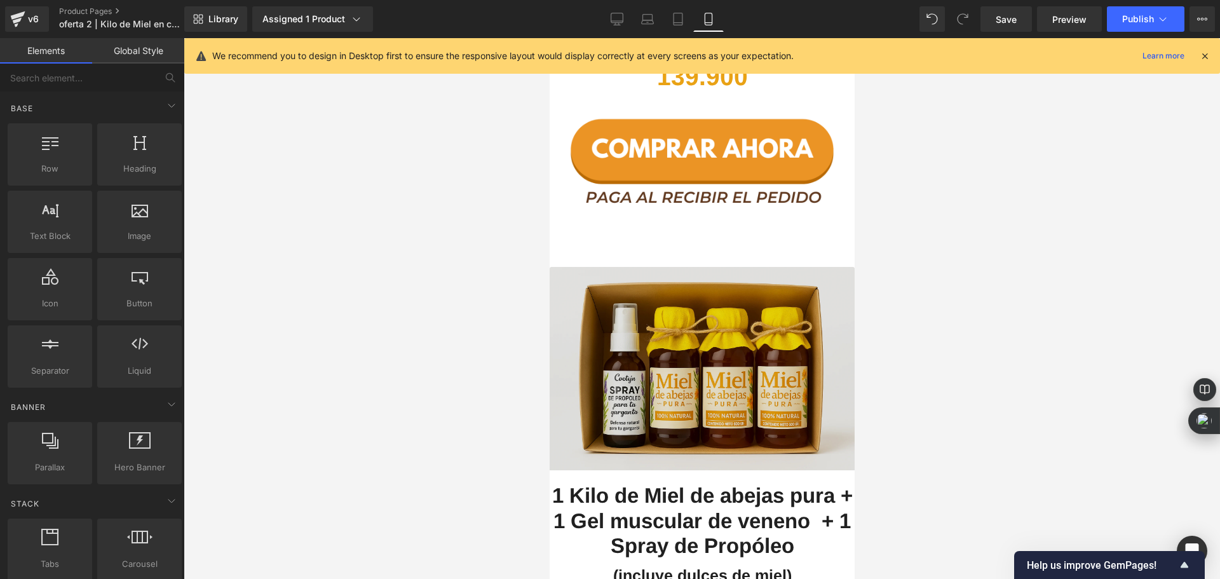
click at [659, 272] on img at bounding box center [701, 375] width 305 height 216
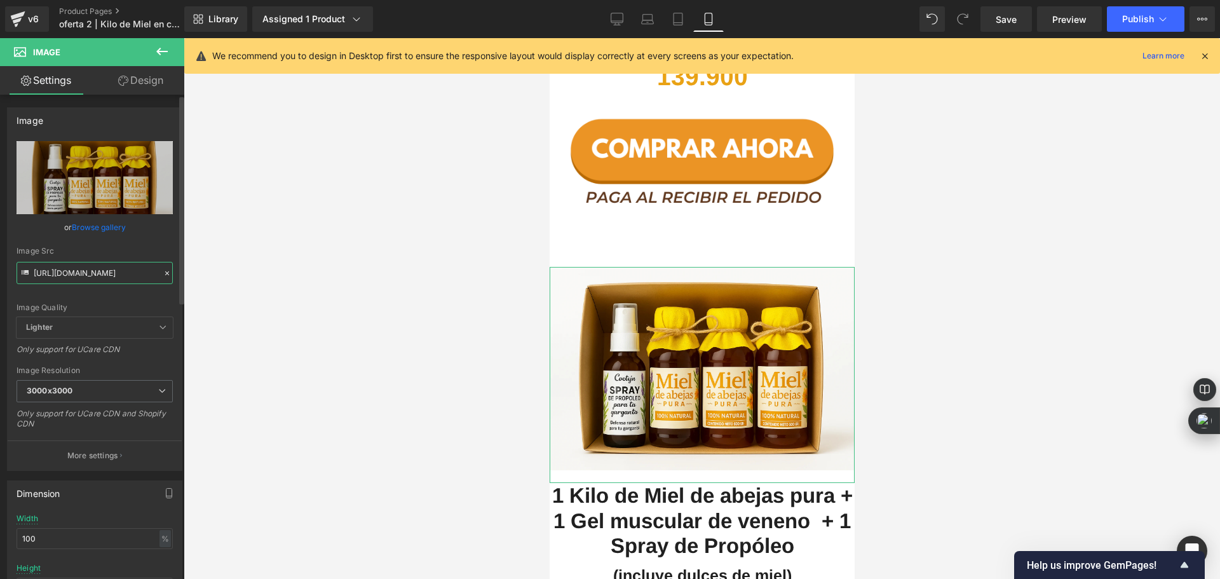
click at [93, 275] on input "[URL][DOMAIN_NAME]" at bounding box center [95, 273] width 156 height 22
paste input "9_2025_07_14_48_PM.webp?v=1760055374"
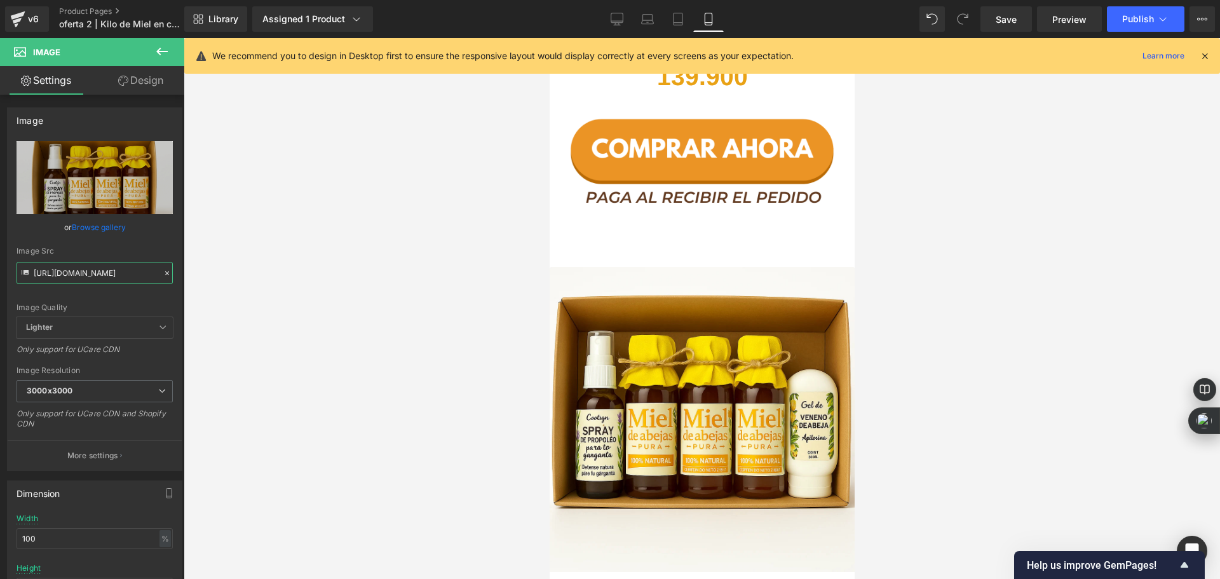
type input "[URL][DOMAIN_NAME]"
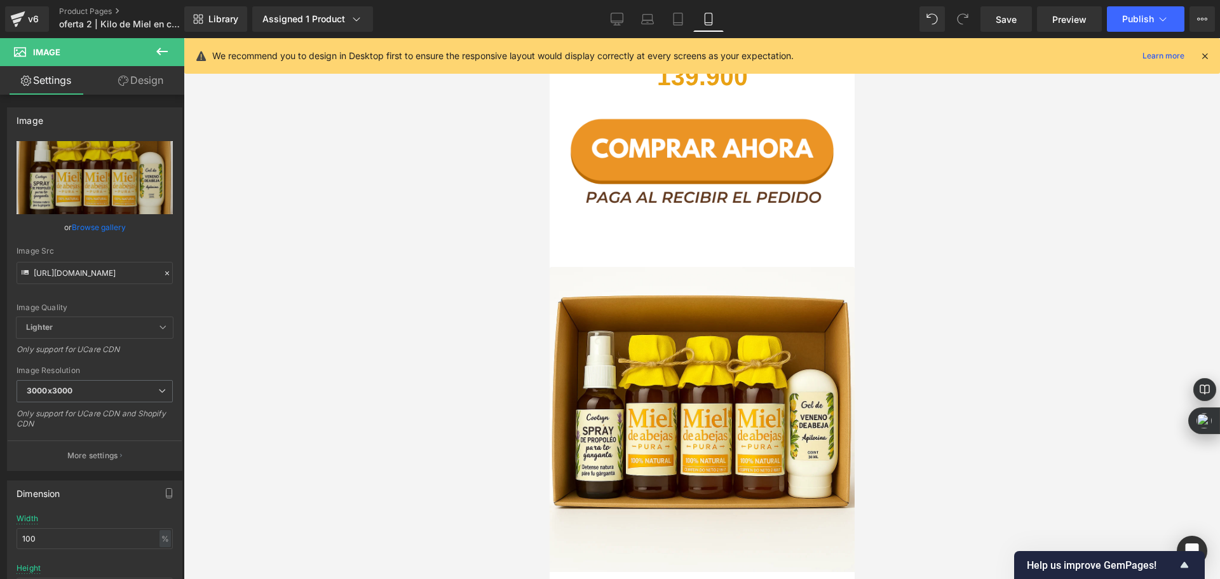
click at [325, 278] on div at bounding box center [702, 308] width 1036 height 541
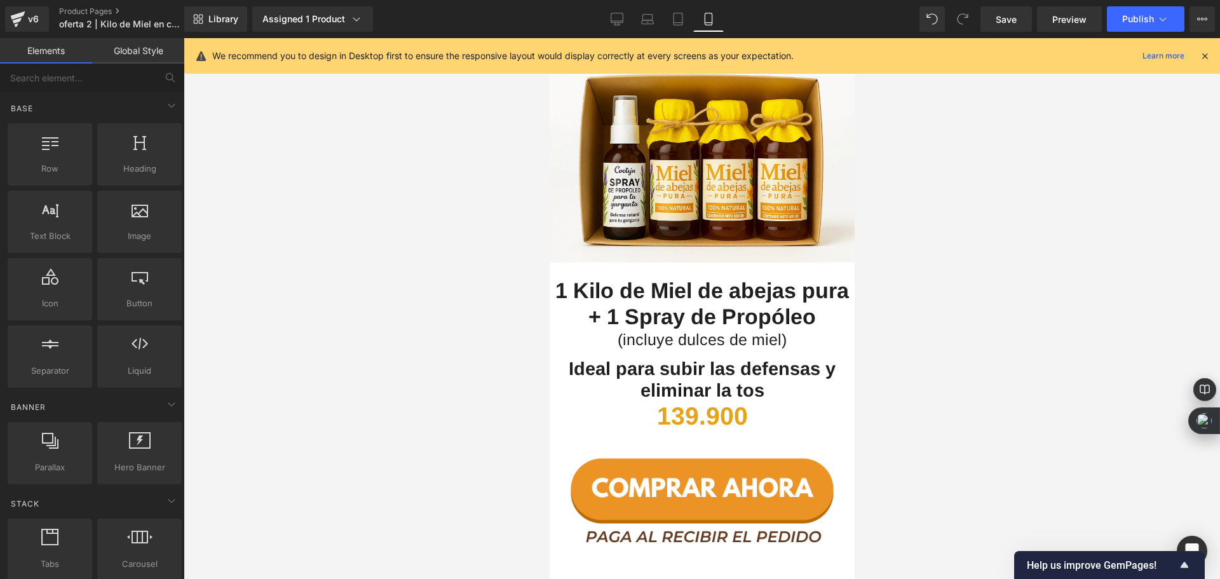
scroll to position [2668, 0]
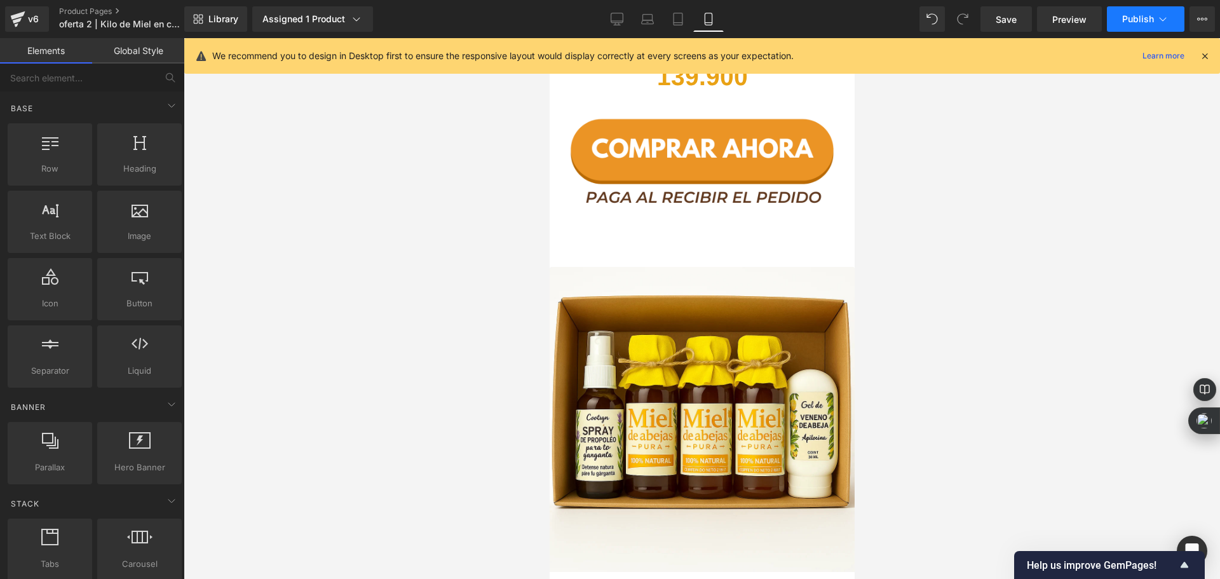
click at [1138, 20] on span "Publish" at bounding box center [1138, 19] width 32 height 10
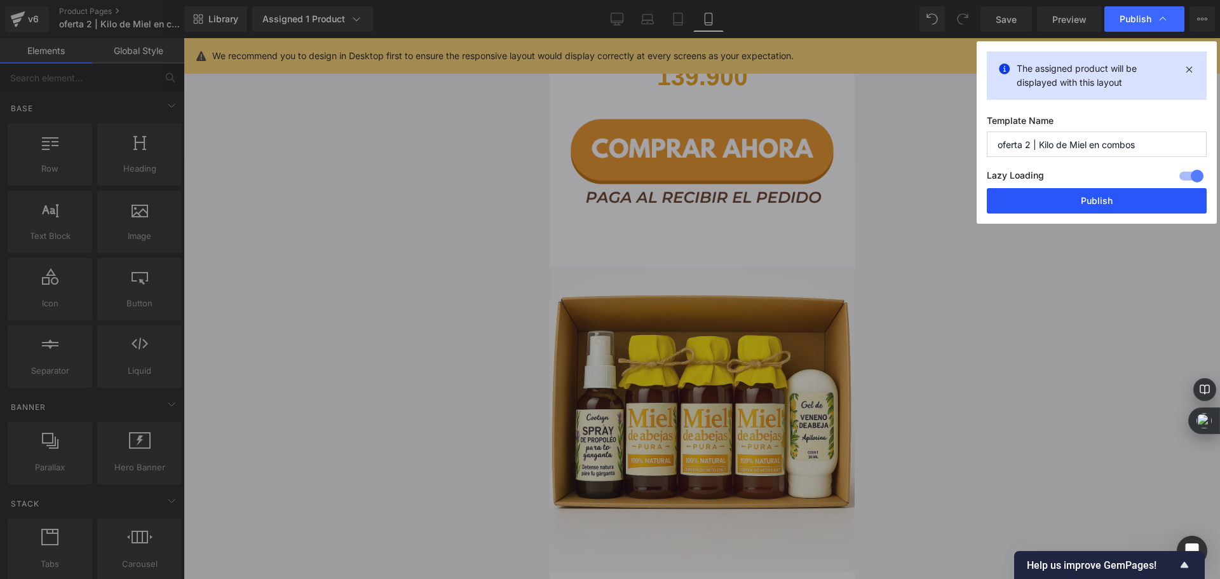
click at [1049, 204] on button "Publish" at bounding box center [1097, 200] width 220 height 25
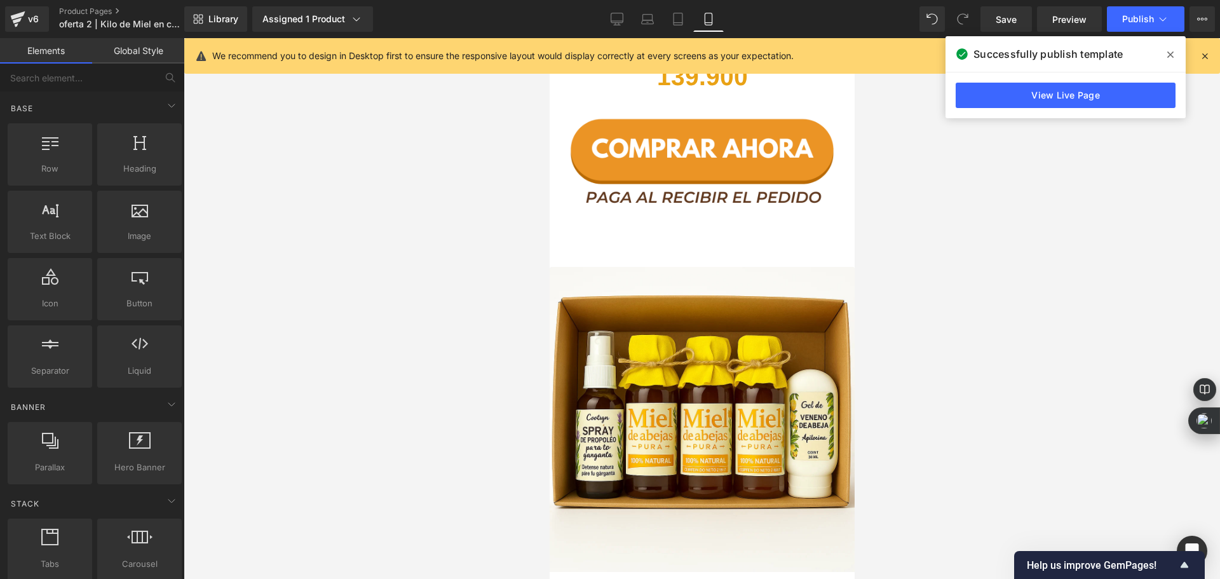
click at [940, 261] on div at bounding box center [702, 308] width 1036 height 541
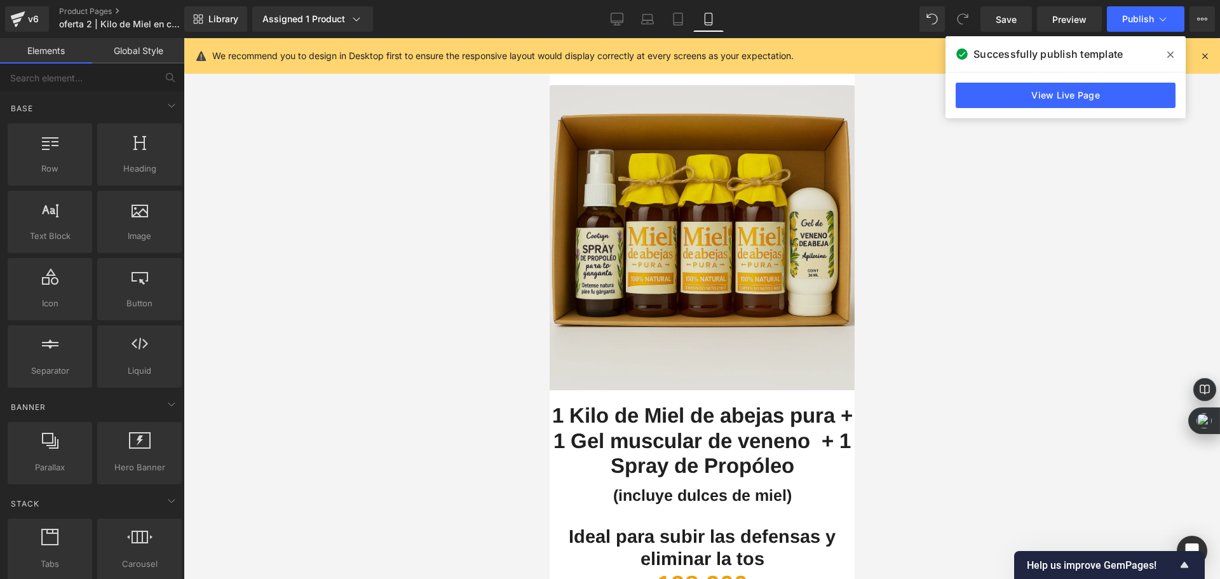
scroll to position [2859, 0]
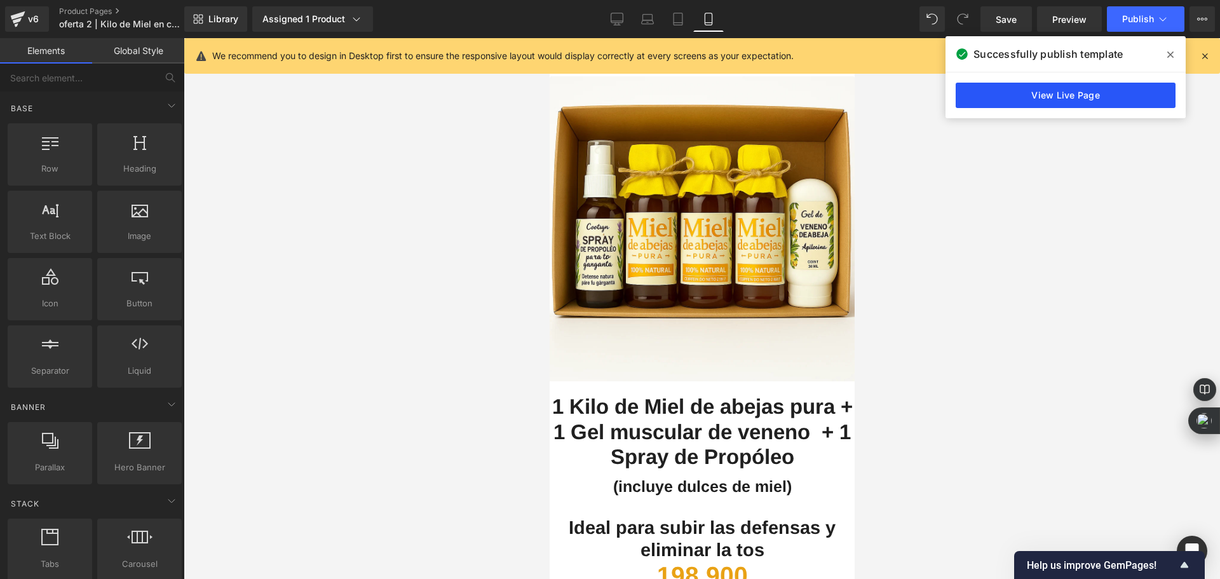
click at [1009, 102] on link "View Live Page" at bounding box center [1065, 95] width 220 height 25
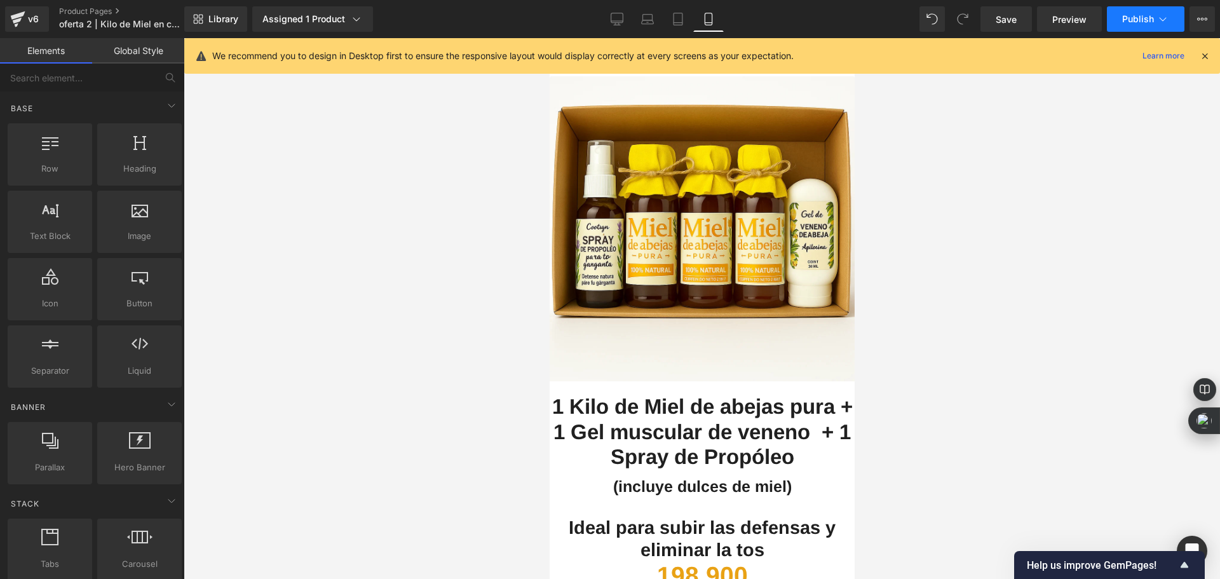
click at [1119, 17] on button "Publish" at bounding box center [1145, 18] width 77 height 25
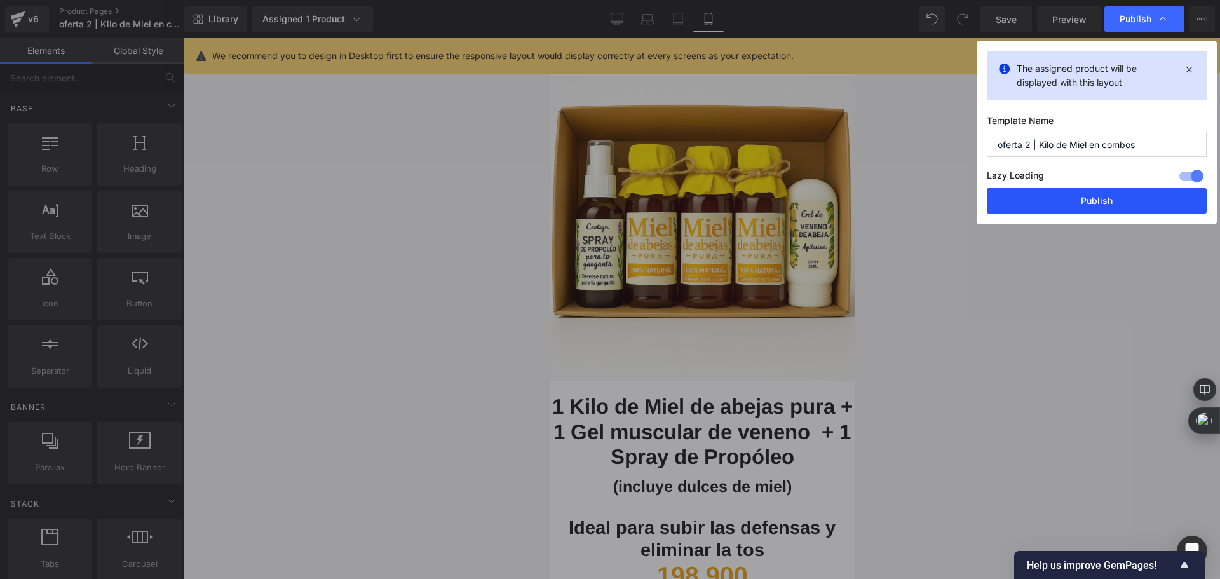
click at [1061, 196] on button "Publish" at bounding box center [1097, 200] width 220 height 25
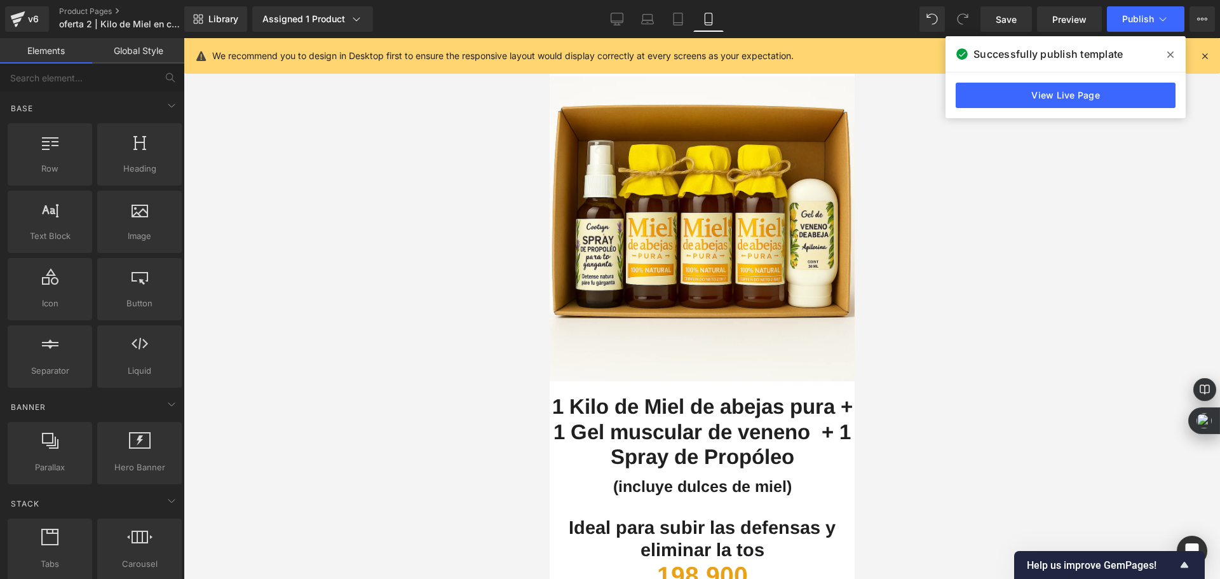
click at [1175, 49] on span at bounding box center [1170, 54] width 20 height 20
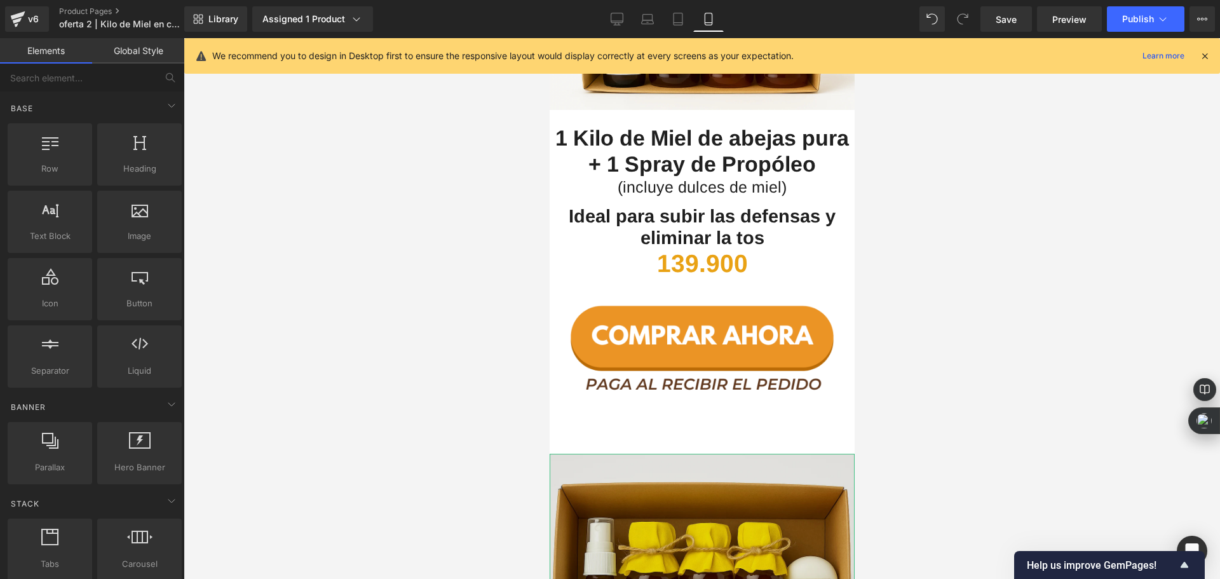
scroll to position [2477, 0]
